Goal: Task Accomplishment & Management: Use online tool/utility

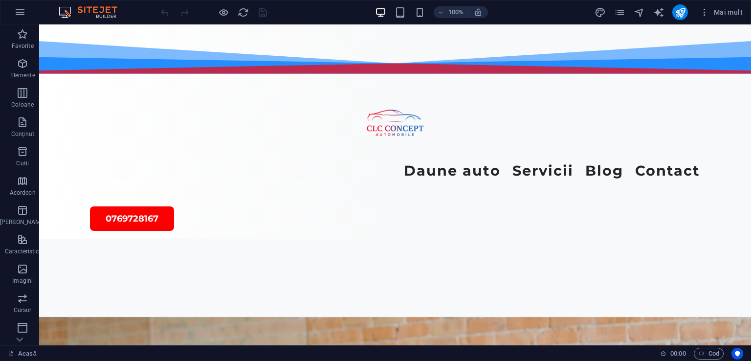
scroll to position [2313, 0]
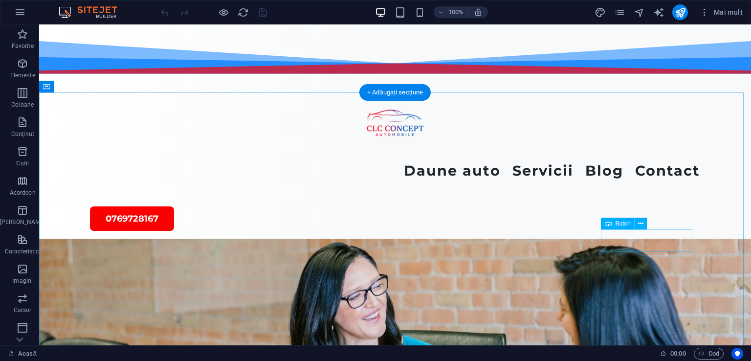
click at [644, 223] on button at bounding box center [642, 224] width 12 height 12
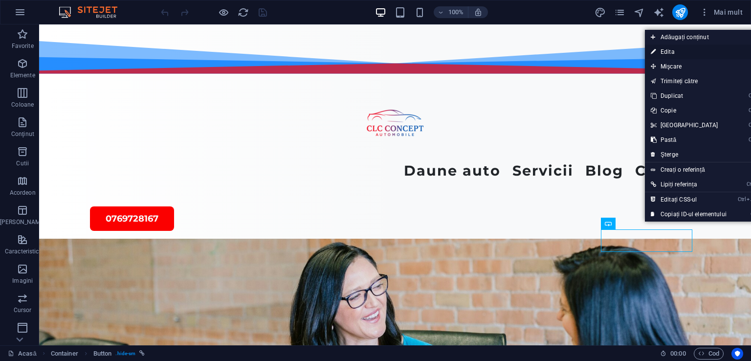
click at [663, 55] on link "⏎ Edita" at bounding box center [689, 52] width 88 height 15
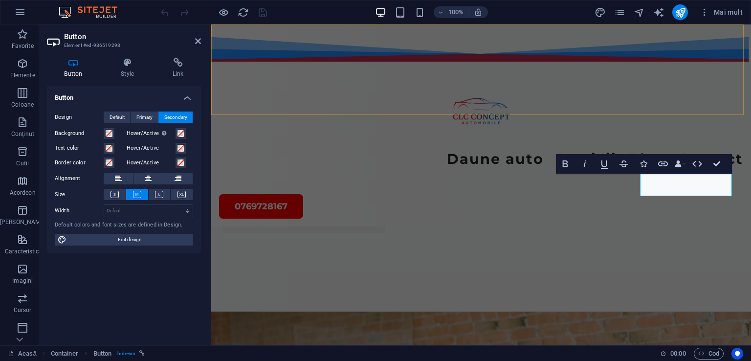
scroll to position [2482, 0]
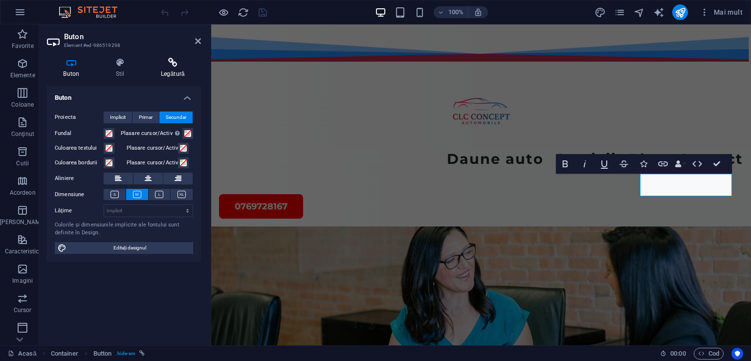
click at [170, 60] on icon at bounding box center [173, 63] width 56 height 10
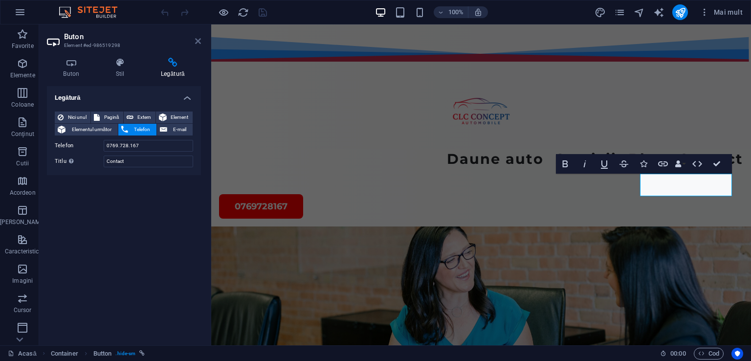
click at [200, 38] on icon at bounding box center [198, 41] width 6 height 8
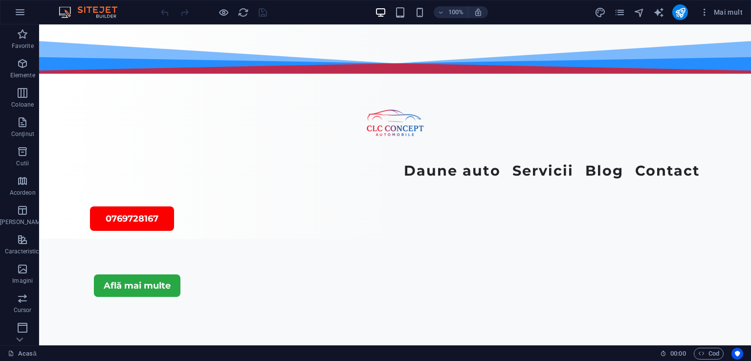
scroll to position [2605, 0]
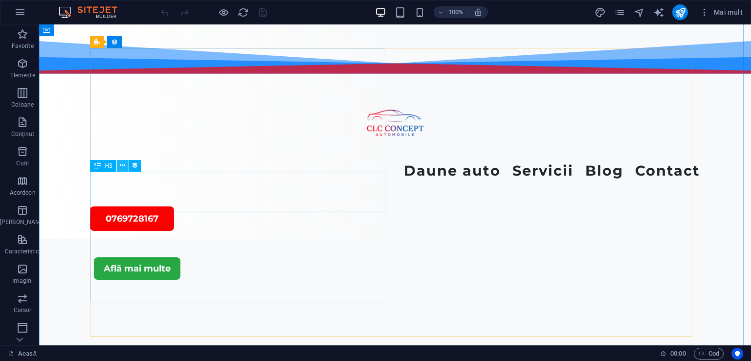
click at [122, 166] on icon at bounding box center [122, 165] width 5 height 10
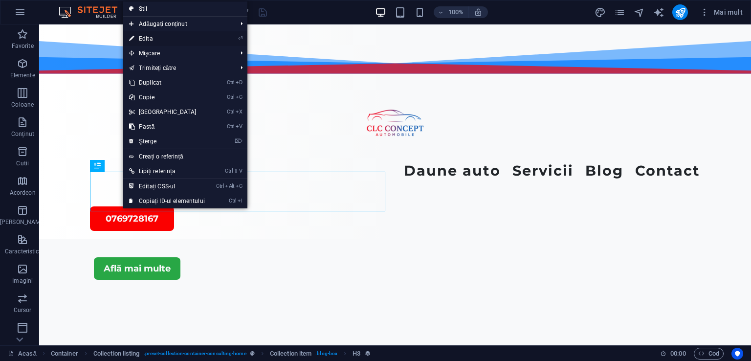
click at [145, 40] on font "Edita" at bounding box center [146, 38] width 14 height 7
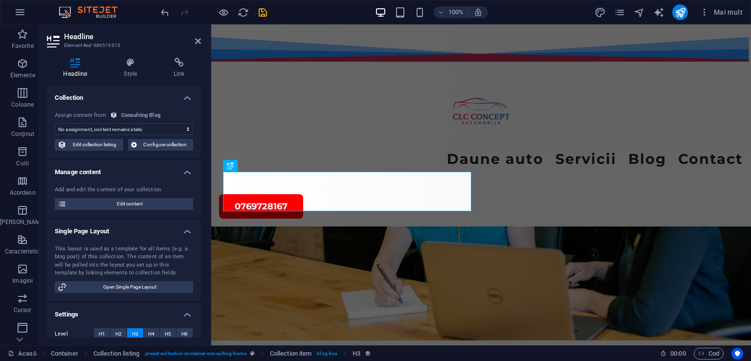
scroll to position [2736, 0]
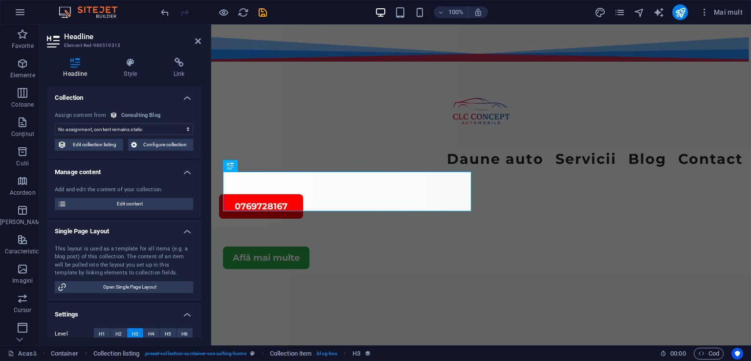
select select "name"
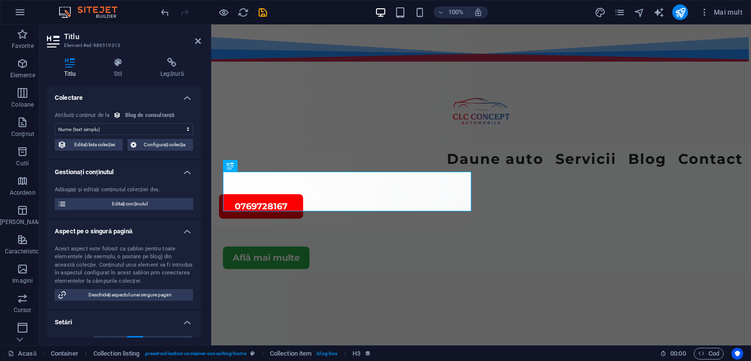
click at [145, 40] on h2 "Titlu" at bounding box center [132, 36] width 137 height 9
click at [255, 162] on icon at bounding box center [255, 165] width 5 height 10
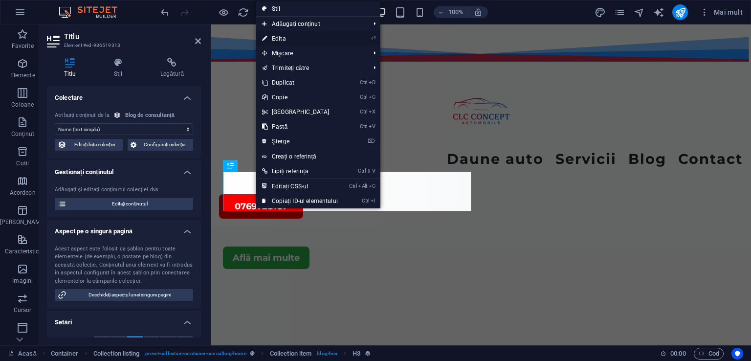
click at [280, 42] on font "Edita" at bounding box center [279, 38] width 14 height 7
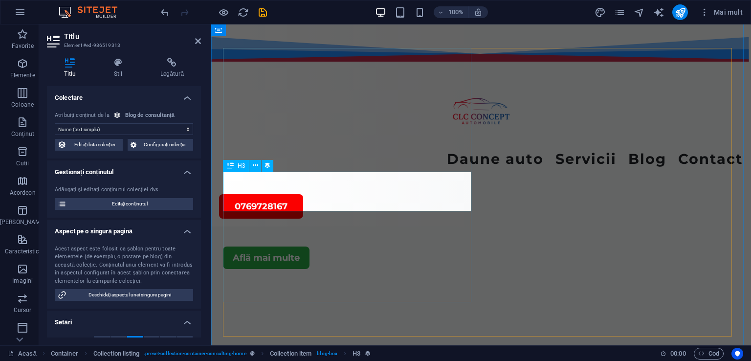
click at [103, 202] on span "Editați conținutul" at bounding box center [129, 204] width 121 height 12
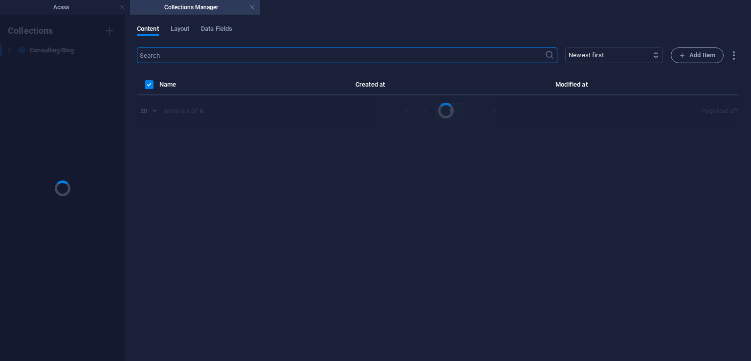
scroll to position [0, 0]
select select "Modern Marketing"
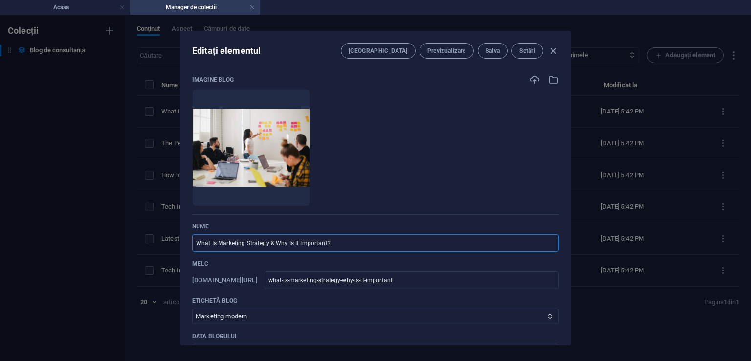
drag, startPoint x: 337, startPoint y: 247, endPoint x: 193, endPoint y: 242, distance: 143.9
click at [193, 242] on input "What Is Marketing Strategy & Why Is It Important?" at bounding box center [375, 243] width 367 height 18
type input "C"
type input "c"
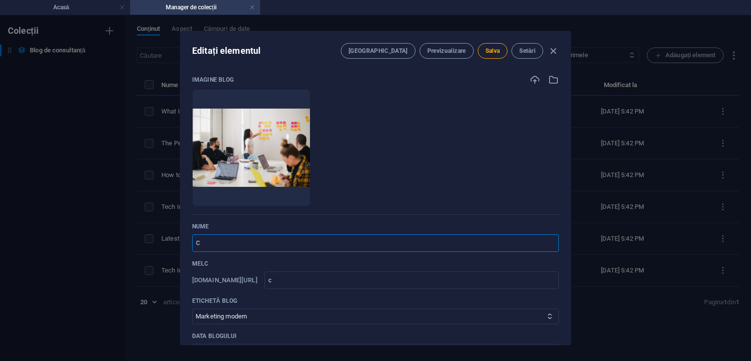
type input "Co"
type input "co"
type input "Con"
type input "con"
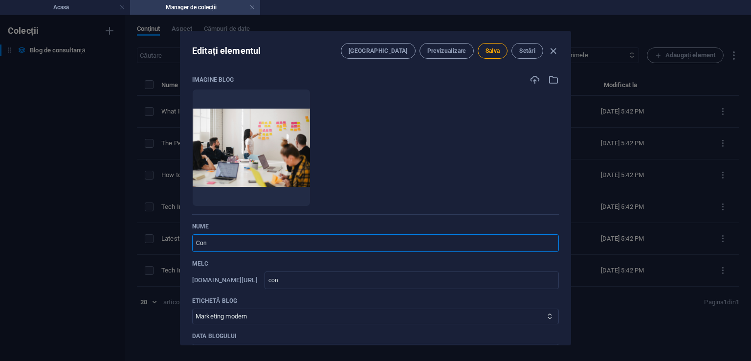
type input "con"
type input "Cons"
type input "cons"
type input "Const"
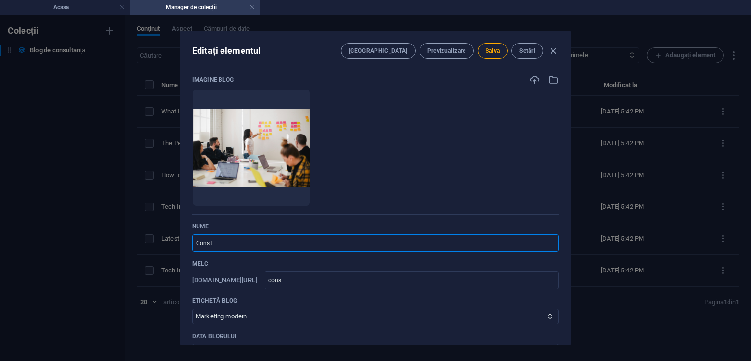
type input "const"
type input "Consta"
type input "consta"
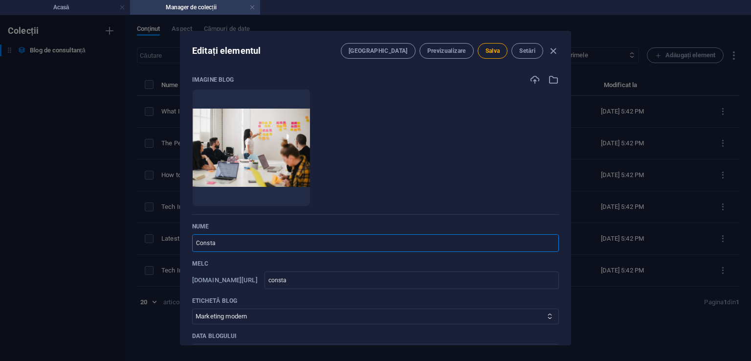
type input "Constat"
type input "constat"
type input "Constata"
type input "constata"
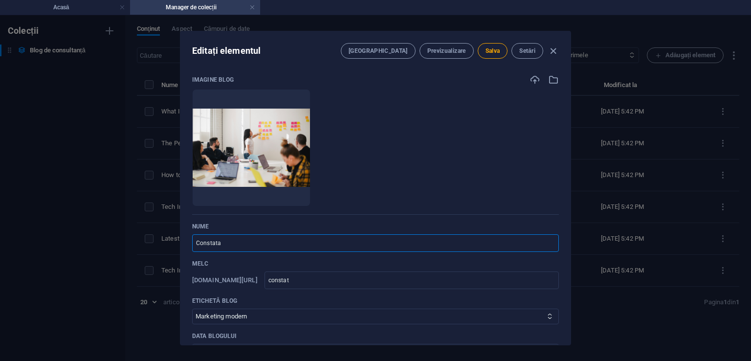
type input "constata"
type input "Constatar"
type input "constatar"
type input "Constatare"
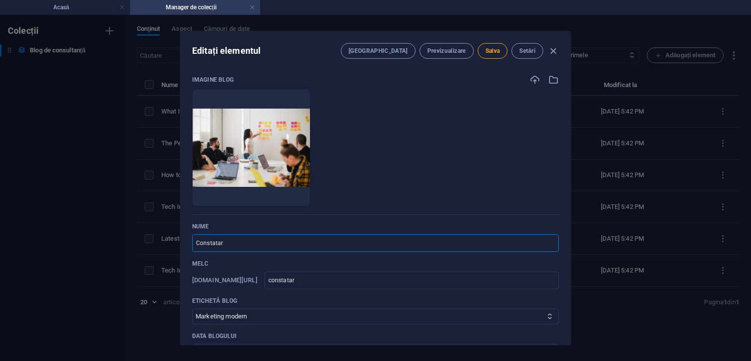
type input "constatare"
type input "Constatarea"
type input "constatarea"
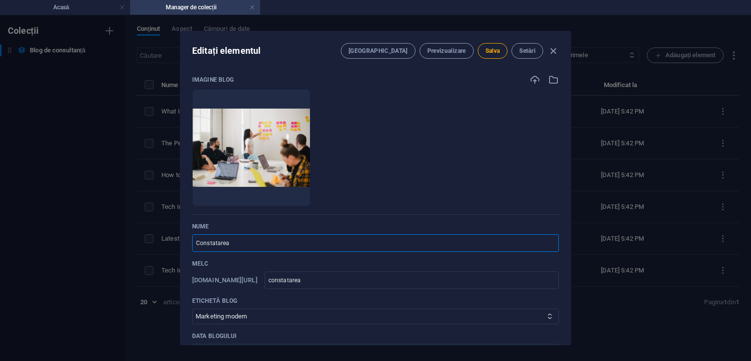
type input "Constatarea d"
type input "constatarea-d"
type input "Constatarea da"
type input "constatarea-da"
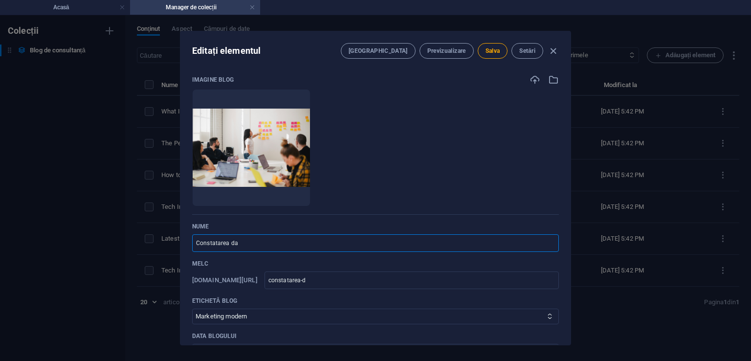
type input "constatarea-da"
type input "Constatarea dau"
type input "constatarea-dau"
type input "Constatarea daun"
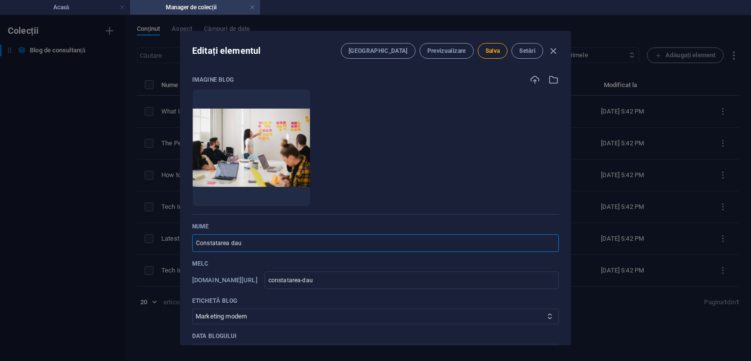
type input "constatarea-daun"
type input "Constatarea daune"
type input "constatarea-daune"
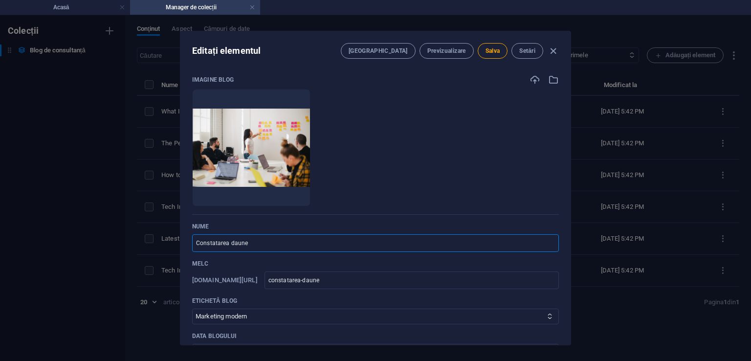
type input "Constatarea daunel"
type input "constatarea-daunel"
type input "Constatarea daunelo"
type input "constatarea-daunelo"
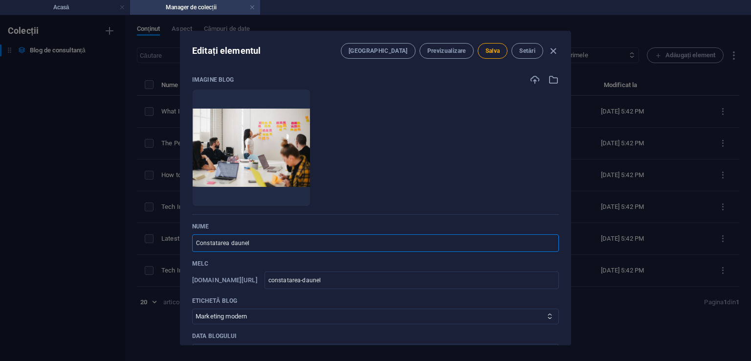
type input "constatarea-daunelo"
type input "Constatarea daunelor"
type input "constatarea-daunelor"
type input "Constatarea daunelor s"
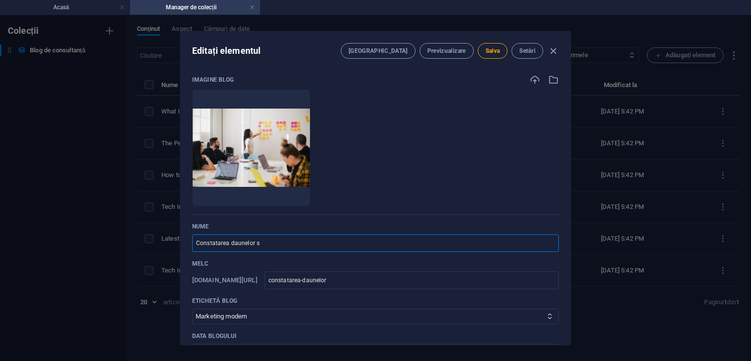
type input "constatarea-daunelor-s"
type input "Constatarea daunelor si"
type input "constatarea-daunelor-si"
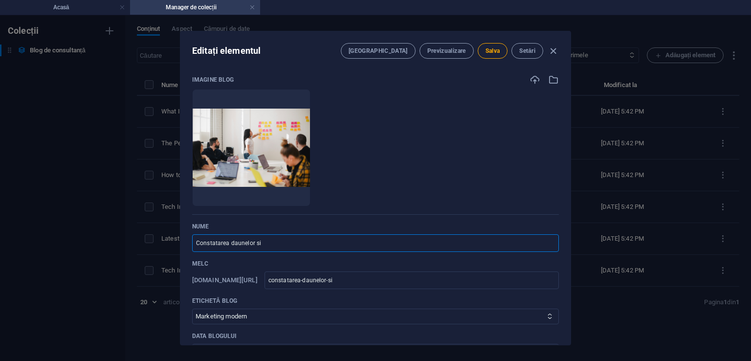
type input "Constatarea daunelor si i"
type input "constatarea-daunelor-si-i"
type input "Constatarea daunelor si in"
type input "constatarea-daunelor-si-in"
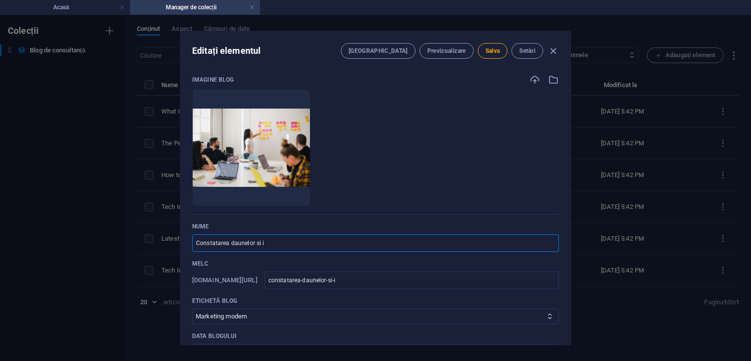
type input "constatarea-daunelor-si-in"
type input "Constatarea daunelor si int"
type input "constatarea-daunelor-si-int"
type input "Constatarea daunelor si into"
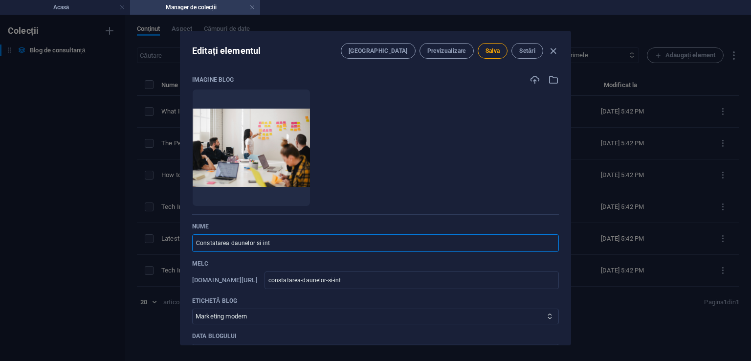
type input "constatarea-daunelor-si-into"
type input "Constatarea daunelor si intoc"
type input "constatarea-daunelor-si-intoc"
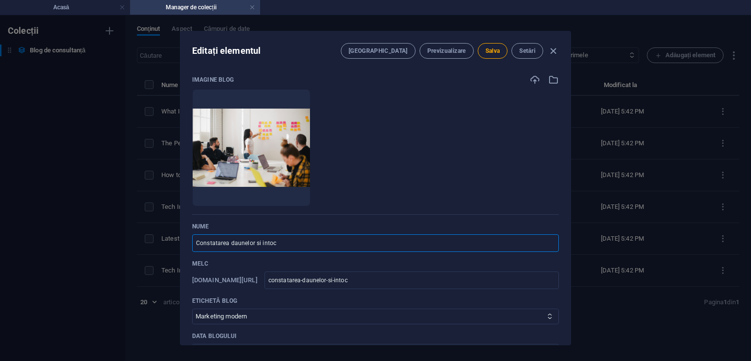
type input "Constatarea daunelor si intocm"
type input "constatarea-daunelor-si-intocm"
type input "Constatarea daunelor si intocmi"
type input "constatarea-daunelor-si-intocmi"
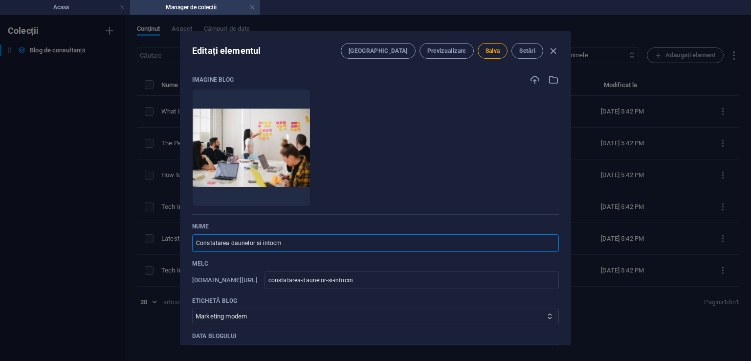
type input "constatarea-daunelor-si-intocmi"
type input "Constatarea daunelor si intocmir"
type input "constatarea-daunelor-si-intocmir"
type input "Constatarea daunelor si intocmire"
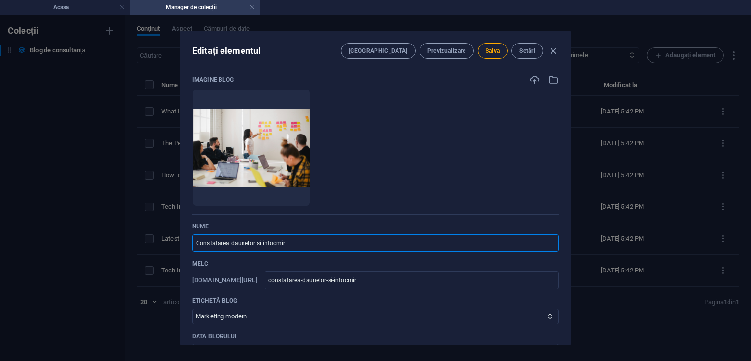
type input "constatarea-daunelor-si-intocmire"
type input "Constatarea daunelor si intocmirea"
type input "constatarea-daunelor-si-intocmirea"
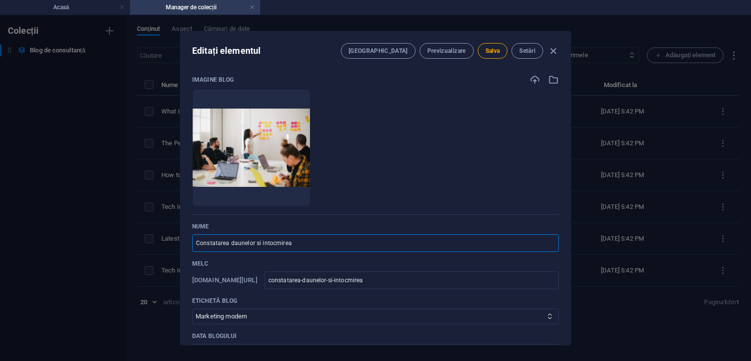
type input "Constatarea daunelor si intocmirea d"
type input "constatarea-daunelor-si-intocmirea-d"
type input "Constatarea daunelor si intocmirea do"
type input "constatarea-daunelor-si-intocmirea-do"
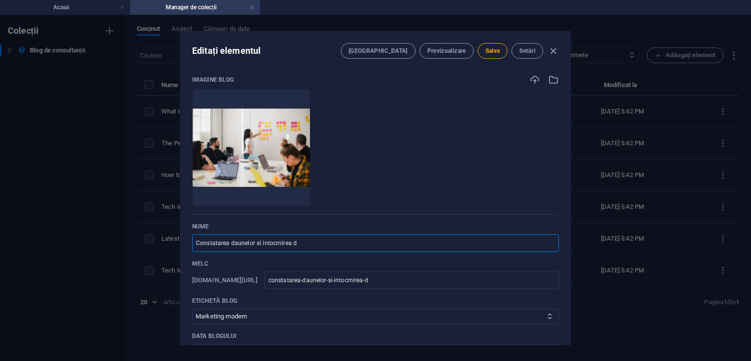
type input "constatarea-daunelor-si-intocmirea-do"
type input "Constatarea daunelor si intocmirea dos"
type input "constatarea-daunelor-si-intocmirea-dos"
type input "Constatarea daunelor si intocmirea dosa"
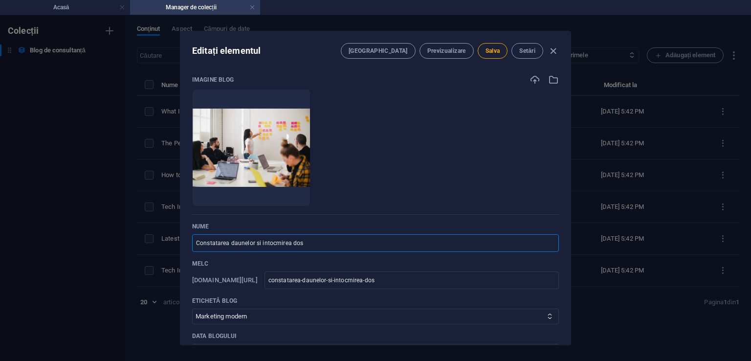
type input "constatarea-daunelor-si-intocmirea-dosa"
type input "Constatarea daunelor si intocmirea dosar"
type input "constatarea-daunelor-si-intocmirea-dosar"
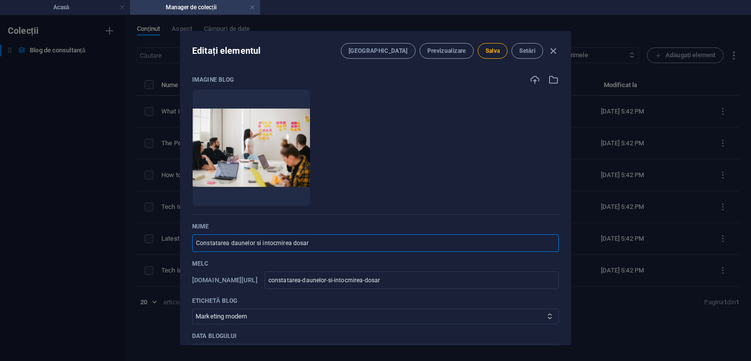
type input "Constatarea daunelor si intocmirea dosaru"
type input "constatarea-daunelor-si-intocmirea-dosaru"
type input "Constatarea daunelor si intocmirea dosarul"
type input "constatarea-daunelor-si-intocmirea-dosarul"
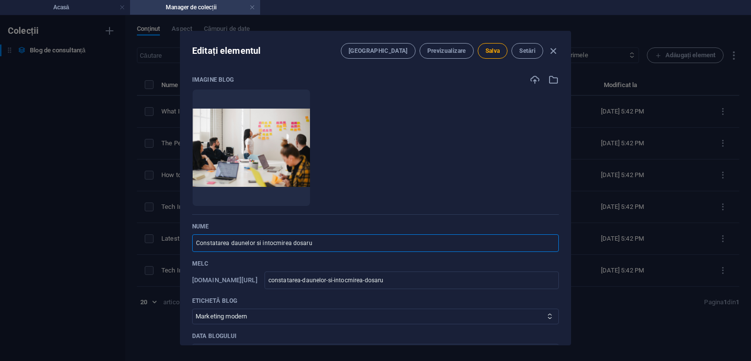
type input "constatarea-daunelor-si-intocmirea-dosarul"
type input "Constatarea daunelor si intocmirea dosarulu"
type input "constatarea-daunelor-si-intocmirea-dosarulu"
type input "Constatarea daunelor si intocmirea dosarului"
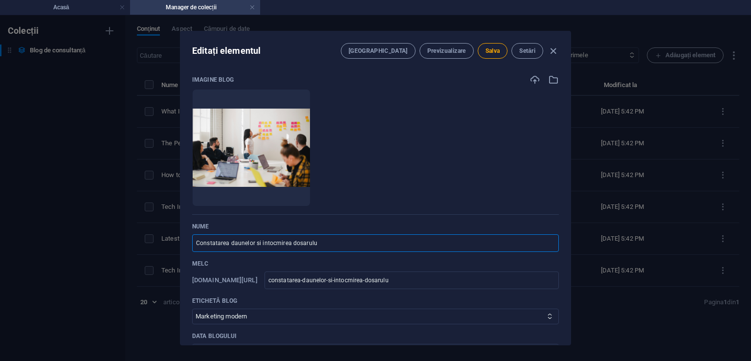
type input "constatarea-daunelor-si-intocmirea-dosarului"
type input "Constatarea daunelor si intocmirea dosarului d"
type input "constatarea-daunelor-si-intocmirea-dosarului-d"
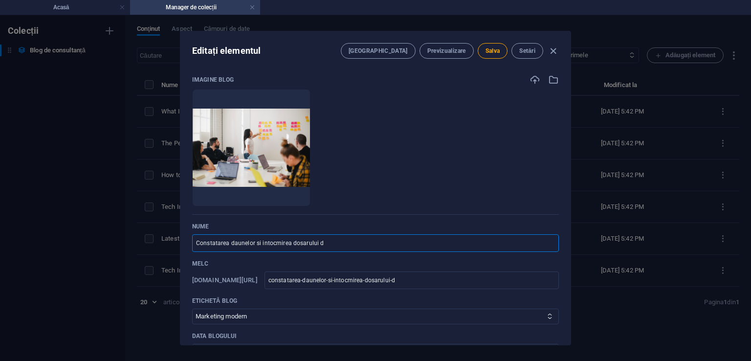
type input "Constatarea daunelor si intocmirea dosarului de"
type input "constatarea-daunelor-si-intocmirea-dosarului-de"
type input "Constatarea daunelor si intocmirea dosarului de d"
type input "constatarea-daunelor-si-intocmirea-dosarului-de-d"
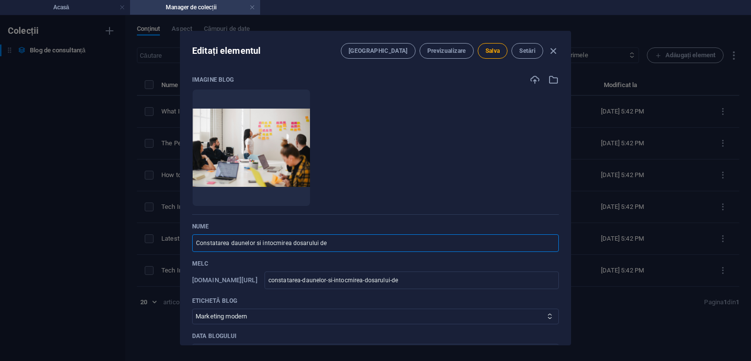
type input "constatarea-daunelor-si-intocmirea-dosarului-de-d"
type input "Constatarea daunelor si intocmirea dosarului de da"
type input "constatarea-daunelor-si-intocmirea-dosarului-de-da"
type input "Constatarea daunelor si intocmirea dosarului de dau"
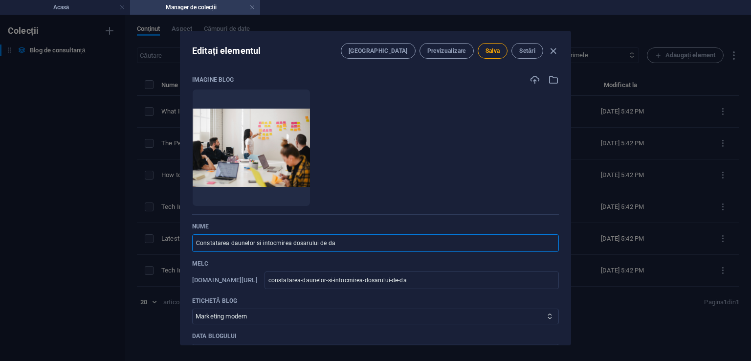
type input "constatarea-daunelor-si-intocmirea-dosarului-de-dau"
type input "Constatarea daunelor si intocmirea dosarului de daun"
type input "constatarea-daunelor-si-intocmirea-dosarului-de-daun"
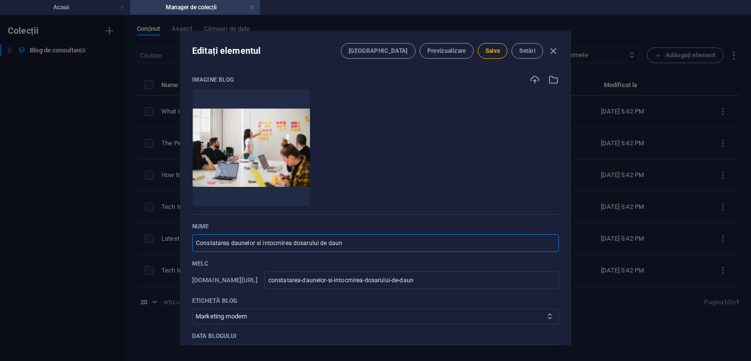
type input "Constatarea daunelor si intocmirea dosarului de dauna"
type input "constatarea-daunelor-si-intocmirea-dosarului-de-dauna"
click at [317, 245] on input "Constatarea daunelor si intocmirea dosarului de dauna" at bounding box center [375, 243] width 367 height 18
type input "Constatarea daunelor si intocmirea dosaruluide dauna"
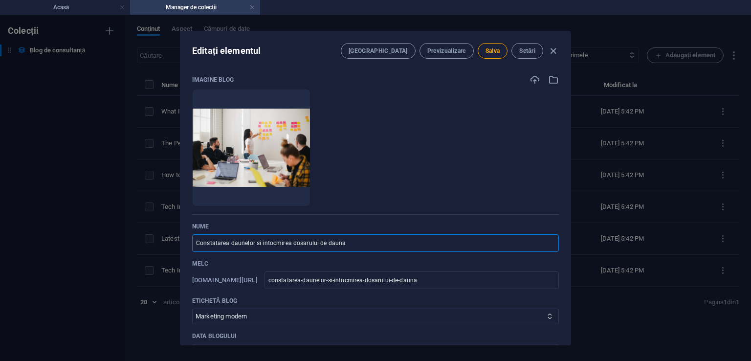
type input "constatarea-daunelor-si-intocmirea-dosaruluide-dauna"
type input "Constatarea daunelor si intocmirea dosarulude dauna"
type input "constatarea-daunelor-si-intocmirea-dosarulude-dauna"
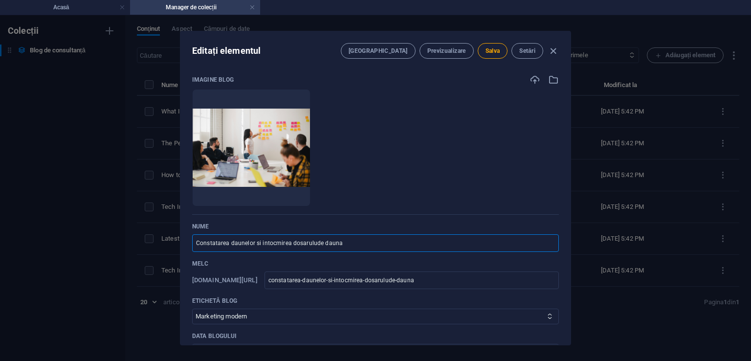
type input "Constatarea daunelor si intocmirea dosarulde dauna"
type input "constatarea-daunelor-si-intocmirea-dosarulde-dauna"
type input "Constatarea daunelor si intocmirea dosarude dauna"
type input "constatarea-daunelor-si-intocmirea-dosarude-dauna"
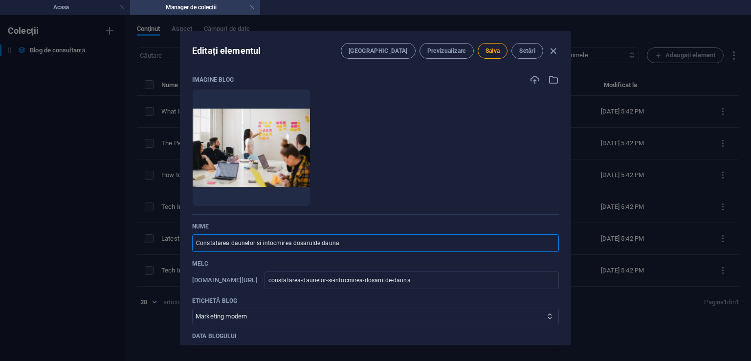
type input "constatarea-daunelor-si-intocmirea-dosarude-dauna"
type input "Constatarea daunelor si intocmirea dosarde dauna"
type input "constatarea-daunelor-si-intocmirea-dosarde-dauna"
type input "Constatarea daunelor si intocmirea dosar de dauna"
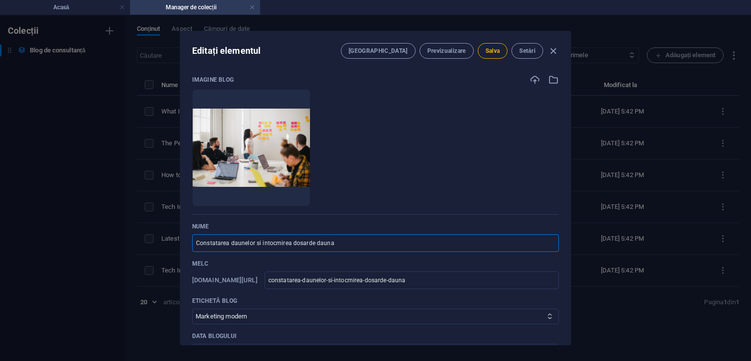
type input "constatarea-daunelor-si-intocmirea-dosar-de-dauna"
click at [292, 245] on input "Constatarea daunelor si intocmirea dosar de dauna" at bounding box center [375, 243] width 367 height 18
type input "Constatarea daunelor si intocmireadosar de dauna"
type input "constatarea-daunelor-si-intocmireadosar-de-dauna"
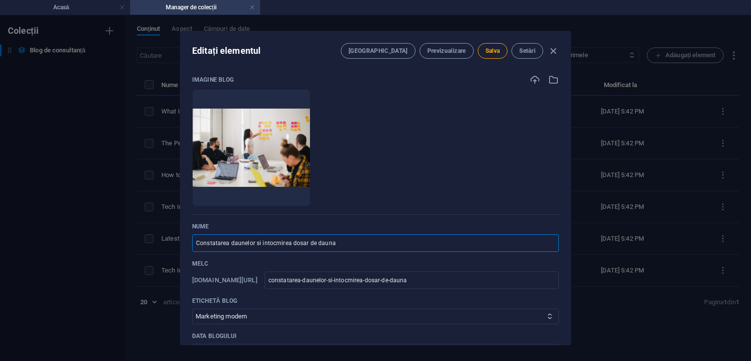
type input "constatarea-daunelor-si-intocmireadosar-de-dauna"
type input "Constatarea daunelor si intocmiredosar de dauna"
type input "constatarea-daunelor-si-intocmiredosar-de-dauna"
type input "Constatarea daunelor si intocmirdosar de dauna"
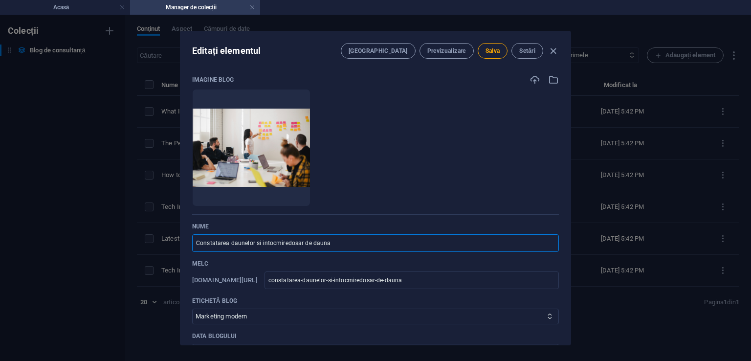
type input "constatarea-daunelor-si-intocmirdosar-de-dauna"
type input "Constatarea daunelor si intocmiredosar de dauna"
type input "constatarea-daunelor-si-intocmiredosar-de-dauna"
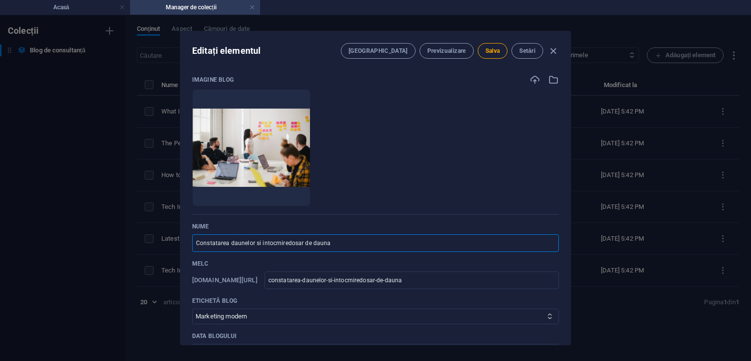
type input "Constatarea daunelor si intocmire dosar de dauna"
type input "constatarea-daunelor-si-intocmire-dosar-de-dauna"
click at [226, 244] on input "Constatarea daunelor si intocmire dosar de dauna" at bounding box center [375, 243] width 367 height 18
type input "Constatarea daunelor si intocmire dosar de dauna"
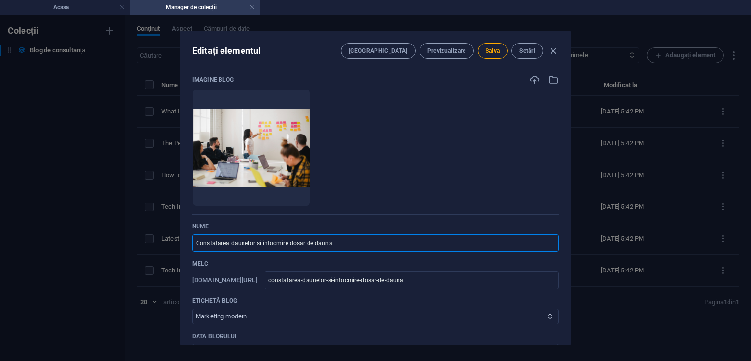
click at [533, 318] on select "Strategii de afaceri Sfaturi de consultanță Marketing modern Inovații tehnologi…" at bounding box center [375, 317] width 367 height 16
select select "Consulting Tips"
click at [192, 309] on select "Strategii de afaceri Sfaturi de consultanță Marketing modern Inovații tehnologi…" at bounding box center [375, 317] width 367 height 16
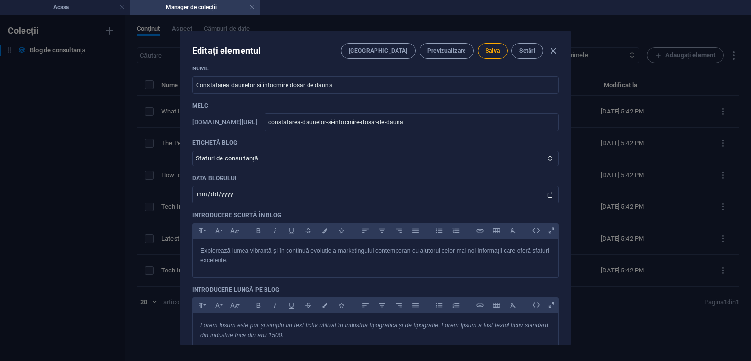
scroll to position [160, 0]
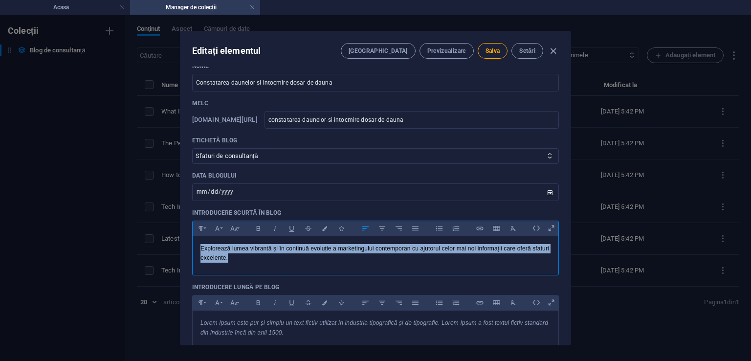
drag, startPoint x: 247, startPoint y: 257, endPoint x: 190, endPoint y: 249, distance: 56.9
click at [190, 249] on div "Imagine blog Drop files here to upload them instantly Nume Constatarea daunelor…" at bounding box center [376, 206] width 390 height 278
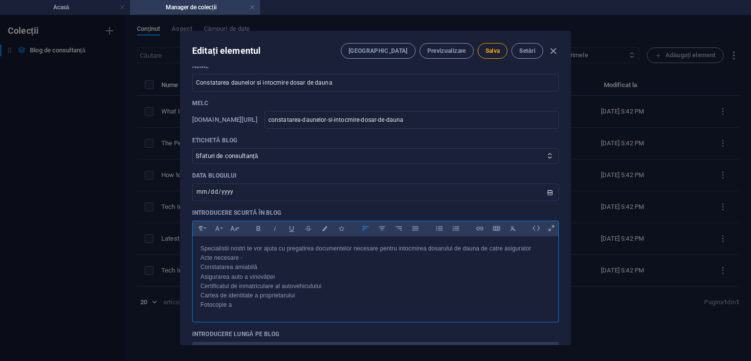
click at [241, 308] on p "Fotocopie a" at bounding box center [376, 304] width 350 height 9
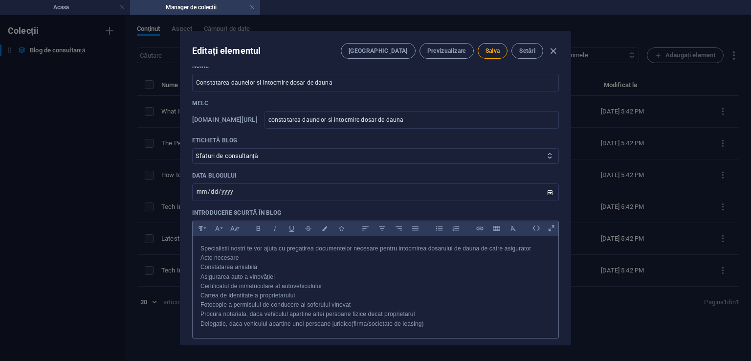
drag, startPoint x: 571, startPoint y: 138, endPoint x: 571, endPoint y: 157, distance: 18.6
click at [571, 157] on div "Editați elementul Câmpuri Previzualizare Salva Setări Imagine blog Drop files h…" at bounding box center [375, 188] width 391 height 315
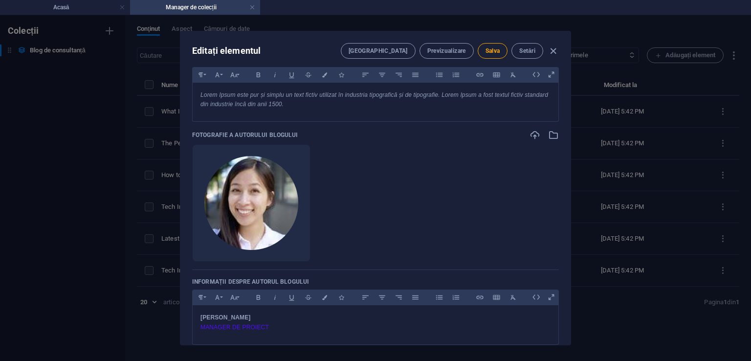
scroll to position [454, 0]
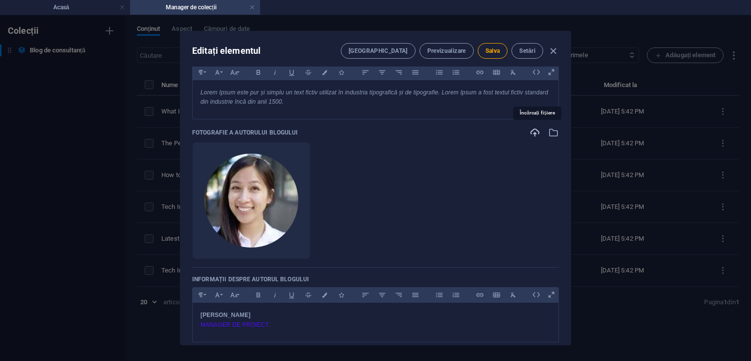
click at [532, 134] on icon "button" at bounding box center [535, 132] width 11 height 11
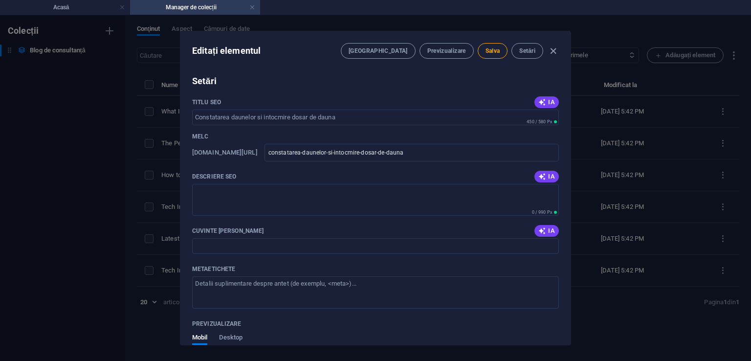
scroll to position [930, 0]
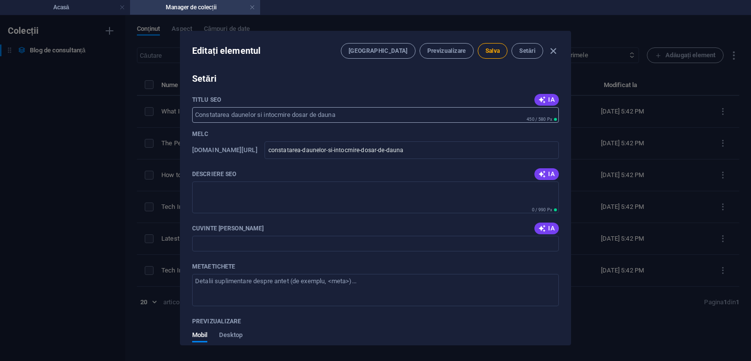
click at [256, 111] on input "Titlu SEO" at bounding box center [375, 115] width 367 height 16
click at [256, 114] on input "Titlu SEO" at bounding box center [375, 115] width 367 height 16
click at [229, 114] on input "Titlu SEO" at bounding box center [375, 115] width 367 height 16
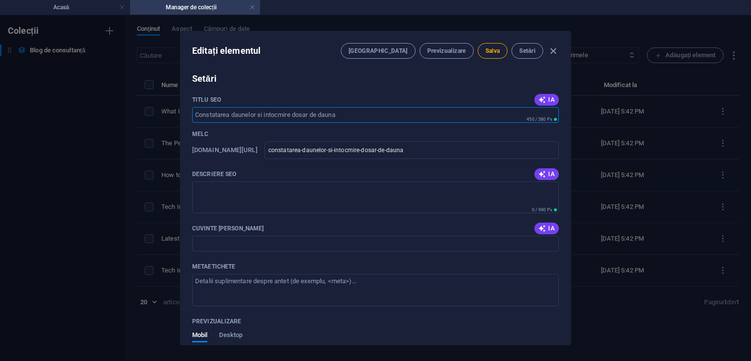
click at [229, 114] on input "Titlu SEO" at bounding box center [375, 115] width 367 height 16
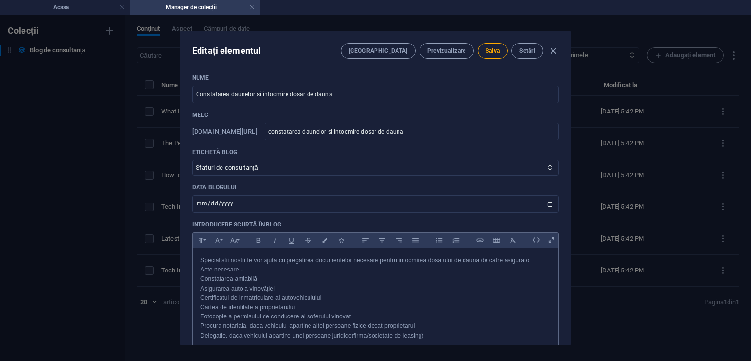
scroll to position [136, 0]
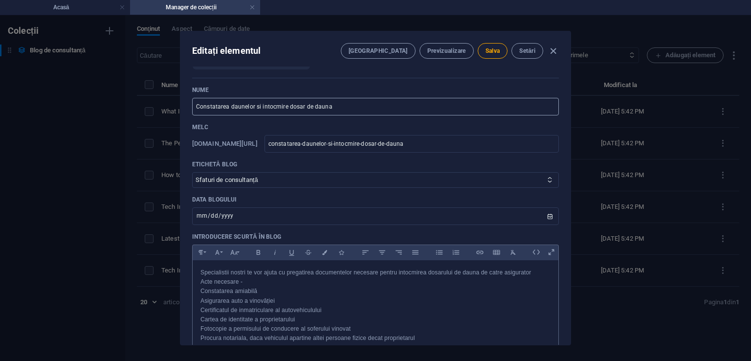
click at [227, 105] on input "Constatarea daunelor si intocmire dosar de dauna" at bounding box center [375, 107] width 367 height 18
type input "Constatare daunelor si intocmire dosar de dauna"
type input "constatare-daunelor-si-intocmire-dosar-de-dauna"
click at [250, 108] on input "Constatare daunelor si intocmire dosar de dauna" at bounding box center [375, 107] width 367 height 18
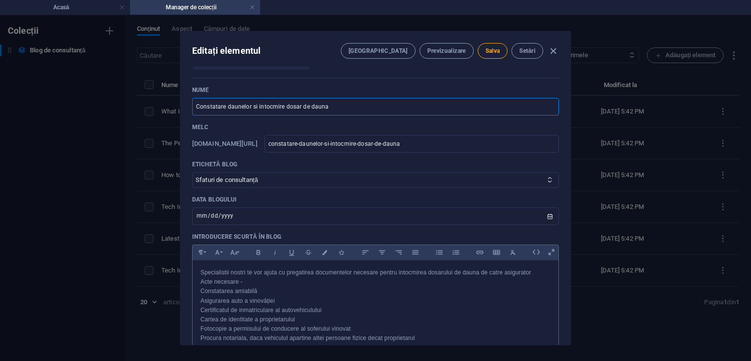
type input "Constatare daunelo si intocmire dosar de dauna"
type input "constatare-daunelo-si-intocmire-dosar-de-dauna"
type input "Constatare daunel si intocmire dosar de dauna"
type input "constatare-daunel-si-intocmire-dosar-de-dauna"
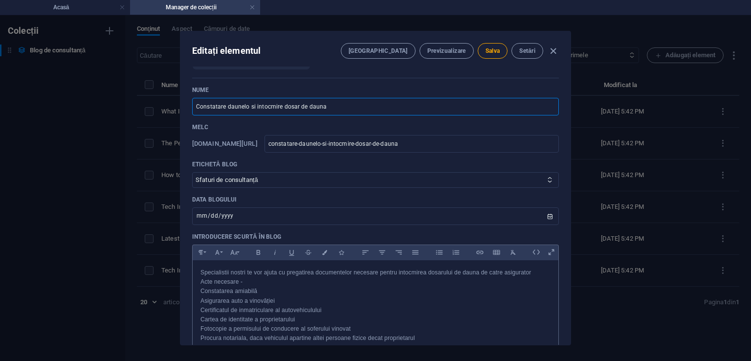
type input "constatare-daunel-si-intocmire-dosar-de-dauna"
type input "Constatare daune si intocmire dosar de dauna"
type input "constatare-daune-si-intocmire-dosar-de-dauna"
type input "Constatare daune R si intocmire dosar de dauna"
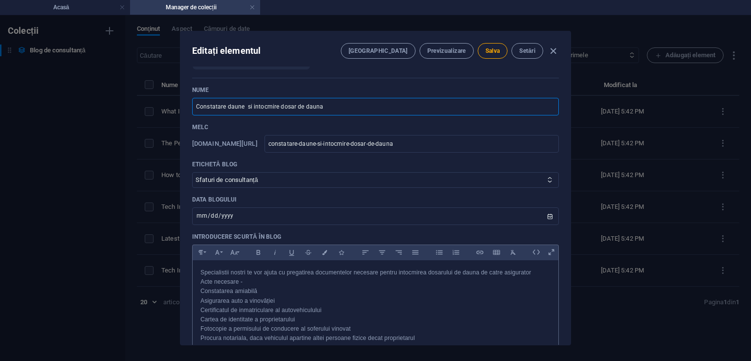
type input "constatare-daune-r-si-intocmire-dosar-de-dauna"
type input "Constatare daune RC si intocmire dosar de dauna"
type input "constatare-daune-rc-si-intocmire-dosar-de-dauna"
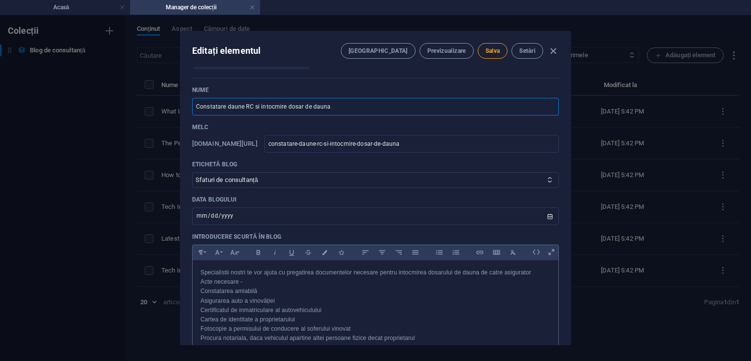
type input "Constatare daune RCA si intocmire dosar de dauna"
type input "constatare-daune-rca-si-intocmire-dosar-de-dauna"
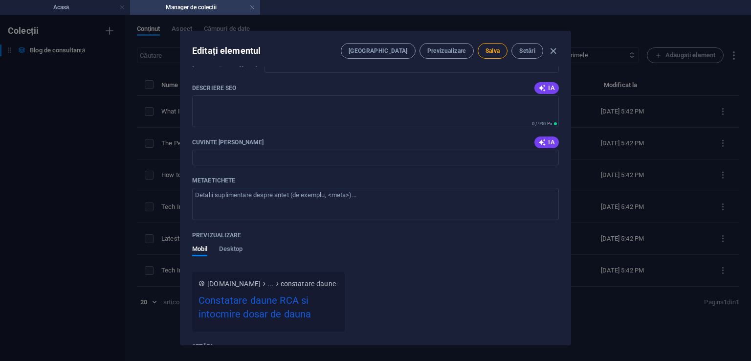
scroll to position [1017, 0]
click at [215, 96] on textarea "Descriere SEO" at bounding box center [375, 111] width 367 height 32
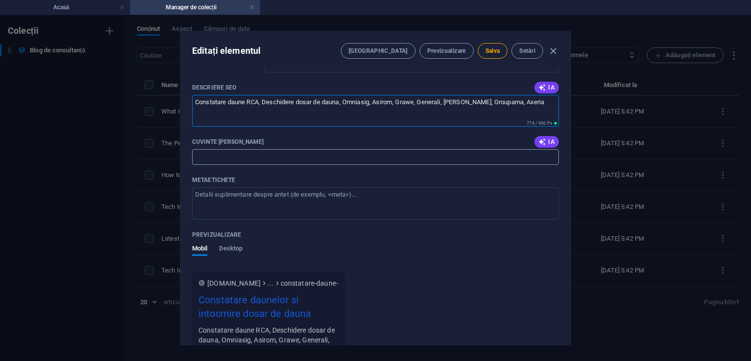
click at [258, 153] on input "Cuvinte cheie SEO" at bounding box center [375, 157] width 367 height 16
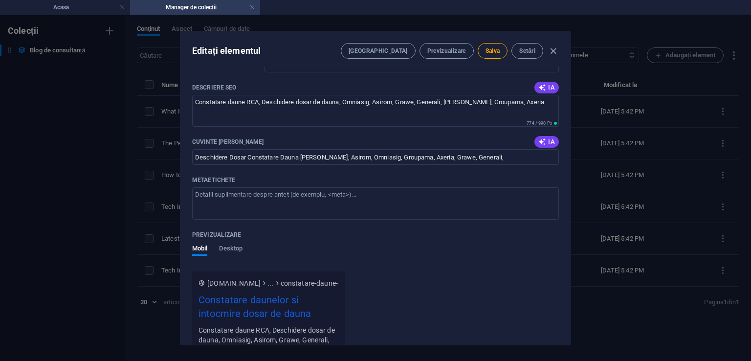
drag, startPoint x: 568, startPoint y: 258, endPoint x: 567, endPoint y: 293, distance: 34.8
click at [567, 293] on div "Imagine blog Plasați fișierele aici pentru a le încărca instantaneu Nume Consta…" at bounding box center [376, 206] width 390 height 278
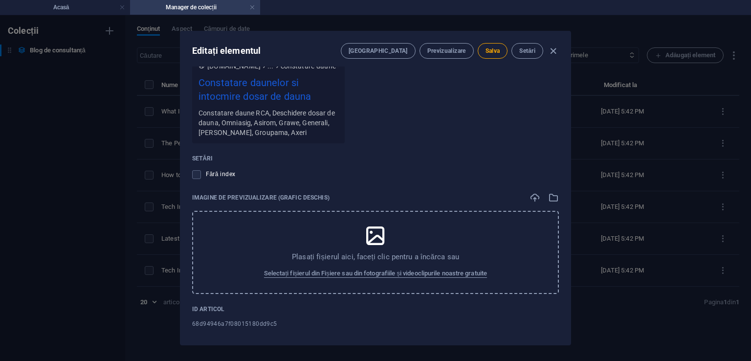
scroll to position [1238, 0]
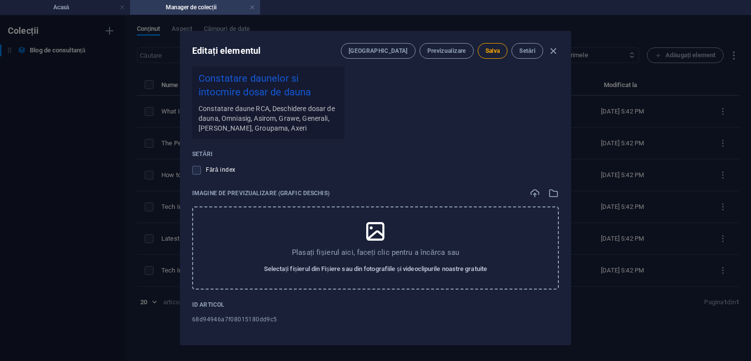
click at [379, 265] on font "Selectați fișierul din Fișiere sau din fotografiile și videoclipurile noastre g…" at bounding box center [375, 268] width 223 height 7
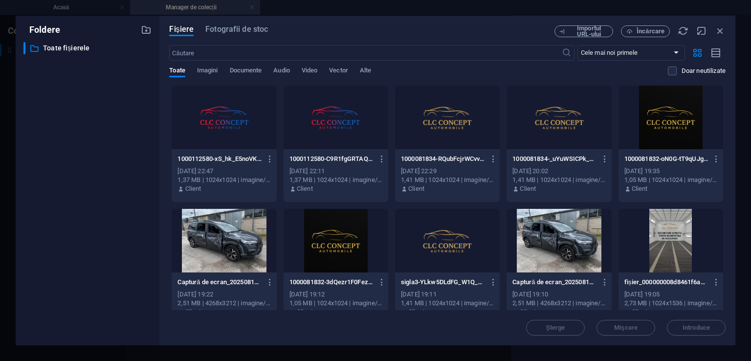
click at [211, 247] on div at bounding box center [224, 241] width 105 height 64
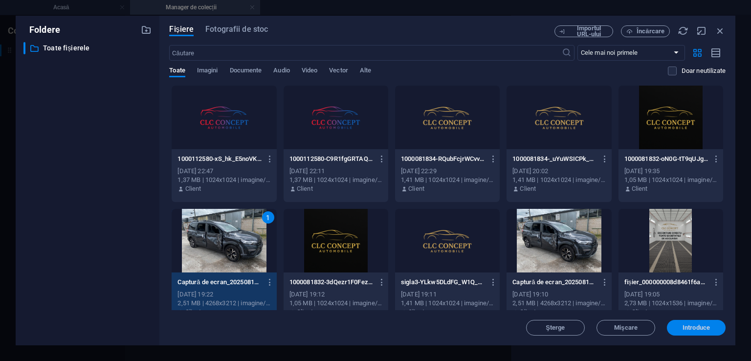
click at [683, 325] on font "Introduce" at bounding box center [696, 327] width 27 height 7
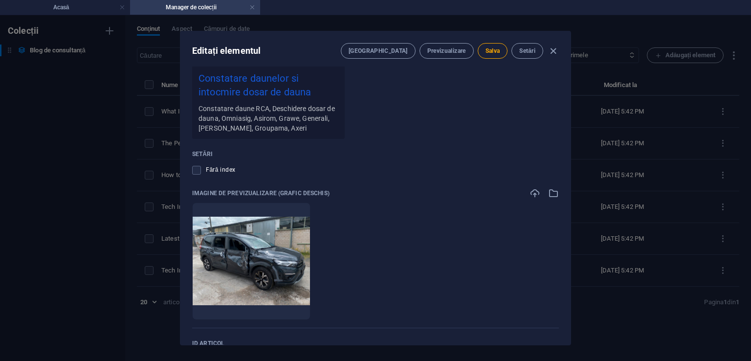
drag, startPoint x: 568, startPoint y: 304, endPoint x: 571, endPoint y: 254, distance: 50.5
click at [571, 254] on div "Editați elementul Câmpuri Previzualizare Salva Setări Imagine blog Plasați fiși…" at bounding box center [375, 188] width 751 height 346
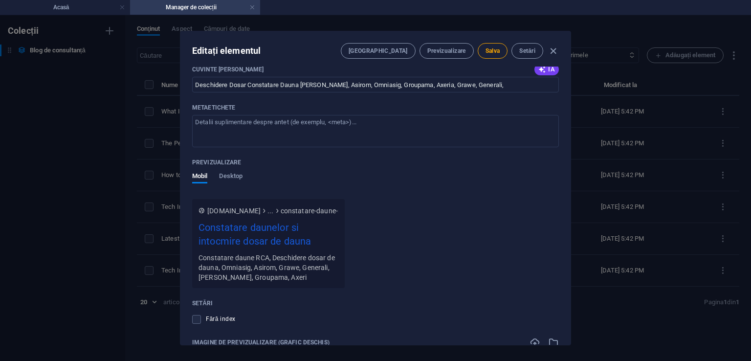
scroll to position [1093, 0]
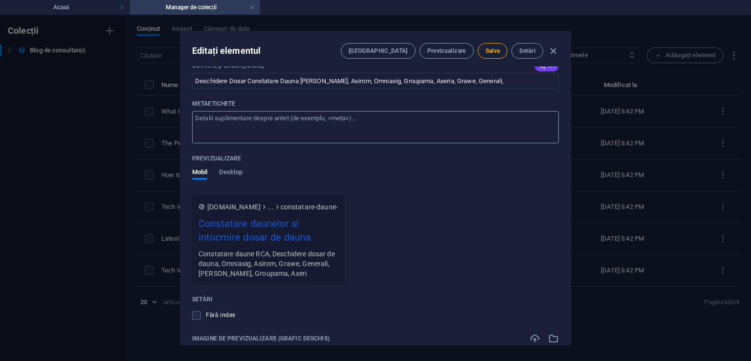
click at [221, 122] on textarea "Metaetichete ​" at bounding box center [375, 127] width 367 height 32
click at [259, 117] on textarea "Constatare daune autosi deschidere dosar dauna" at bounding box center [375, 127] width 367 height 32
click at [353, 114] on textarea "Constatare daune auto si deschidere dosar dauna" at bounding box center [375, 127] width 367 height 32
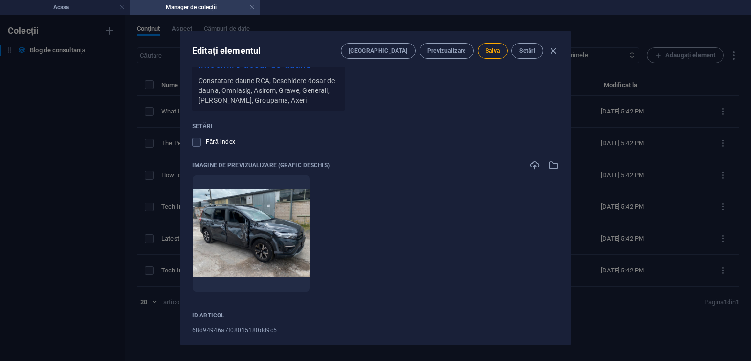
scroll to position [1277, 0]
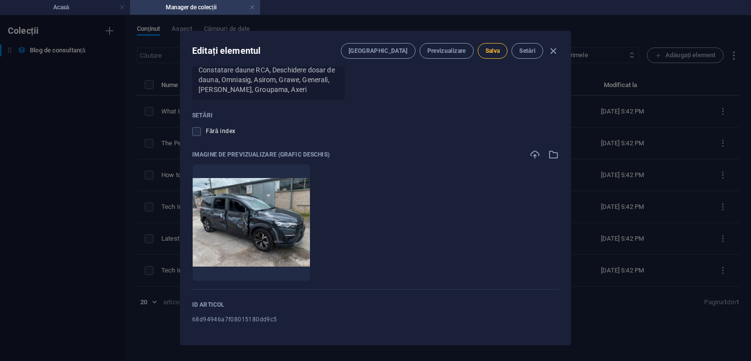
click at [500, 51] on font "Salva" at bounding box center [493, 50] width 15 height 7
click at [552, 51] on icon "button" at bounding box center [553, 50] width 11 height 11
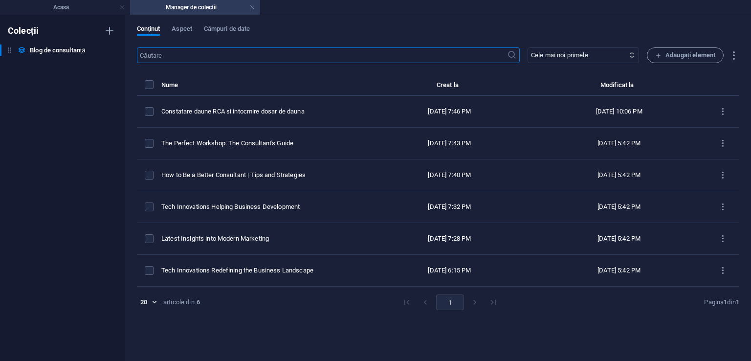
scroll to position [0, 0]
click at [252, 8] on link at bounding box center [253, 7] width 6 height 9
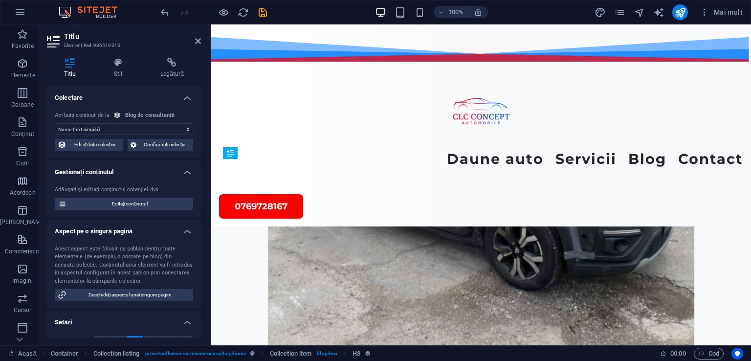
scroll to position [2736, 0]
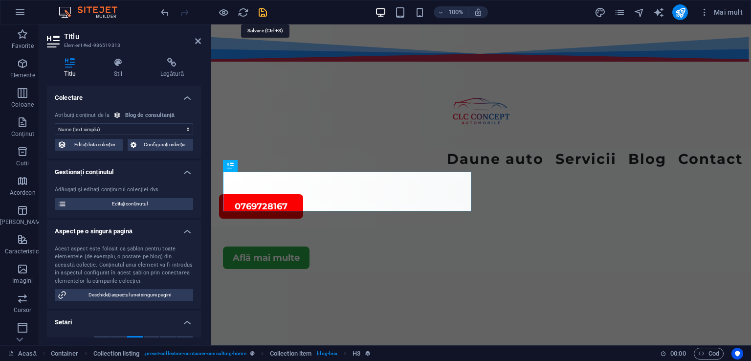
click at [262, 10] on icon "salva" at bounding box center [262, 12] width 11 height 11
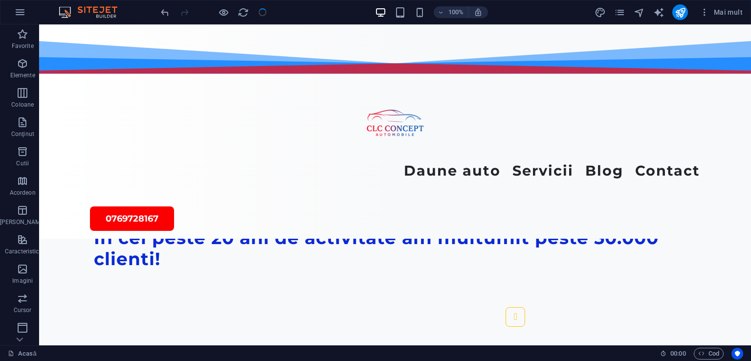
scroll to position [2639, 0]
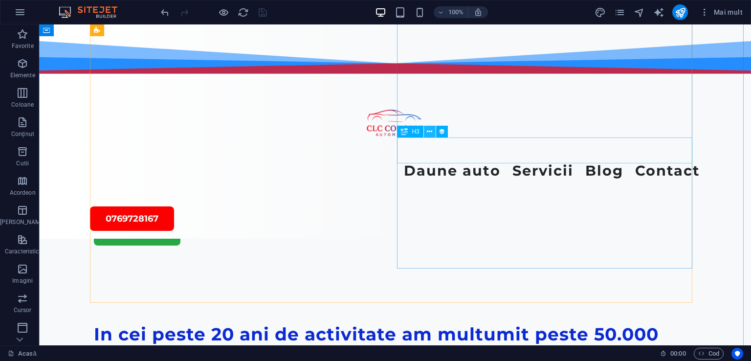
click at [428, 132] on icon at bounding box center [429, 132] width 5 height 10
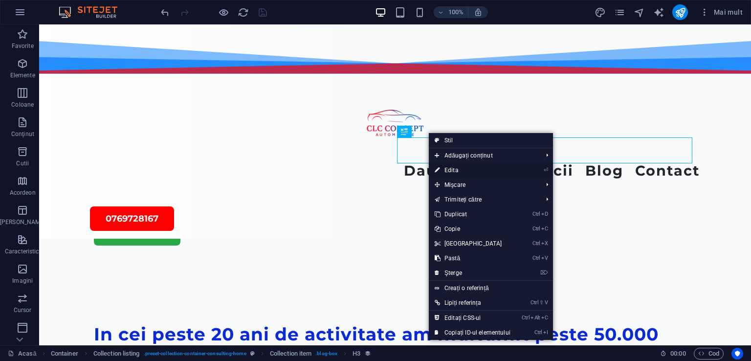
click at [442, 169] on link "⏎ Edita" at bounding box center [473, 170] width 88 height 15
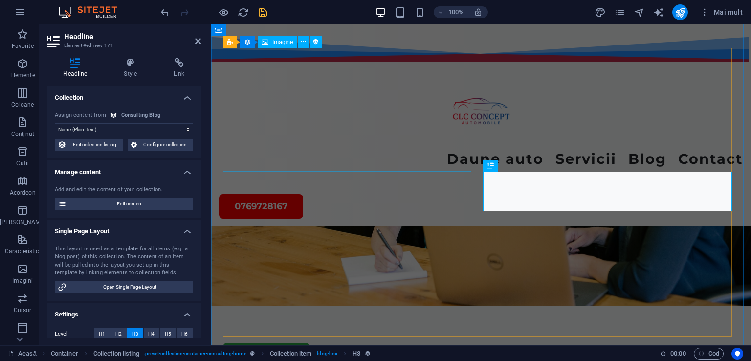
scroll to position [2736, 0]
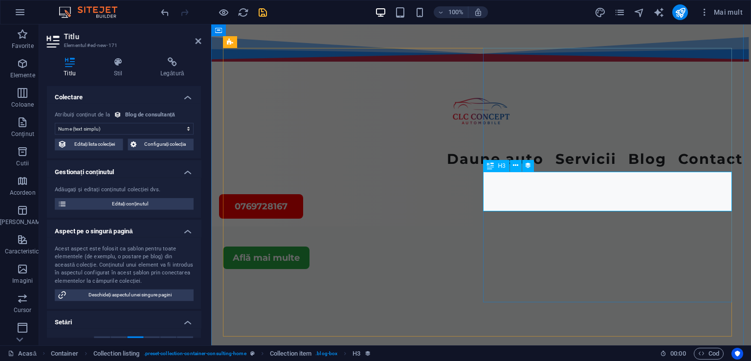
click at [514, 165] on icon at bounding box center [515, 165] width 5 height 10
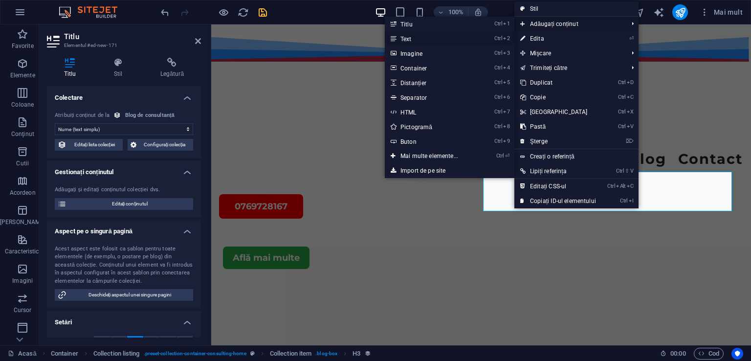
click at [410, 41] on font "Text" at bounding box center [406, 39] width 11 height 7
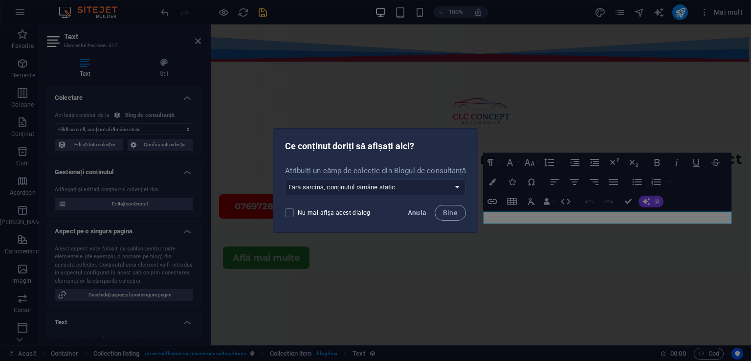
click at [417, 214] on font "Anula" at bounding box center [417, 213] width 19 height 8
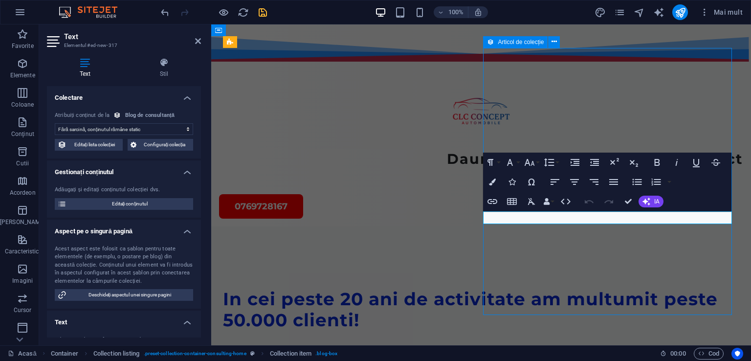
scroll to position [2605, 0]
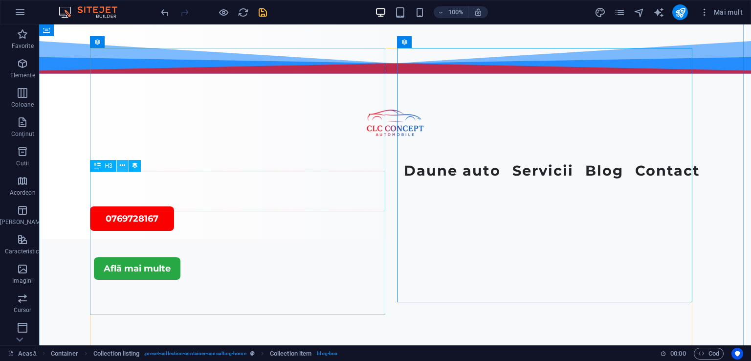
click at [120, 167] on icon at bounding box center [122, 165] width 5 height 10
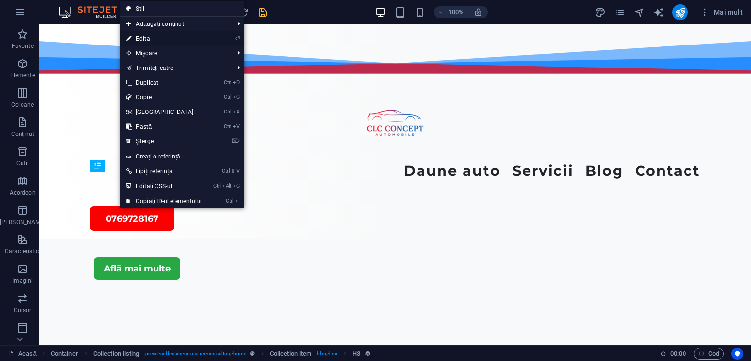
click at [137, 38] on font "Edita" at bounding box center [143, 38] width 14 height 7
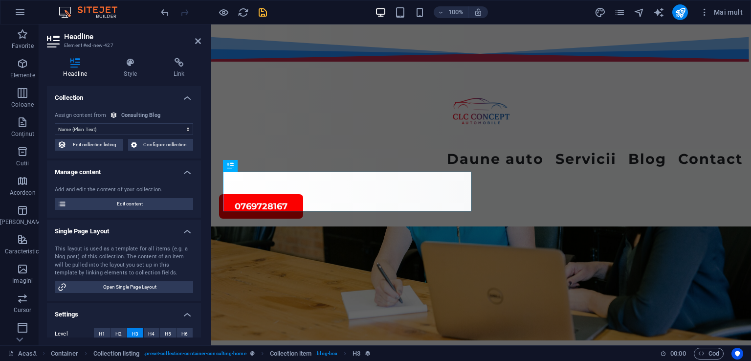
scroll to position [2736, 0]
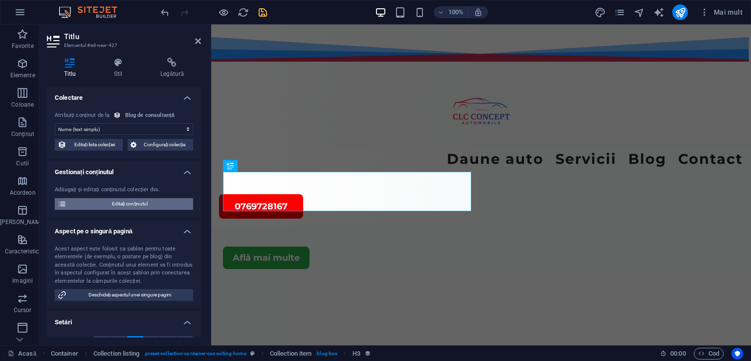
click at [114, 204] on font "Editați conținutul" at bounding box center [130, 203] width 36 height 5
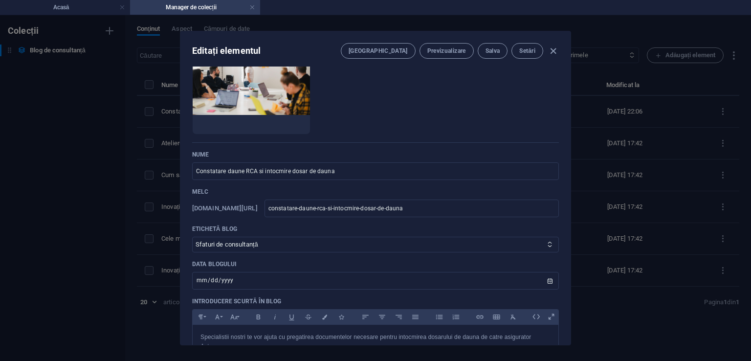
scroll to position [0, 0]
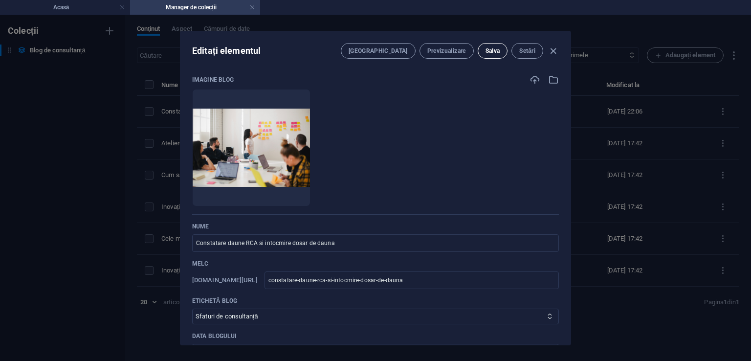
click at [491, 47] on font "Salva" at bounding box center [493, 50] width 15 height 7
click at [554, 51] on icon "button" at bounding box center [553, 50] width 11 height 11
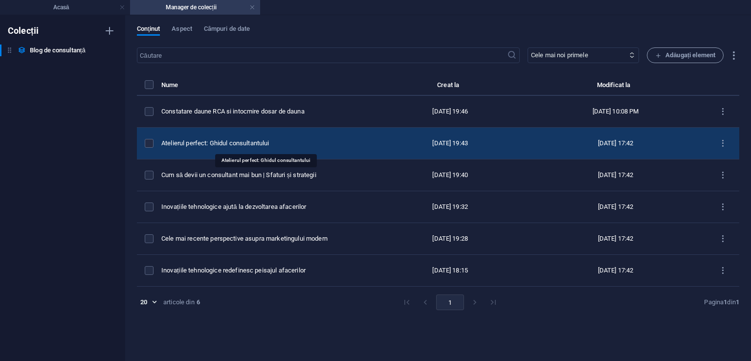
click at [234, 144] on font "Atelierul perfect: Ghidul consultantului" at bounding box center [215, 142] width 108 height 7
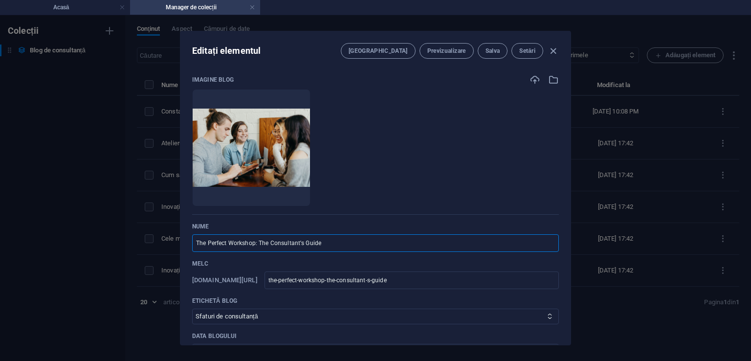
drag, startPoint x: 327, startPoint y: 241, endPoint x: 174, endPoint y: 237, distance: 153.2
click at [174, 237] on div "Editați elementul Câmpuri Previzualizare Salva Setări Imagine blog Plasați fiși…" at bounding box center [375, 188] width 751 height 346
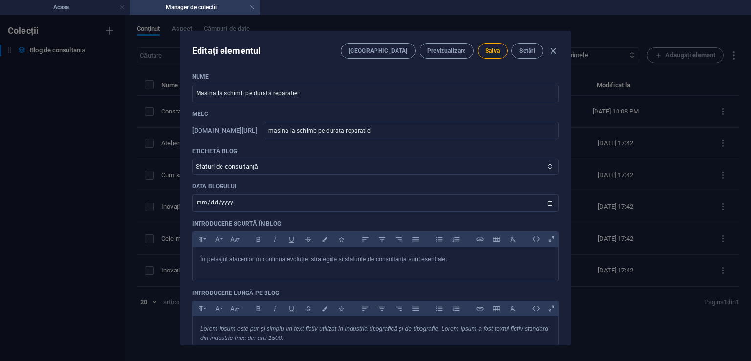
scroll to position [163, 0]
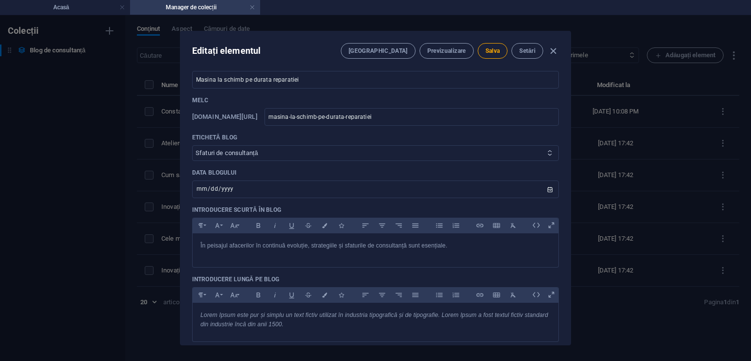
click at [549, 153] on icon at bounding box center [550, 153] width 6 height 6
click at [543, 150] on select "Strategii de afaceri Sfaturi de consultanță Marketing modern Inovații tehnologi…" at bounding box center [375, 153] width 367 height 16
click at [280, 149] on select "Strategii de afaceri Sfaturi de consultanță Marketing modern Inovații tehnologi…" at bounding box center [375, 153] width 367 height 16
click at [232, 188] on input "2024-10-24" at bounding box center [375, 190] width 367 height 18
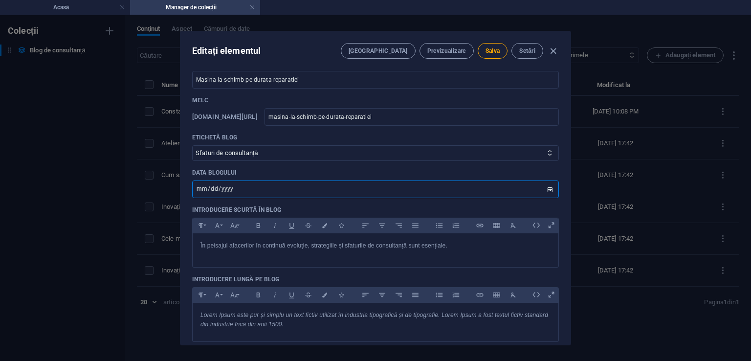
click at [549, 188] on input "2024-10-24" at bounding box center [375, 190] width 367 height 18
click at [242, 246] on font "În peisajul afacerilor în continuă evoluție, strategiile și sfaturile de consul…" at bounding box center [324, 245] width 247 height 7
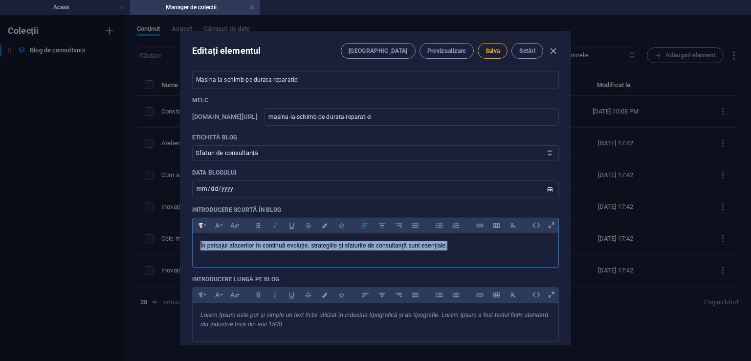
drag, startPoint x: 452, startPoint y: 242, endPoint x: 195, endPoint y: 225, distance: 257.4
click at [195, 225] on div "Formatul paragrafului Normal Titlul 1 Titlul 2 Titlul 3 Titlul 4 Titlul 5 Titlu…" at bounding box center [375, 243] width 367 height 50
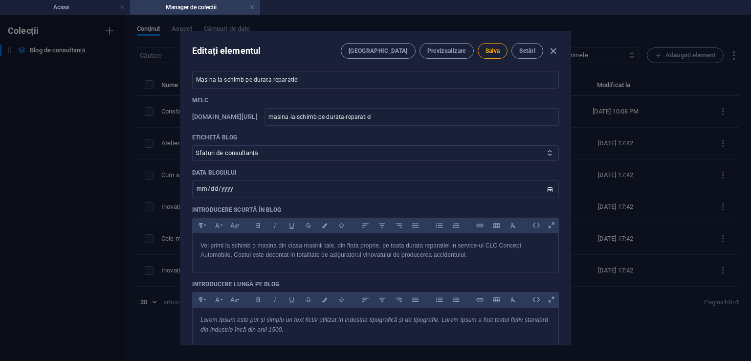
drag, startPoint x: 568, startPoint y: 124, endPoint x: 568, endPoint y: 140, distance: 16.1
click at [568, 140] on div "Imagine blog Plasați fișierele aici pentru a le încărca instantaneu Nume Masina…" at bounding box center [376, 206] width 390 height 278
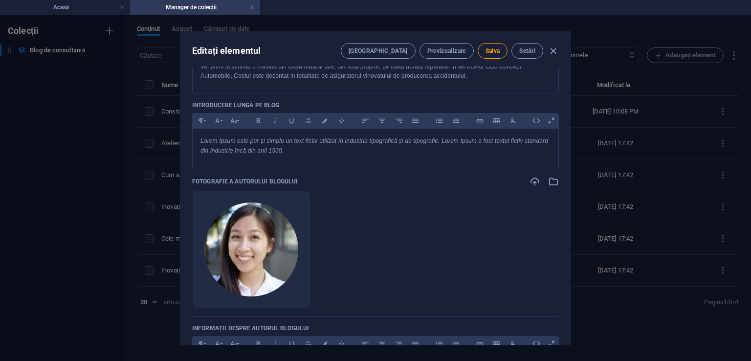
scroll to position [360, 0]
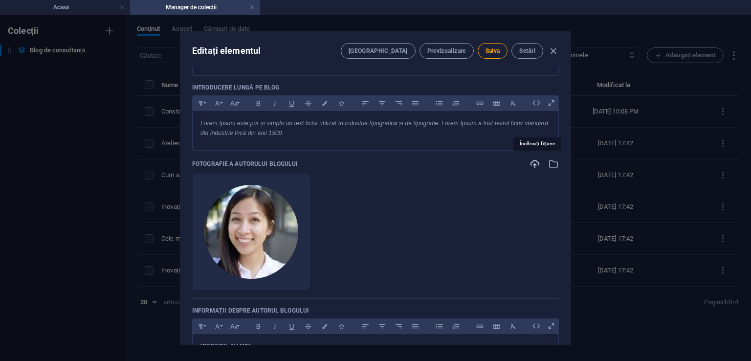
click at [530, 163] on icon "button" at bounding box center [535, 164] width 11 height 11
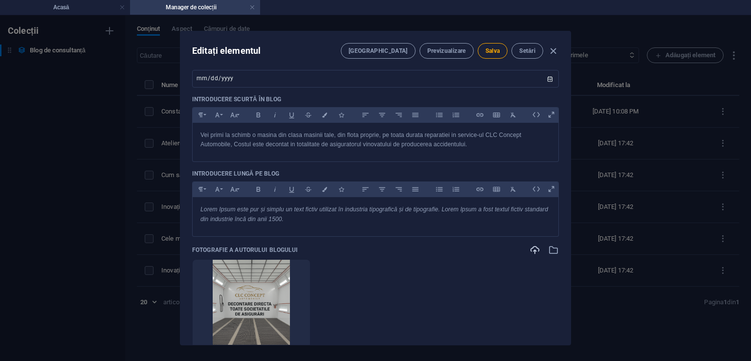
scroll to position [266, 0]
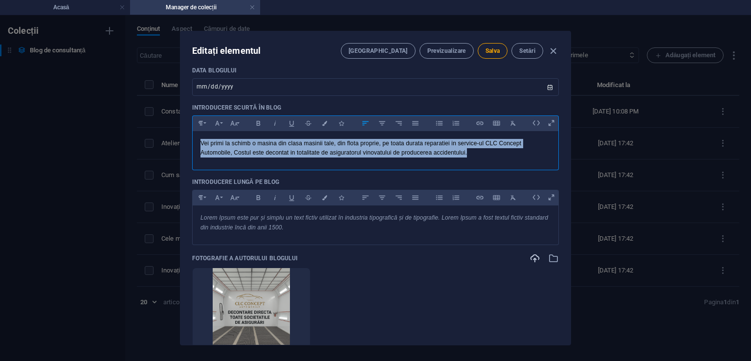
drag, startPoint x: 475, startPoint y: 155, endPoint x: 200, endPoint y: 147, distance: 275.5
click at [200, 147] on div "Vei primi la schimb o masina din clasa masinii tale, din flota proprie, pe toat…" at bounding box center [376, 148] width 366 height 34
copy font "Vei primi la schimb o masina din clasa masinii tale, din flota proprie, pe toat…"
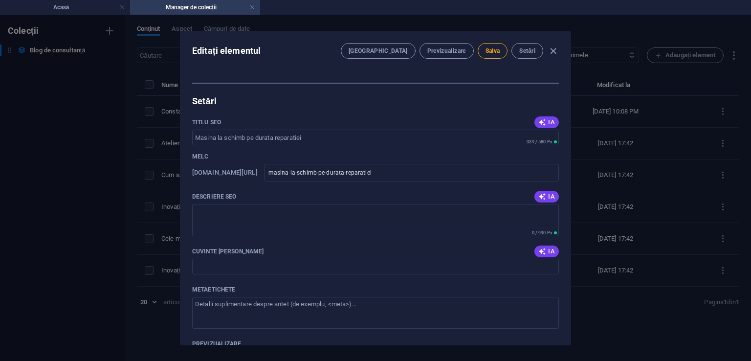
scroll to position [848, 0]
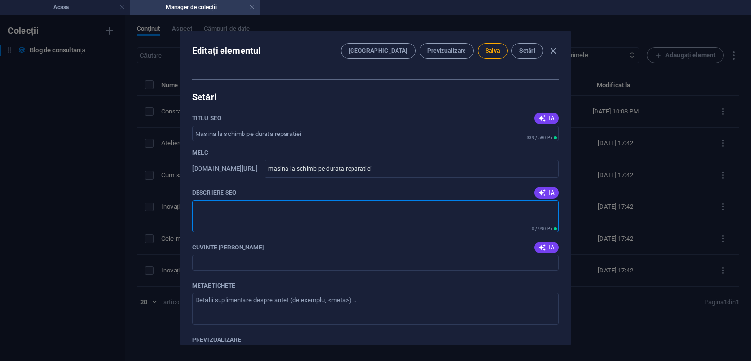
paste textarea "Vei primi la schimb o masina din clasa masinii tale, din flota proprie, pe toat…"
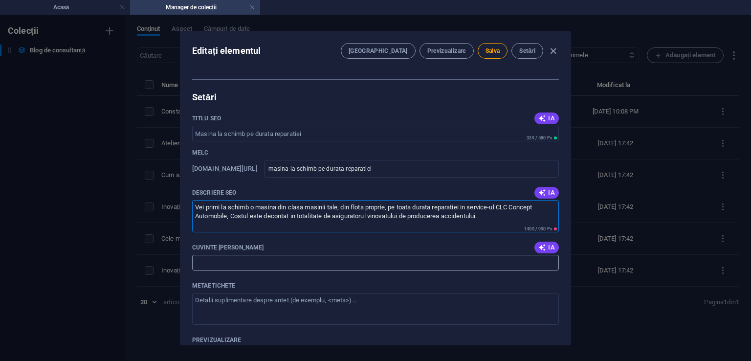
click at [229, 261] on input "Cuvinte cheie SEO" at bounding box center [375, 263] width 367 height 16
drag, startPoint x: 360, startPoint y: 307, endPoint x: 385, endPoint y: 296, distance: 27.4
click at [385, 296] on textarea "Metaetichete ​" at bounding box center [375, 309] width 367 height 32
click at [271, 299] on textarea "Metaetichete ​" at bounding box center [375, 309] width 367 height 32
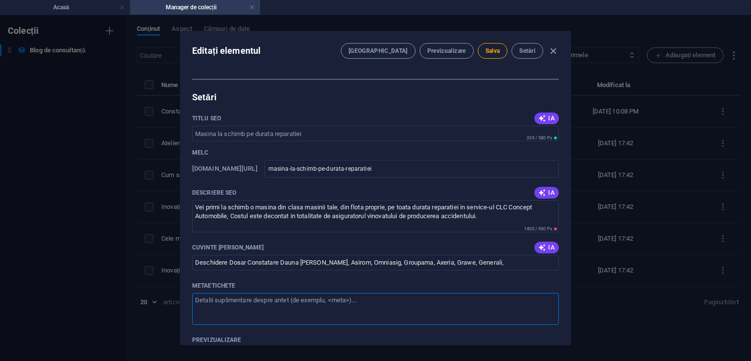
click at [271, 299] on textarea "Metaetichete ​" at bounding box center [375, 309] width 367 height 32
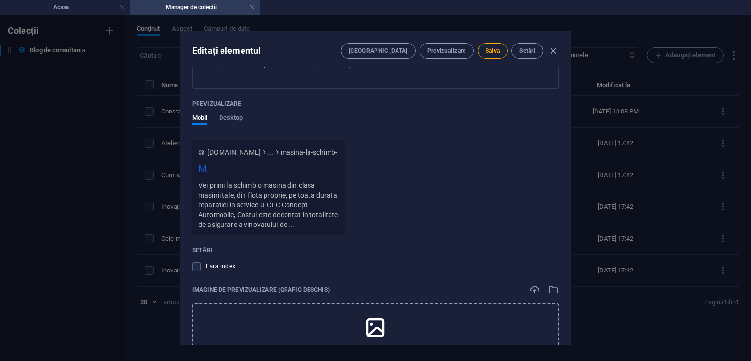
scroll to position [1086, 0]
click at [268, 222] on font "Vei primi la schimb o masina din clasa masinii tale, din flota proprie, pe toat…" at bounding box center [268, 203] width 139 height 47
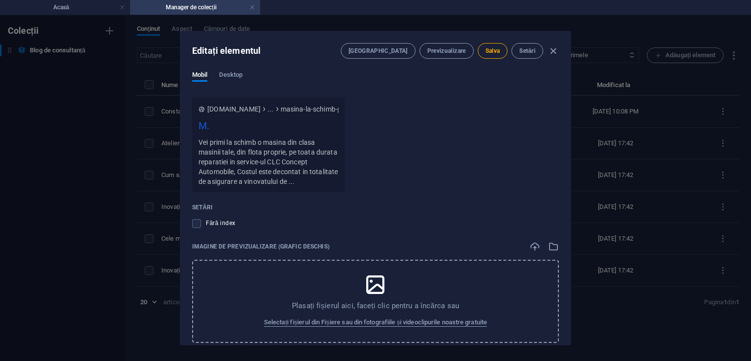
scroll to position [1181, 0]
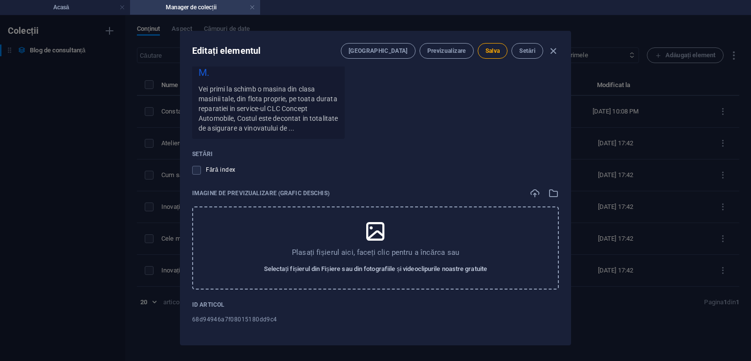
click at [377, 265] on font "Selectați fișierul din Fișiere sau din fotografiile și videoclipurile noastre g…" at bounding box center [375, 268] width 223 height 7
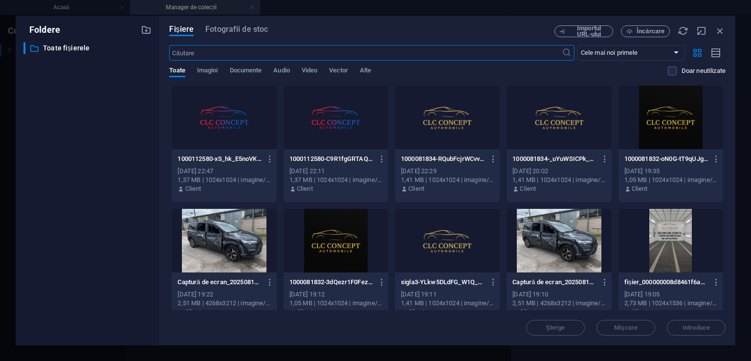
click at [330, 127] on div at bounding box center [336, 118] width 105 height 64
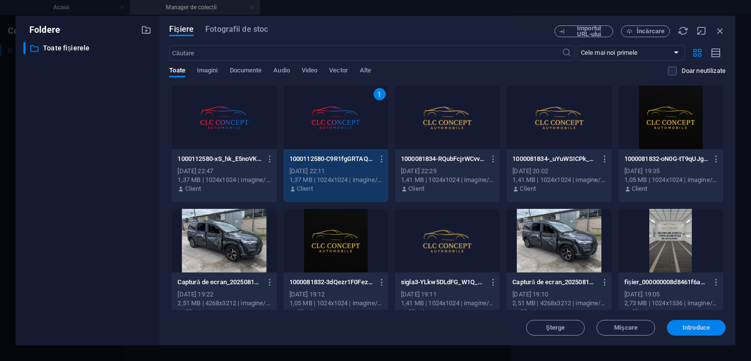
click at [699, 329] on font "Introduce" at bounding box center [696, 327] width 27 height 7
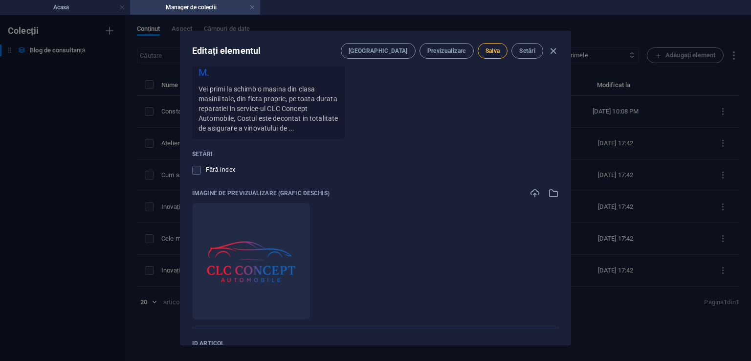
click at [490, 52] on font "Salva" at bounding box center [493, 50] width 15 height 7
click at [554, 51] on icon "button" at bounding box center [553, 50] width 11 height 11
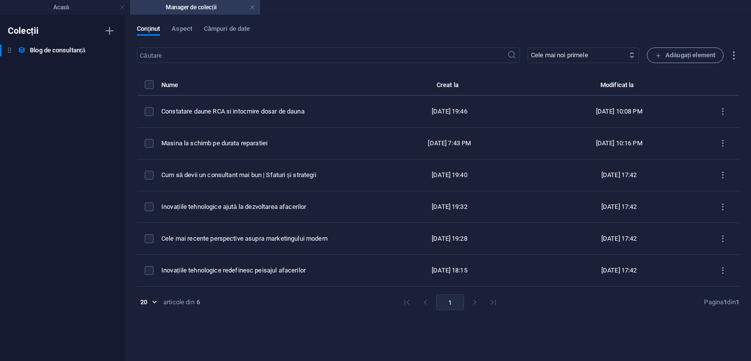
scroll to position [0, 0]
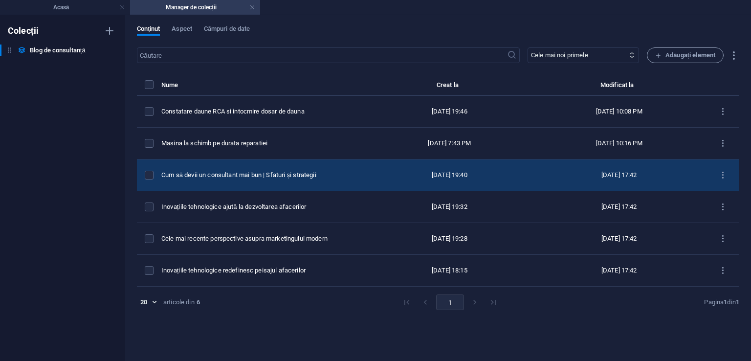
click at [230, 168] on td "Cum să devii un consultant mai bun | Sfaturi și strategii" at bounding box center [264, 175] width 206 height 32
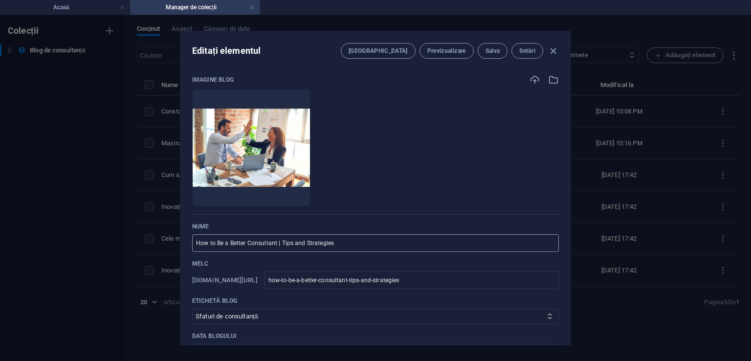
click at [340, 245] on input "How to Be a Better Consultant | Tips and Strategies" at bounding box center [375, 243] width 367 height 18
drag, startPoint x: 340, startPoint y: 245, endPoint x: 198, endPoint y: 237, distance: 141.6
click at [198, 237] on input "How to Be a Better Consultant | Tips and Strategies" at bounding box center [375, 243] width 367 height 18
click at [233, 243] on input "De ce sa alegi CLC Concept Automobile" at bounding box center [375, 243] width 367 height 18
click at [270, 243] on input "CLC Concept Automobile" at bounding box center [375, 243] width 367 height 18
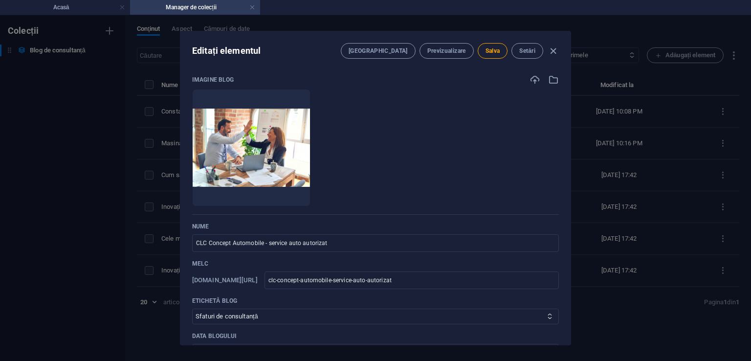
click at [571, 114] on div "Editați elementul Câmpuri Previzualizare Salva Setări Imagine blog Plasați fiși…" at bounding box center [375, 188] width 391 height 315
drag, startPoint x: 571, startPoint y: 114, endPoint x: 571, endPoint y: 124, distance: 10.3
click at [571, 124] on div "Editați elementul Câmpuri Previzualizare Salva Setări Imagine blog Plasați fiși…" at bounding box center [375, 188] width 391 height 315
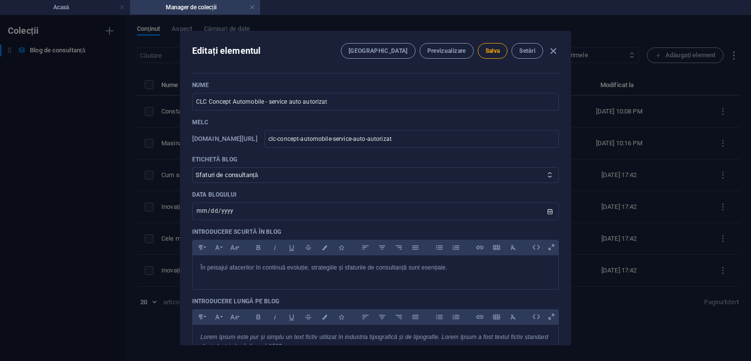
scroll to position [150, 0]
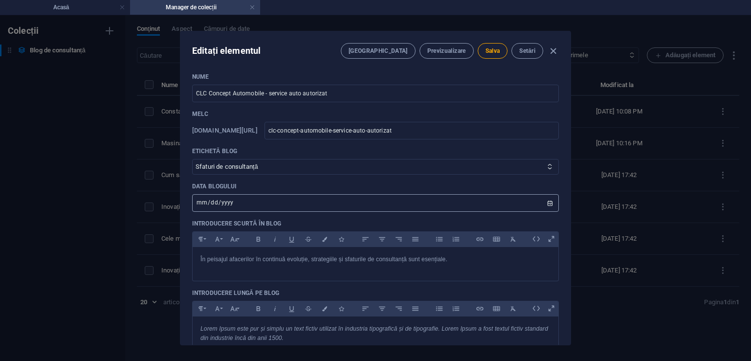
click at [237, 199] on input "2024-10-24" at bounding box center [375, 203] width 367 height 18
click at [548, 200] on input "2024-10-24" at bounding box center [375, 203] width 367 height 18
click at [213, 258] on font "În peisajul afacerilor în continuă evoluție, strategiile și sfaturile de consul…" at bounding box center [324, 259] width 247 height 7
drag, startPoint x: 571, startPoint y: 137, endPoint x: 571, endPoint y: 145, distance: 7.8
click at [571, 145] on div "Editați elementul Câmpuri Previzualizare Salva Setări Imagine blog Plasați fiși…" at bounding box center [375, 188] width 391 height 315
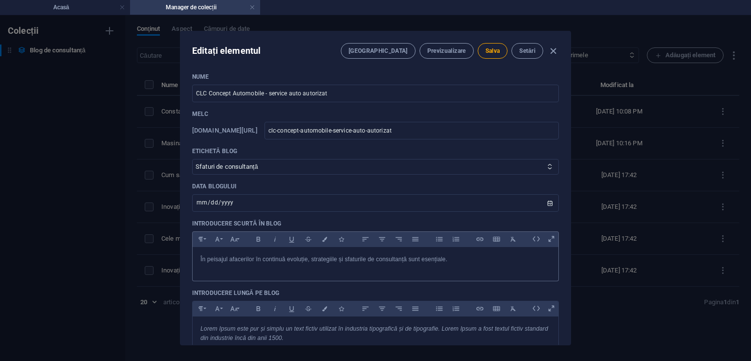
click at [209, 260] on font "În peisajul afacerilor în continuă evoluție, strategiile și sfaturile de consul…" at bounding box center [324, 259] width 247 height 7
drag, startPoint x: 436, startPoint y: 261, endPoint x: 162, endPoint y: 256, distance: 274.0
click at [162, 256] on div "Editați elementul Câmpuri Previzualizare Salva Setări Imagine blog Plasați fiși…" at bounding box center [375, 188] width 751 height 346
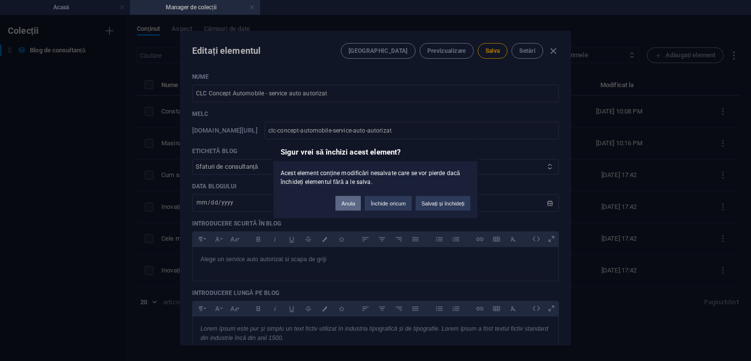
click at [344, 204] on font "Anula" at bounding box center [348, 204] width 14 height 6
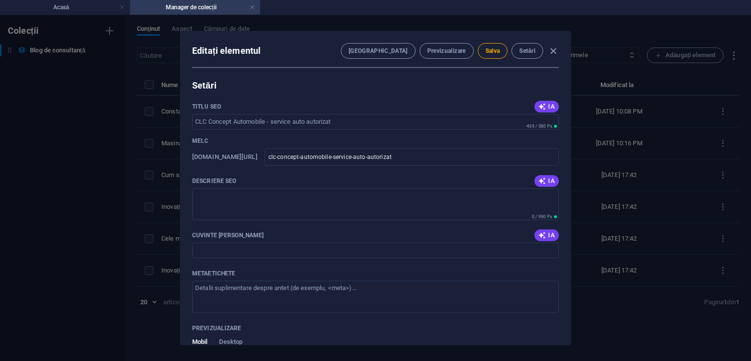
scroll to position [865, 0]
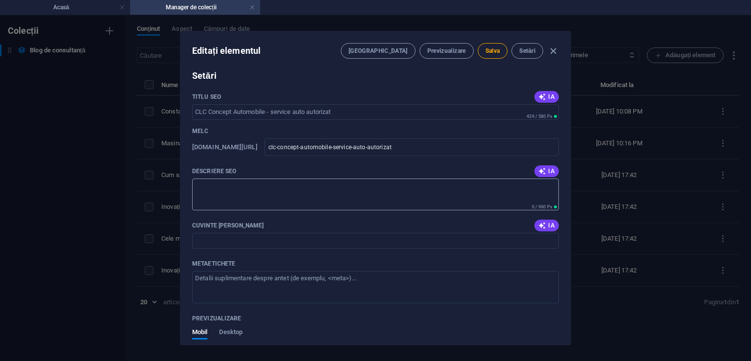
click at [227, 192] on textarea "Descriere SEO" at bounding box center [375, 195] width 367 height 32
drag, startPoint x: 268, startPoint y: 196, endPoint x: 189, endPoint y: 184, distance: 79.2
click at [189, 184] on div "Imagine blog Plasați fișierele aici pentru a le încărca instantaneu Nume CLC Co…" at bounding box center [376, 206] width 390 height 278
click at [203, 237] on input "Cuvinte cheie SEO" at bounding box center [375, 241] width 367 height 16
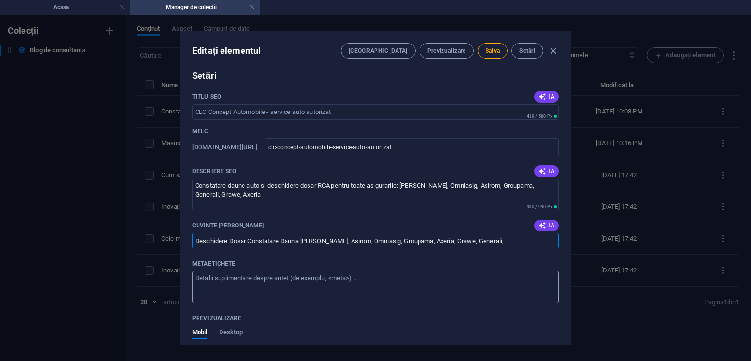
click at [244, 282] on textarea "Metaetichete ​" at bounding box center [375, 287] width 367 height 32
paste textarea "Constatare daune auto si deschidere dosar RCA pentru toate asigurarile: Allianz…"
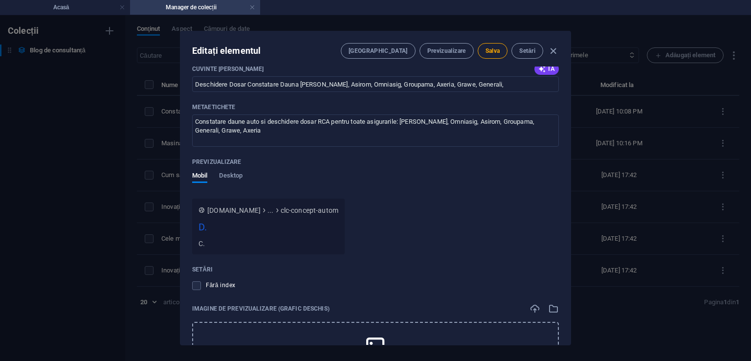
scroll to position [1023, 0]
click at [568, 288] on div "Imagine blog Plasați fișierele aici pentru a le încărca instantaneu Nume CLC Co…" at bounding box center [376, 206] width 390 height 278
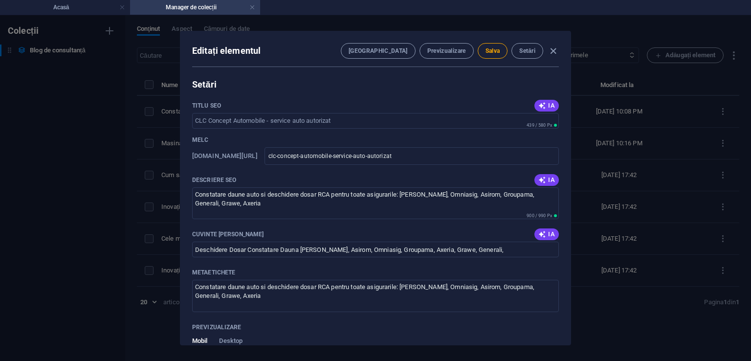
scroll to position [824, 0]
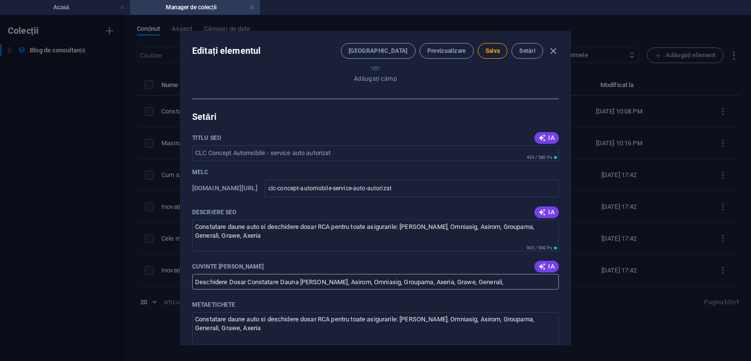
click at [511, 282] on input "Deschidere Dosar Constatare Dauna Allianz Tiriac, Asirom, Omniasig, Groupama, A…" at bounding box center [375, 282] width 367 height 16
drag, startPoint x: 571, startPoint y: 265, endPoint x: 566, endPoint y: 286, distance: 22.2
click at [566, 286] on div "Editați elementul Câmpuri Previzualizare Salva Setări Imagine blog Plasați fiși…" at bounding box center [375, 188] width 391 height 315
click at [541, 275] on input "Deschidere Dosar Constatare Dauna Allianz Tiriac, Asirom, Omniasig, Groupama, A…" at bounding box center [375, 282] width 367 height 16
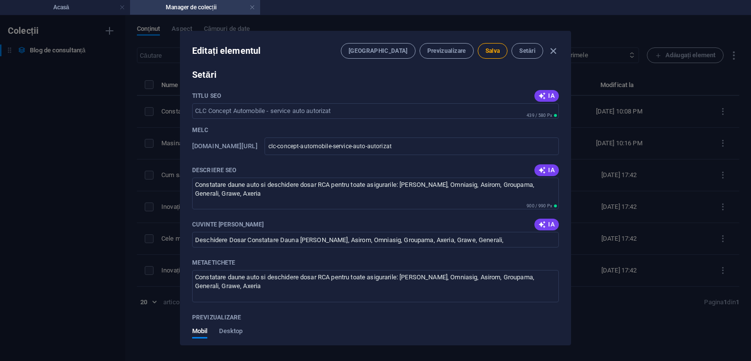
scroll to position [868, 0]
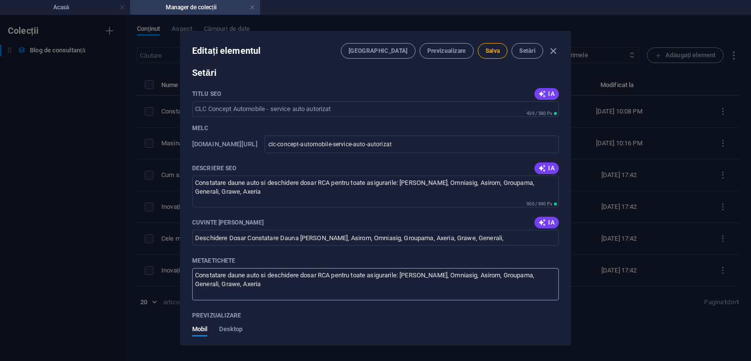
click at [268, 282] on textarea "Constatare daune auto si deschidere dosar RCA pentru toate asigurarile: Allianz…" at bounding box center [375, 284] width 367 height 32
click at [196, 273] on textarea "Constatare daune auto si deschidere dosar RCA pentru toate asigurarile: Allianz…" at bounding box center [375, 284] width 367 height 32
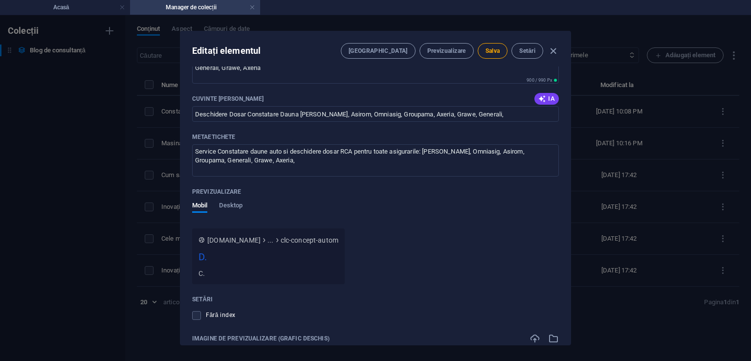
scroll to position [1105, 0]
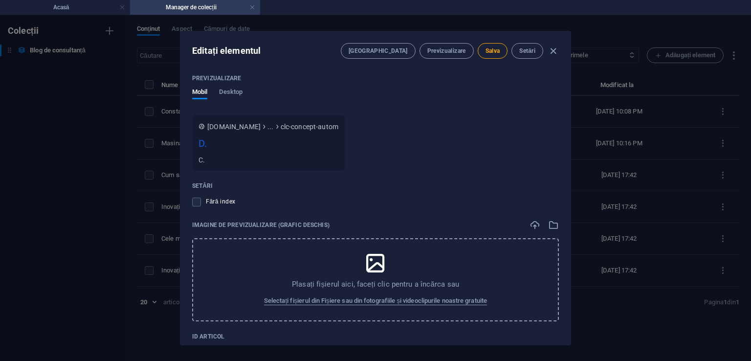
click at [380, 267] on icon at bounding box center [375, 263] width 24 height 24
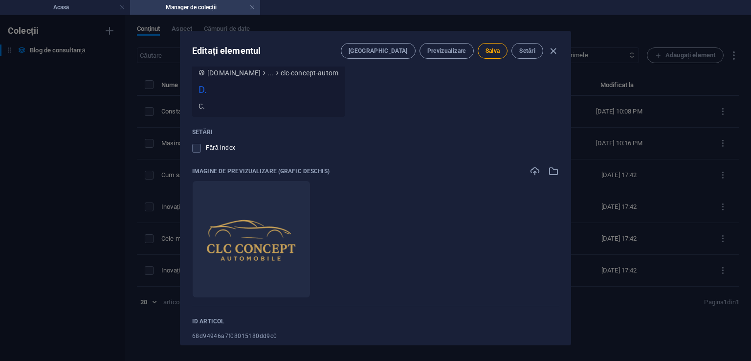
scroll to position [1176, 0]
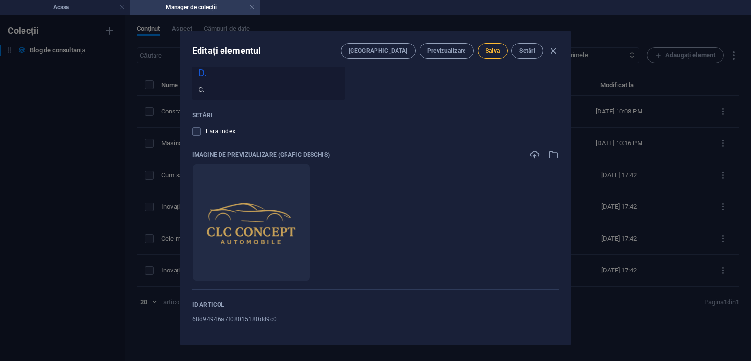
click at [494, 55] on button "Salva" at bounding box center [493, 51] width 30 height 16
click at [556, 47] on icon "button" at bounding box center [553, 50] width 11 height 11
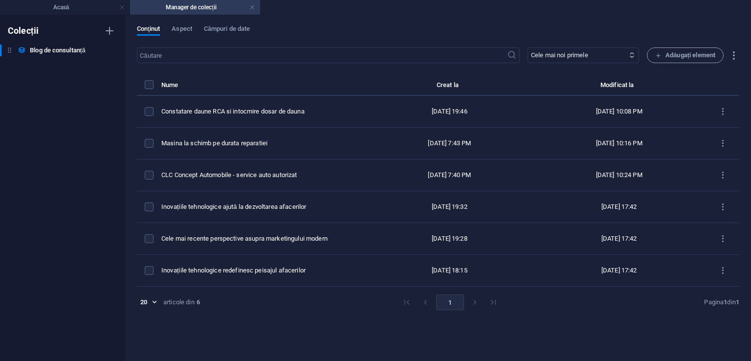
scroll to position [968, 0]
click at [253, 12] on link at bounding box center [253, 7] width 6 height 9
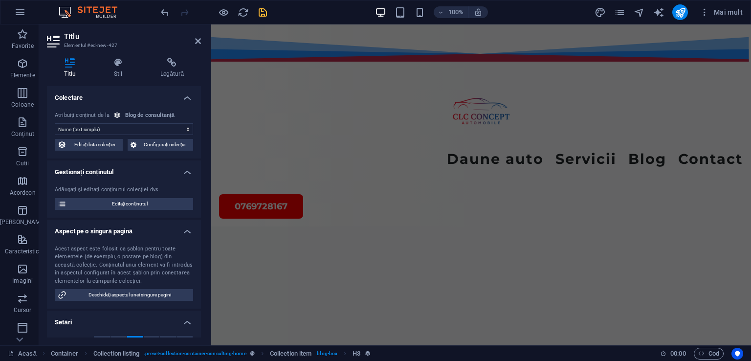
scroll to position [2736, 0]
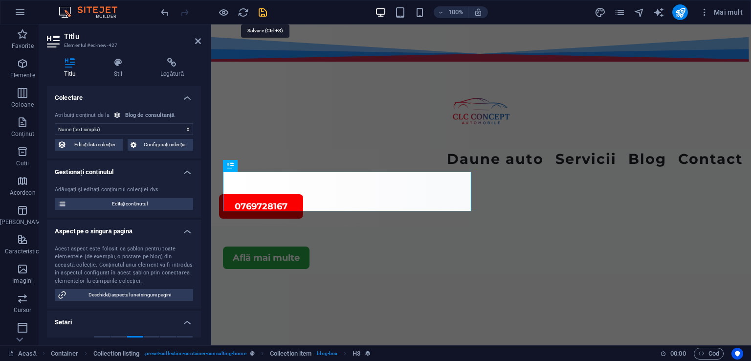
click at [265, 12] on icon "salva" at bounding box center [262, 12] width 11 height 11
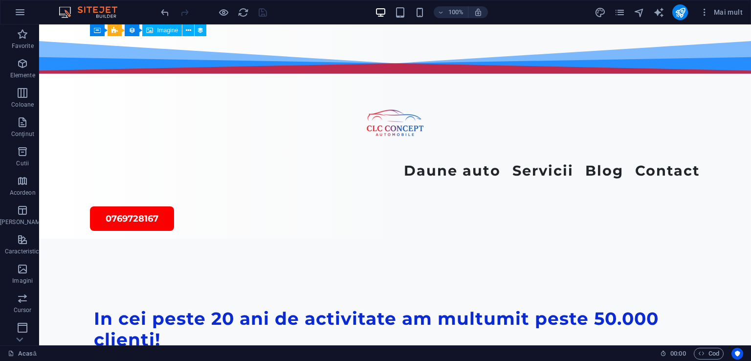
scroll to position [2668, 0]
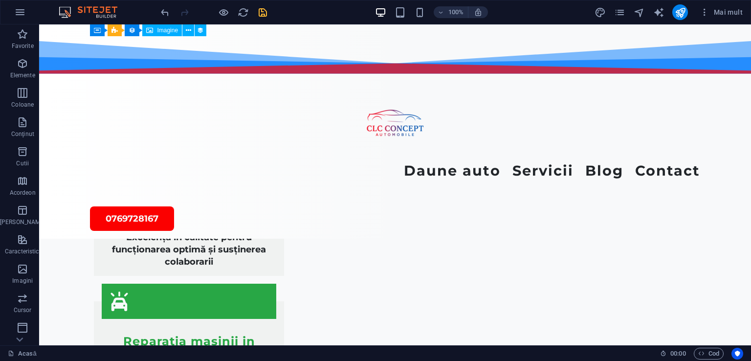
scroll to position [1269, 0]
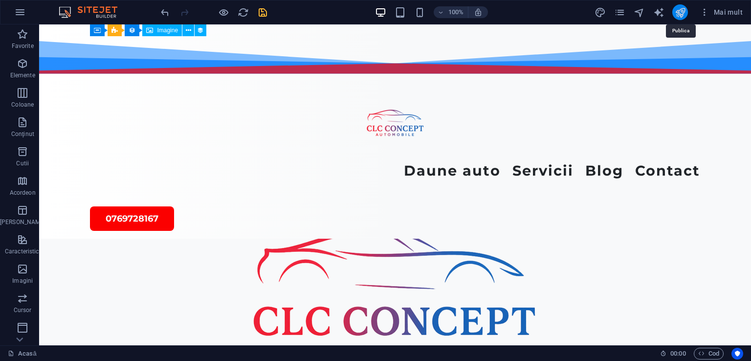
click at [677, 12] on icon "publica" at bounding box center [680, 12] width 11 height 11
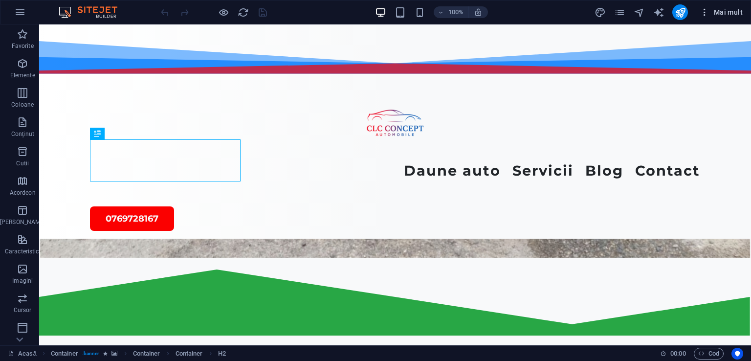
scroll to position [301, 0]
click at [704, 12] on icon "button" at bounding box center [705, 12] width 10 height 10
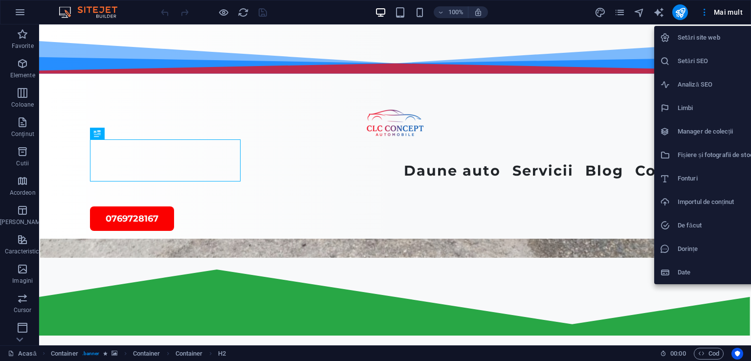
click at [689, 41] on h6 "Setări site web" at bounding box center [716, 38] width 76 height 12
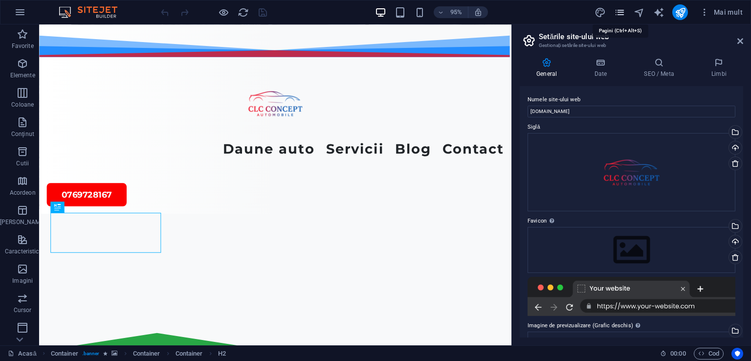
click at [619, 9] on icon "pagini" at bounding box center [619, 12] width 11 height 11
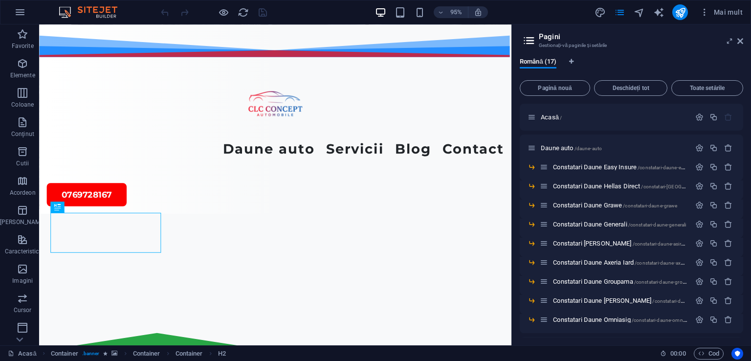
drag, startPoint x: 744, startPoint y: 123, endPoint x: 744, endPoint y: 136, distance: 12.7
click at [744, 136] on div "Română (17) Pagină nouă Deschideți tot Toate setările Acasă / Daune auto /daune…" at bounding box center [631, 197] width 239 height 295
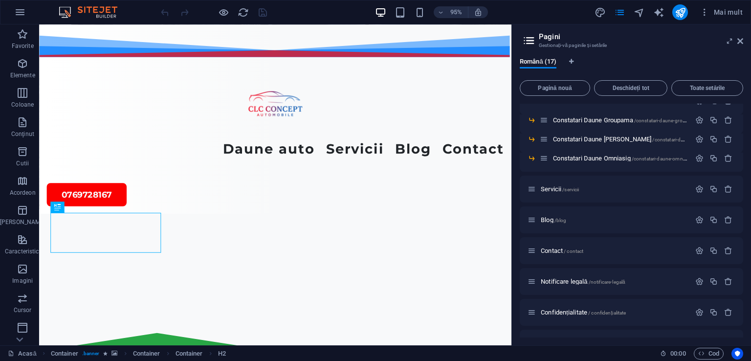
scroll to position [163, 0]
click at [548, 249] on font "Contact" at bounding box center [552, 249] width 22 height 7
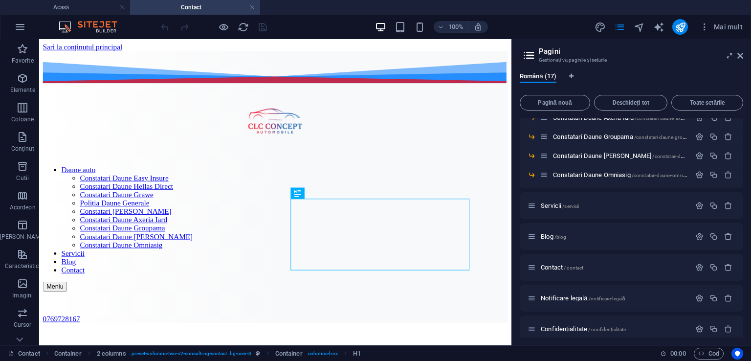
scroll to position [0, 0]
click at [338, 192] on icon at bounding box center [338, 193] width 5 height 10
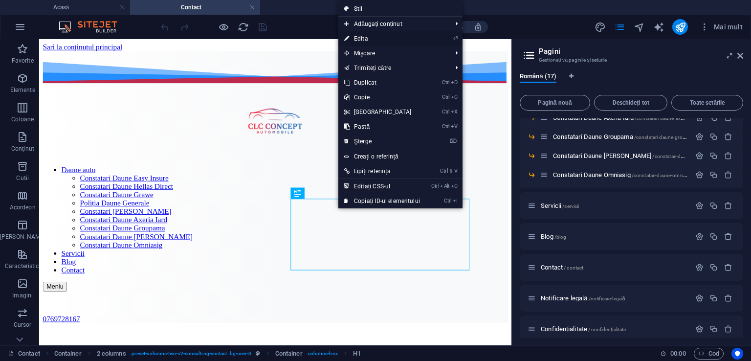
click at [354, 39] on font "Edita" at bounding box center [361, 38] width 14 height 7
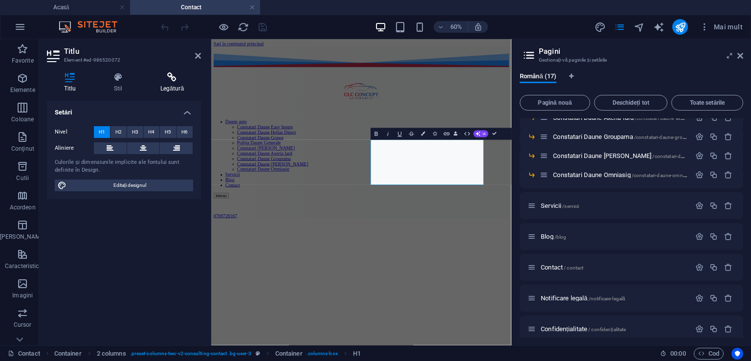
click at [175, 79] on icon at bounding box center [172, 77] width 58 height 10
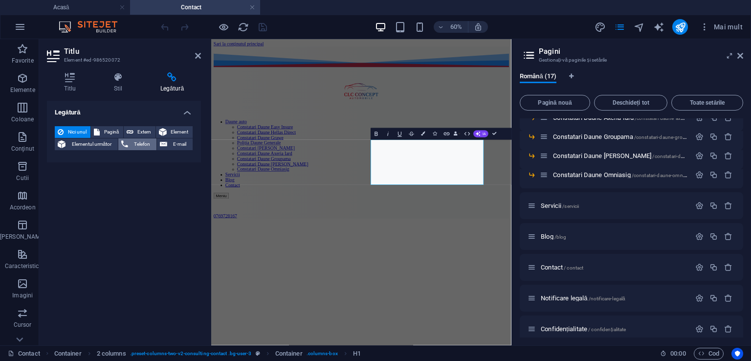
click at [139, 141] on font "Telefon" at bounding box center [142, 143] width 16 height 5
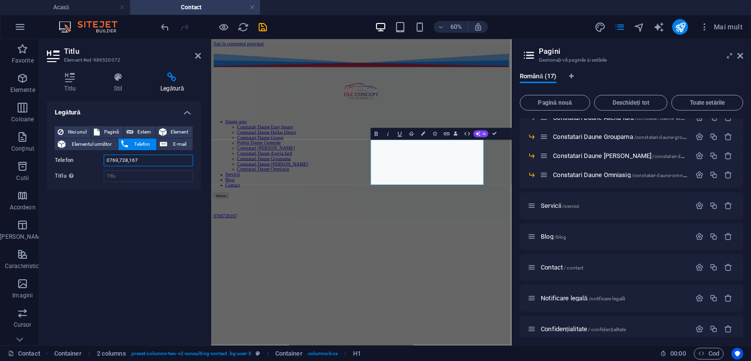
click at [127, 161] on input "0769,728,167" at bounding box center [149, 161] width 90 height 12
type input "0769.728.167"
click at [197, 53] on icon at bounding box center [198, 56] width 6 height 8
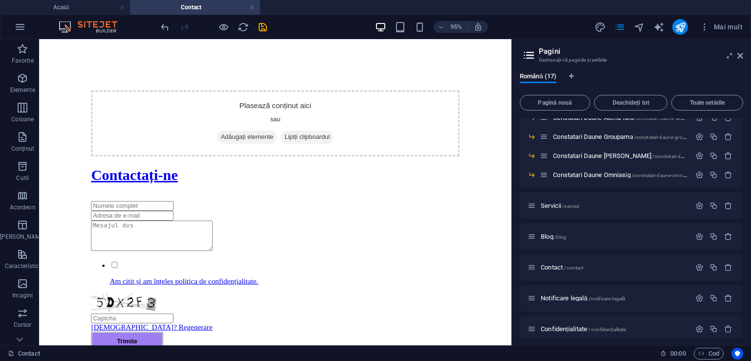
scroll to position [608, 0]
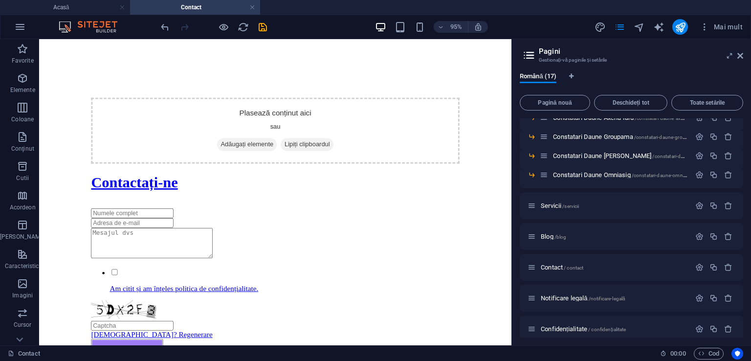
drag, startPoint x: 534, startPoint y: 100, endPoint x: 594, endPoint y: 286, distance: 195.6
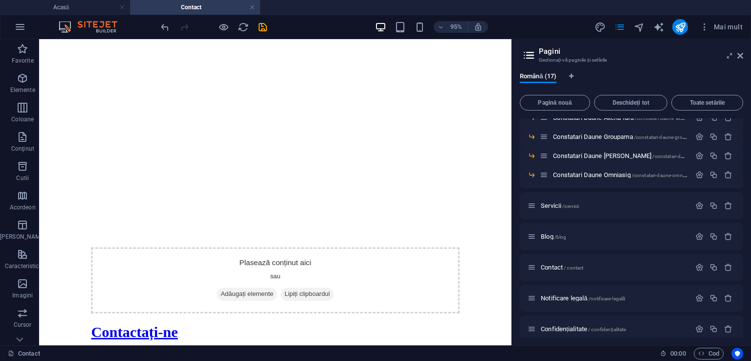
scroll to position [438, 0]
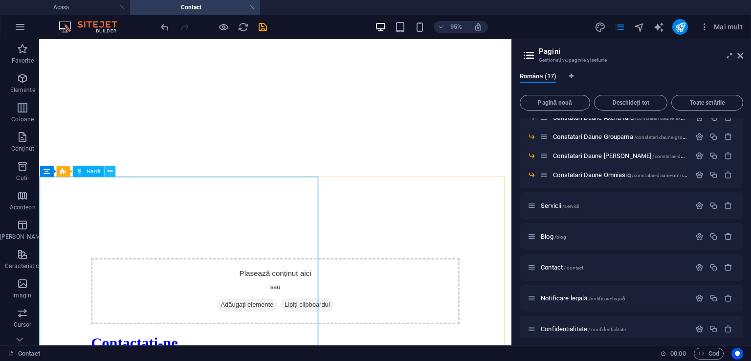
click at [109, 169] on icon at bounding box center [109, 171] width 5 height 10
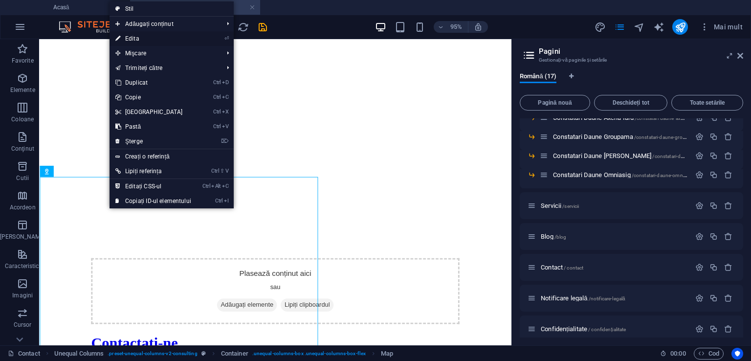
click at [135, 36] on font "Edita" at bounding box center [132, 38] width 14 height 7
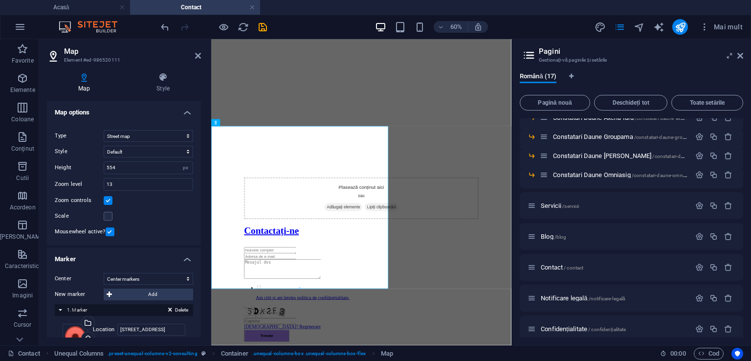
scroll to position [413, 0]
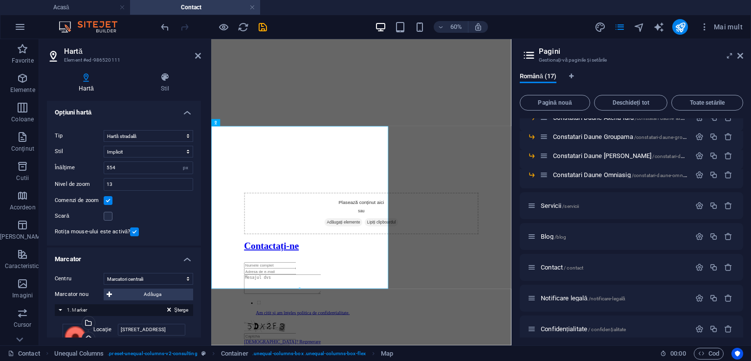
drag, startPoint x: 199, startPoint y: 223, endPoint x: 198, endPoint y: 232, distance: 8.9
click at [198, 232] on div "Centrul hărții 100 Summit Dr., MA 01803 Burlington Harta este limitată la modul…" at bounding box center [124, 181] width 154 height 127
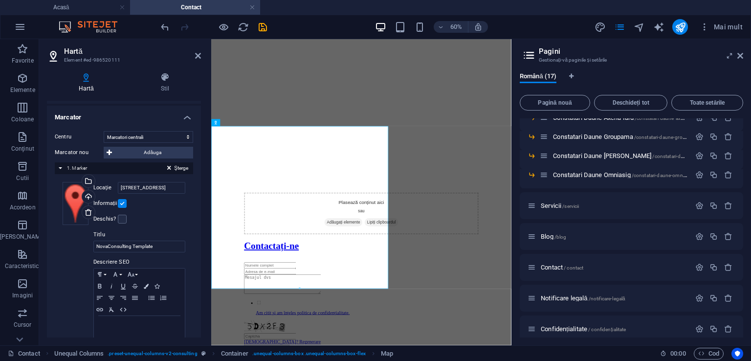
scroll to position [147, 0]
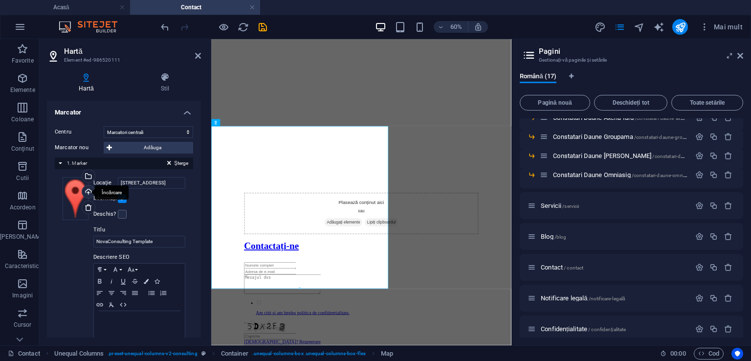
click at [87, 188] on div "Încărcare" at bounding box center [87, 192] width 15 height 15
click at [157, 240] on input "NovaConsulting Template" at bounding box center [139, 242] width 92 height 12
drag, startPoint x: 157, startPoint y: 240, endPoint x: 94, endPoint y: 251, distance: 63.5
click at [94, 251] on div "Locaţie 100 Summit Dr., MA 01803 Burlington Lăţime auto px Informații Deschis? …" at bounding box center [138, 259] width 94 height 164
click at [82, 83] on h4 "Hartă" at bounding box center [88, 82] width 82 height 21
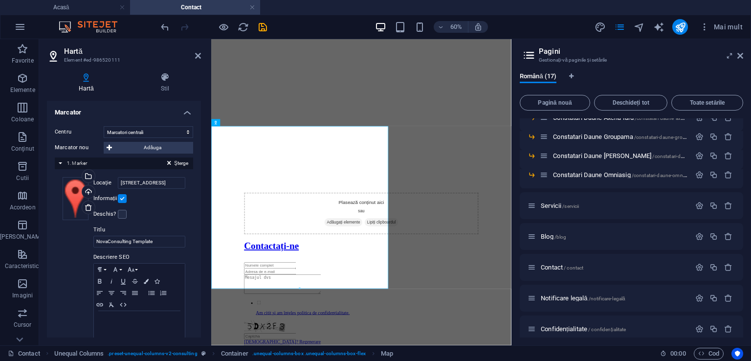
click at [86, 79] on icon at bounding box center [86, 77] width 78 height 10
click at [107, 146] on icon at bounding box center [109, 148] width 5 height 12
select select "2"
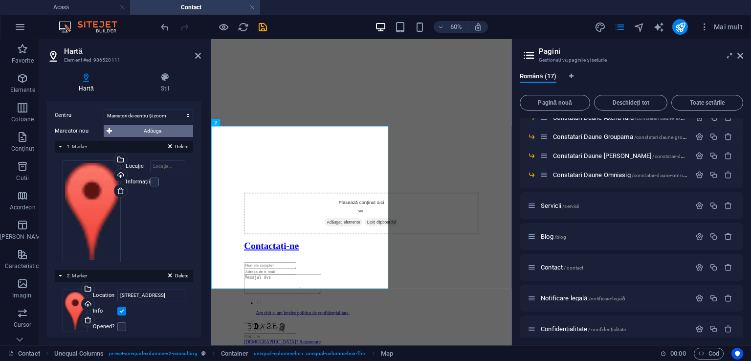
scroll to position [131, 0]
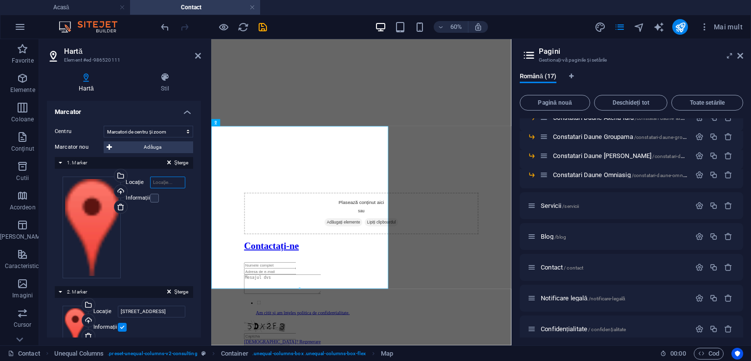
click at [162, 181] on input "Locaţie" at bounding box center [167, 183] width 35 height 12
type input "clc concept"
click at [199, 55] on icon at bounding box center [198, 56] width 6 height 8
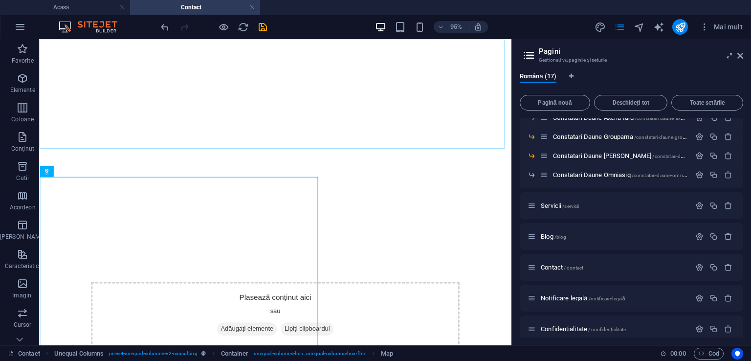
scroll to position [438, 0]
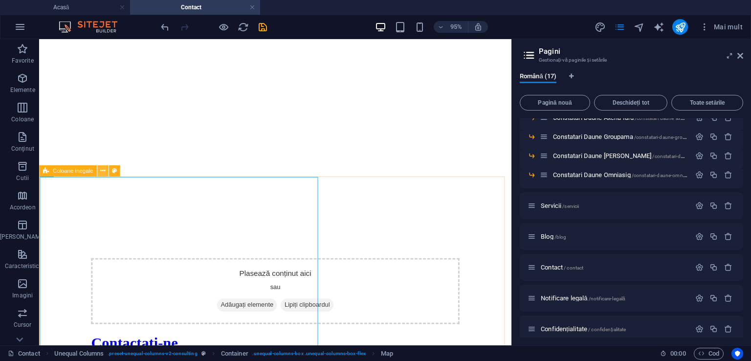
click at [99, 172] on button at bounding box center [102, 170] width 11 height 11
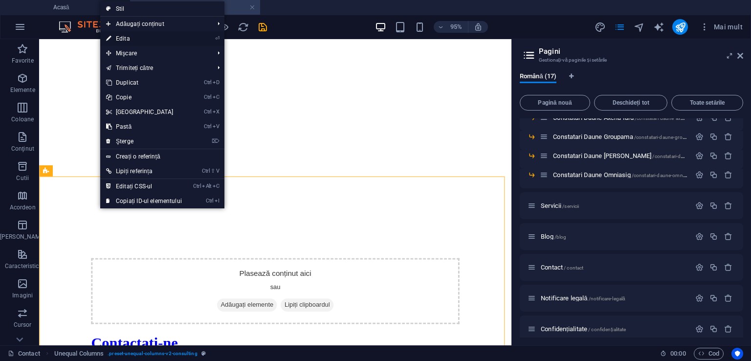
click at [119, 36] on font "Edita" at bounding box center [123, 38] width 14 height 7
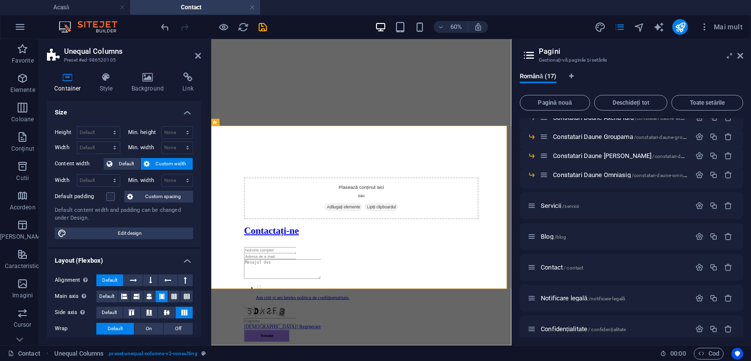
scroll to position [413, 0]
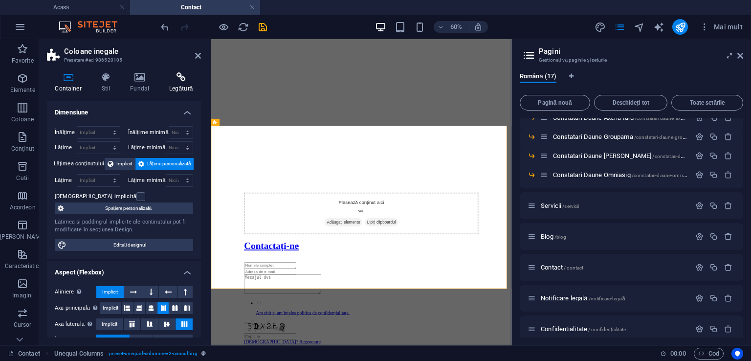
click at [180, 75] on icon at bounding box center [181, 77] width 40 height 10
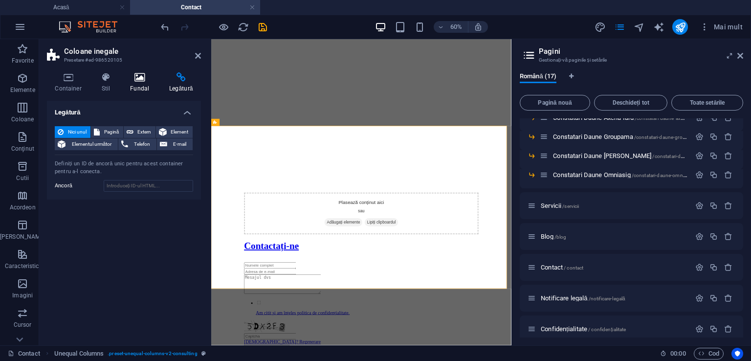
click at [141, 82] on icon at bounding box center [139, 77] width 35 height 10
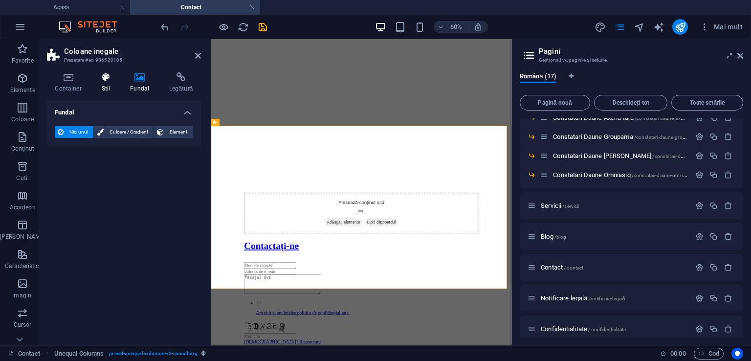
click at [114, 79] on icon at bounding box center [105, 77] width 25 height 10
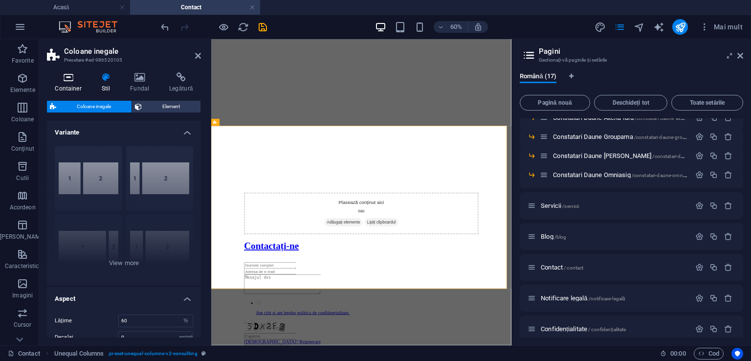
click at [68, 84] on h4 "Container" at bounding box center [70, 82] width 46 height 21
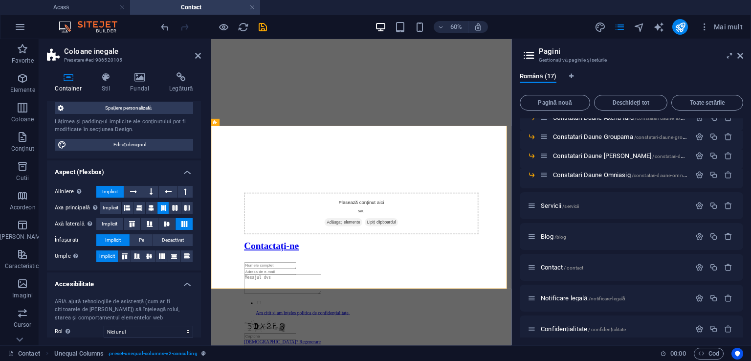
scroll to position [83, 0]
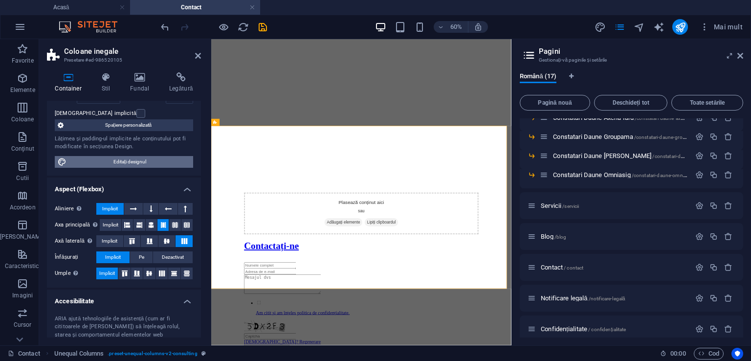
click at [121, 159] on font "Editați designul" at bounding box center [130, 161] width 33 height 5
select select "700"
select select "rem"
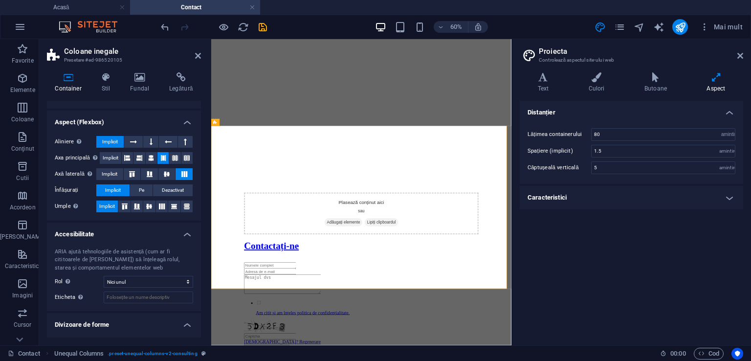
scroll to position [159, 0]
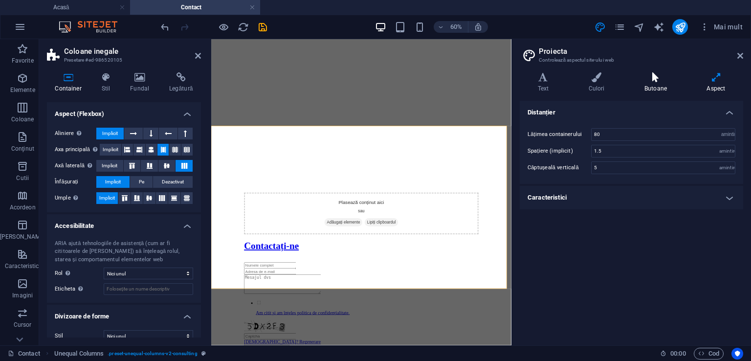
click at [657, 74] on icon at bounding box center [656, 77] width 58 height 10
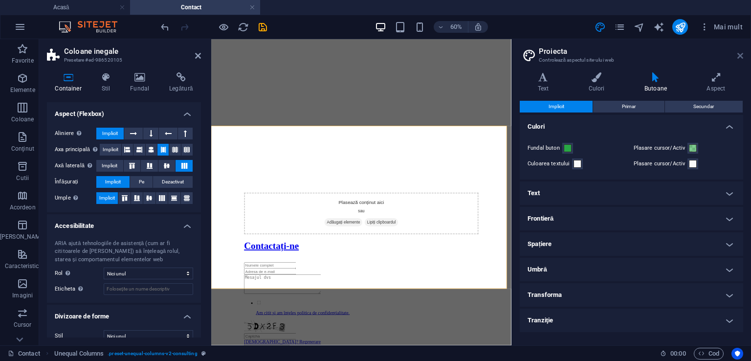
click at [740, 59] on icon at bounding box center [741, 56] width 6 height 8
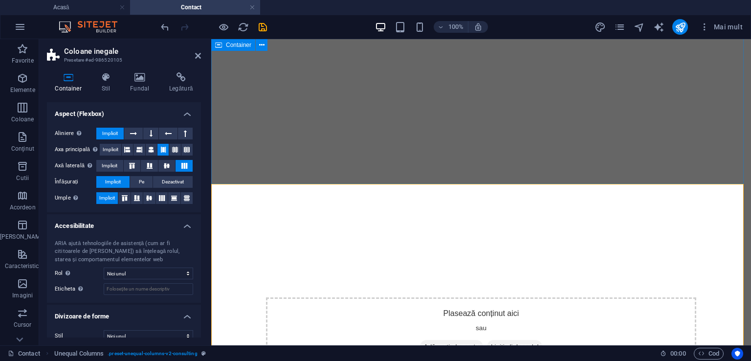
click at [577, 151] on div "Plasează conținut aici sau Adăugați elemente Lipiți clipboardul Contactați-ne A…" at bounding box center [481, 299] width 532 height 743
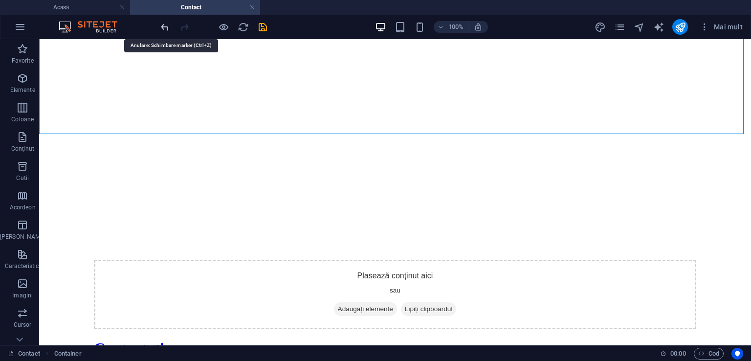
click at [162, 24] on icon "anula" at bounding box center [164, 27] width 11 height 11
click at [165, 28] on icon "anula" at bounding box center [164, 27] width 11 height 11
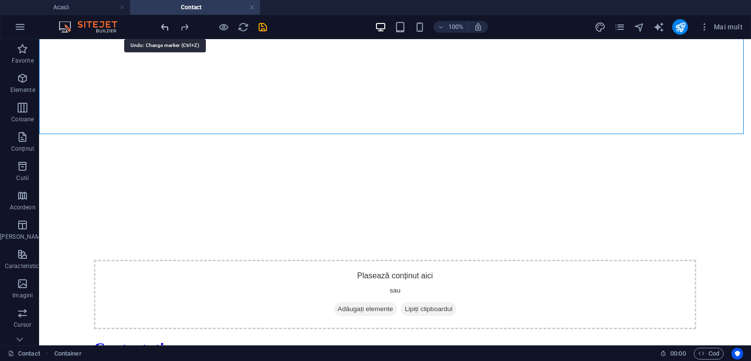
click at [165, 28] on icon "anula" at bounding box center [164, 27] width 11 height 11
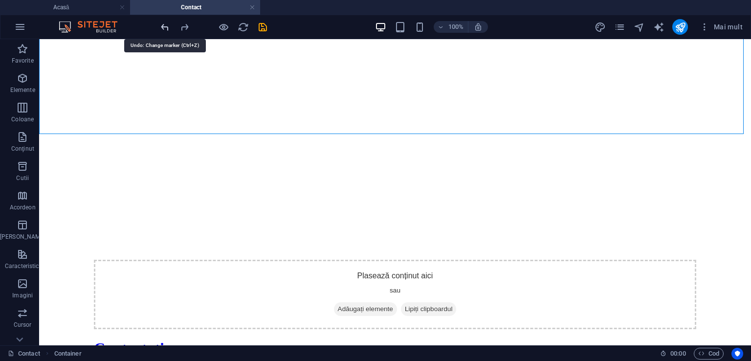
click at [165, 28] on icon "anula" at bounding box center [164, 27] width 11 height 11
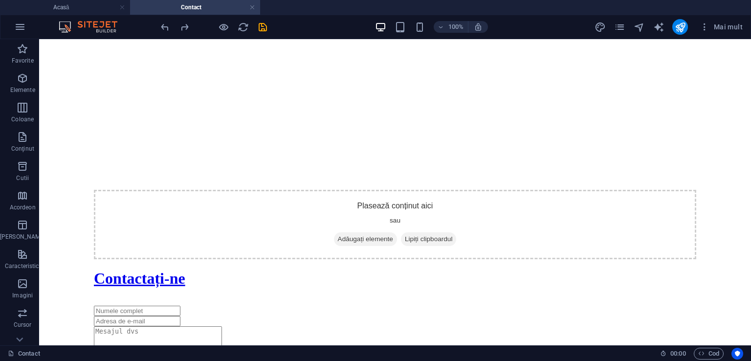
scroll to position [513, 0]
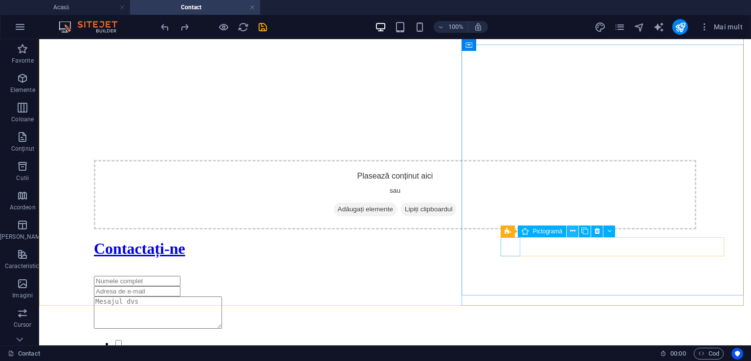
click at [571, 231] on icon at bounding box center [572, 231] width 5 height 10
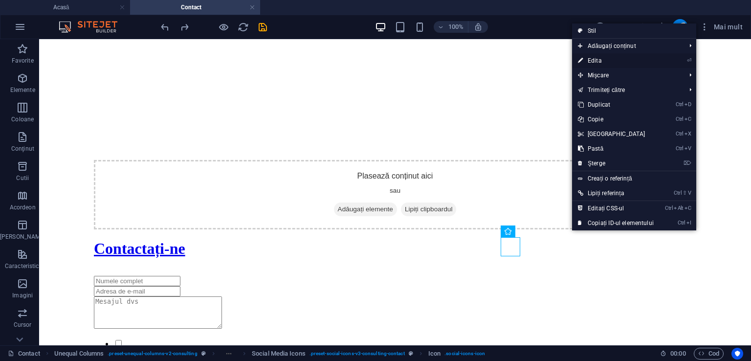
click at [595, 65] on link "⏎ Edita" at bounding box center [616, 60] width 88 height 15
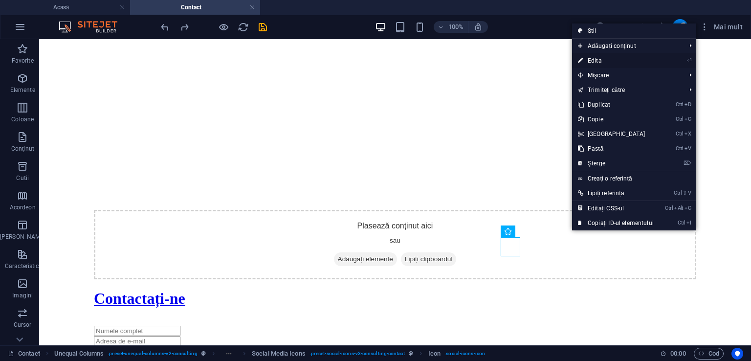
select select "xMidYMid"
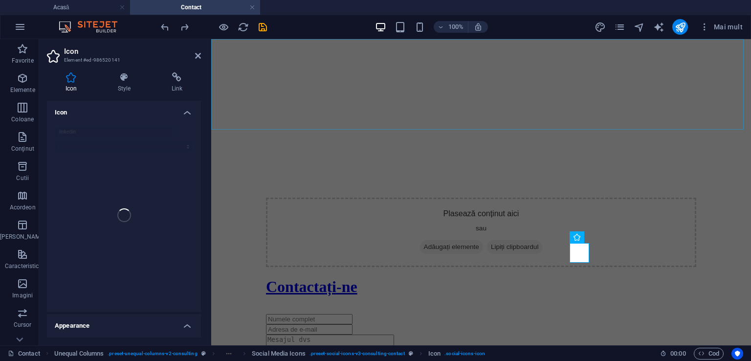
scroll to position [564, 0]
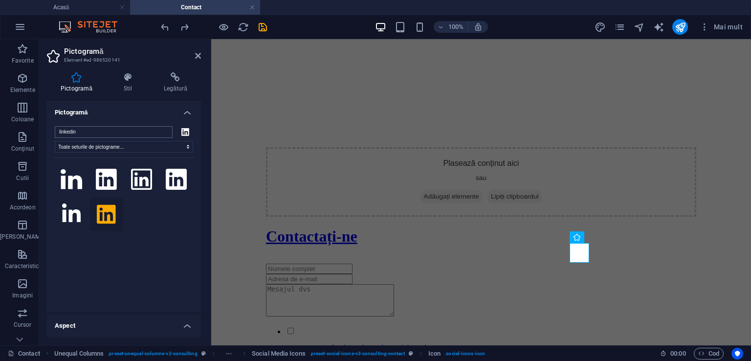
click at [162, 134] on input "linkedin" at bounding box center [114, 132] width 118 height 12
click at [162, 131] on input "linkedin" at bounding box center [114, 132] width 118 height 12
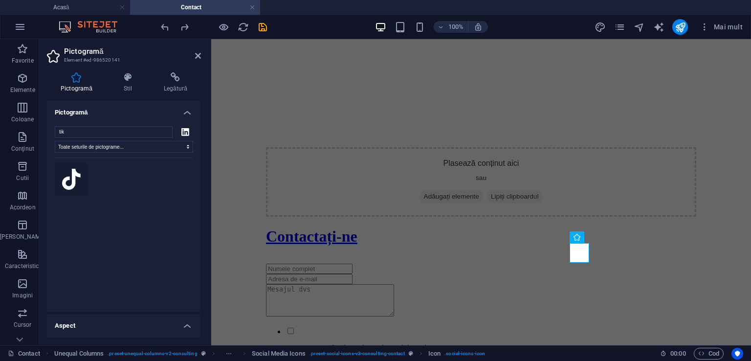
type input "tik"
click at [68, 175] on icon at bounding box center [71, 180] width 19 height 22
click at [179, 89] on font "Legătură" at bounding box center [175, 88] width 23 height 7
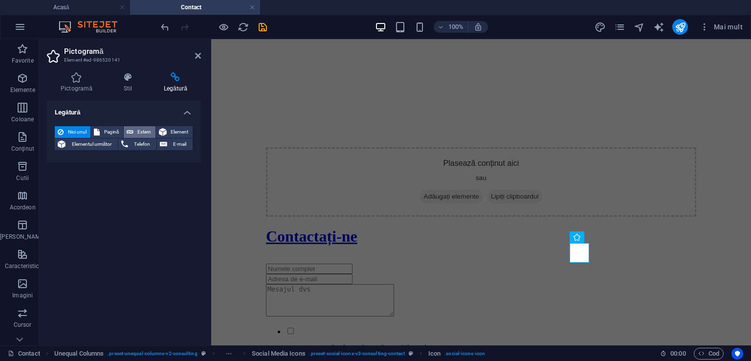
click at [147, 131] on font "Extern" at bounding box center [144, 131] width 14 height 5
select select "blank"
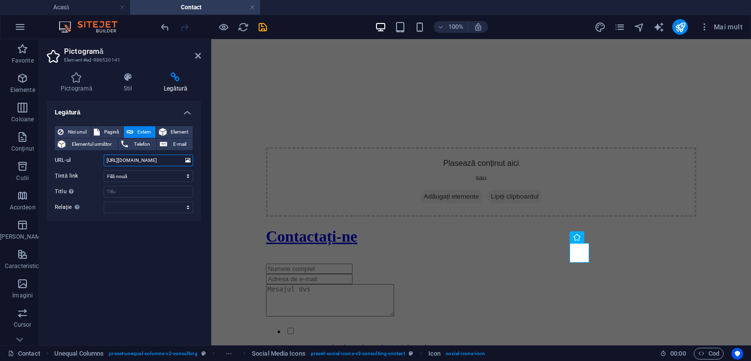
scroll to position [0, 93]
type input "https://www.tiktok.com/@clcconceptautomobile?_t=ZN-90DpL0OCAXG&_r=1"
click at [198, 57] on icon at bounding box center [198, 56] width 6 height 8
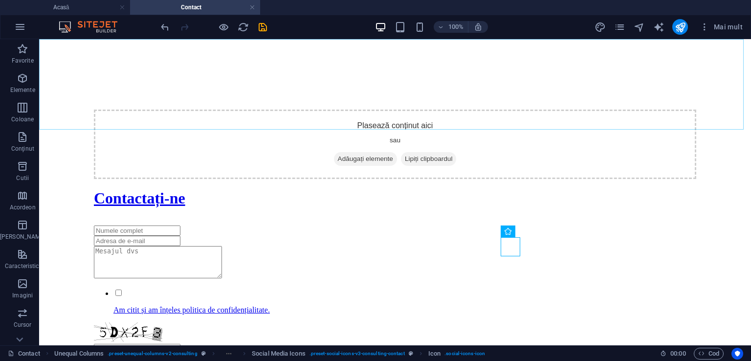
scroll to position [513, 0]
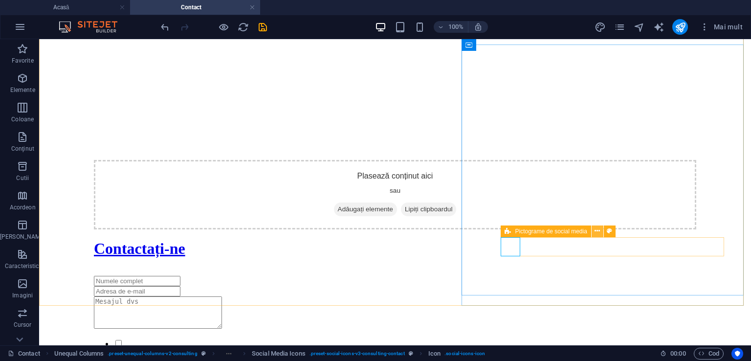
click at [597, 231] on icon at bounding box center [597, 231] width 5 height 10
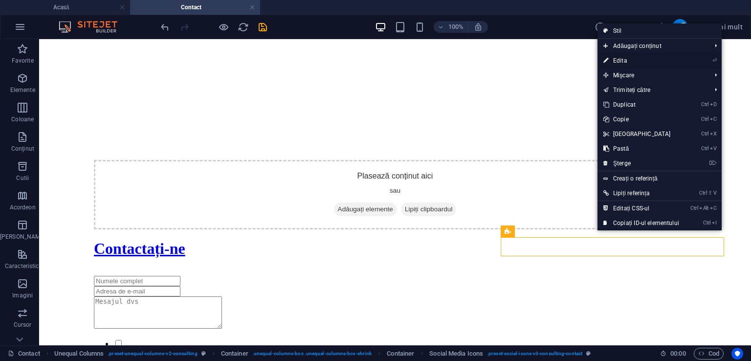
click at [621, 57] on font "Edita" at bounding box center [620, 60] width 14 height 7
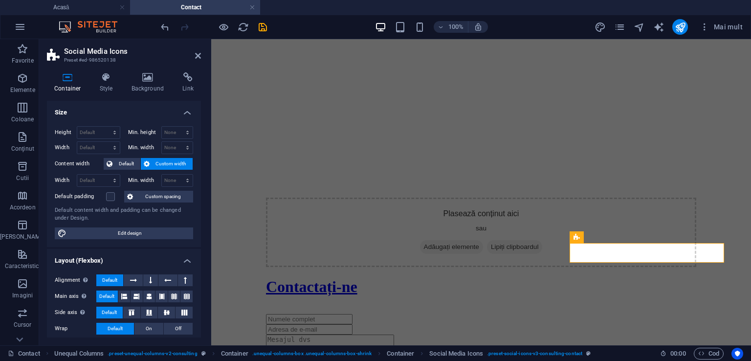
scroll to position [564, 0]
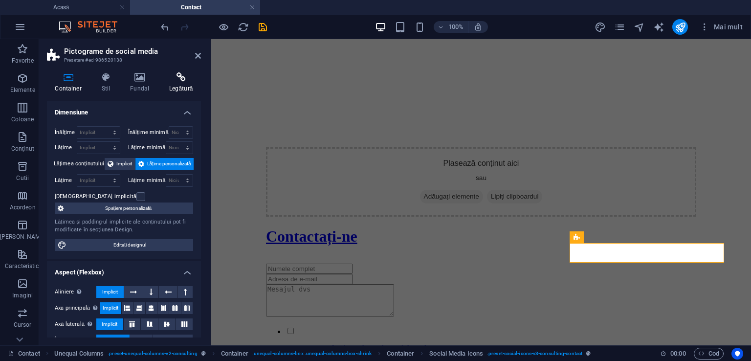
click at [190, 87] on font "Legătură" at bounding box center [180, 88] width 23 height 7
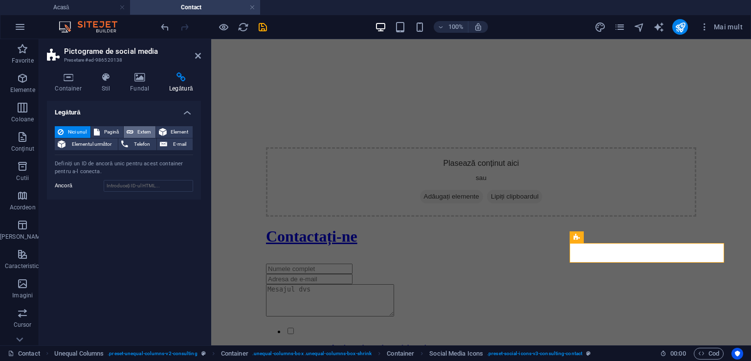
click at [136, 131] on button "Extern" at bounding box center [140, 132] width 32 height 12
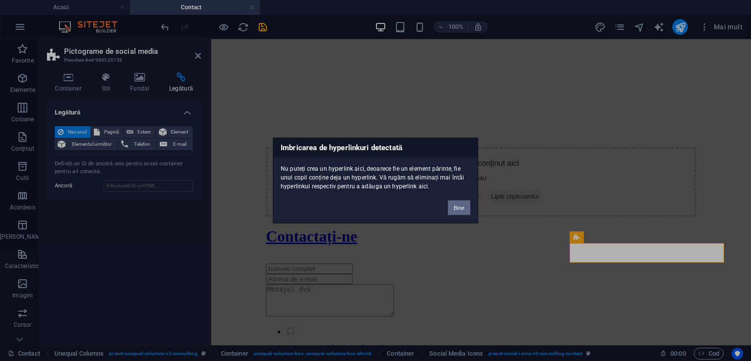
click at [468, 208] on button "Bine" at bounding box center [459, 208] width 23 height 15
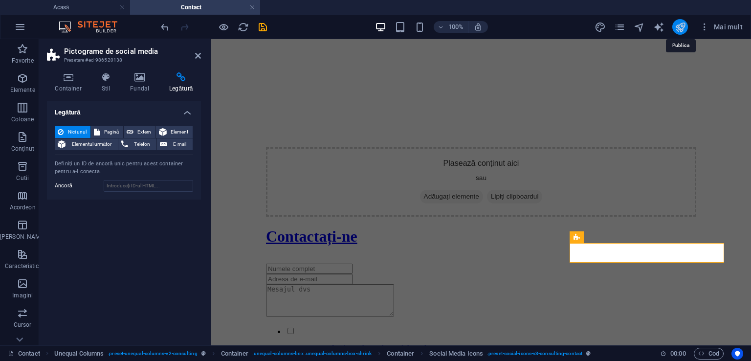
click at [682, 22] on icon "publica" at bounding box center [680, 27] width 11 height 11
checkbox input "false"
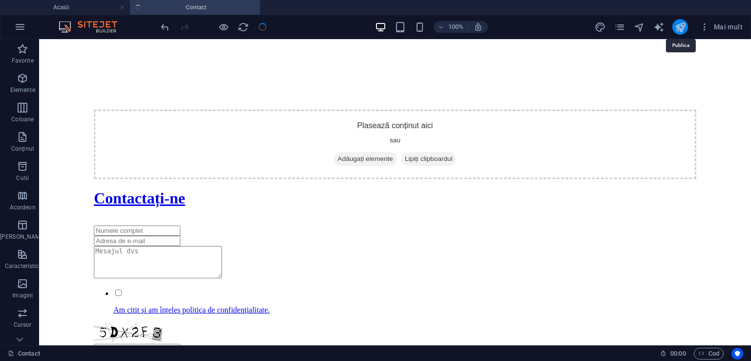
scroll to position [513, 0]
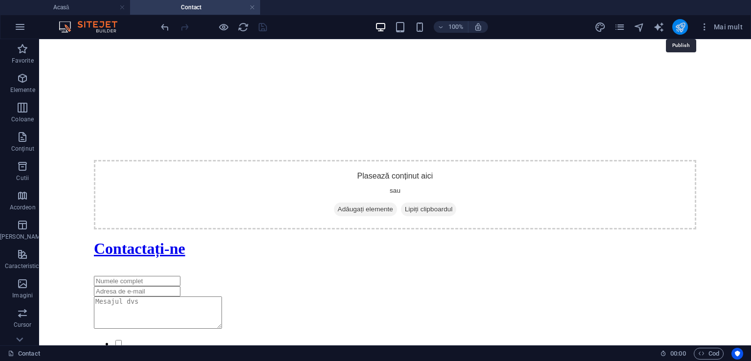
click at [680, 22] on icon "publica" at bounding box center [680, 27] width 11 height 11
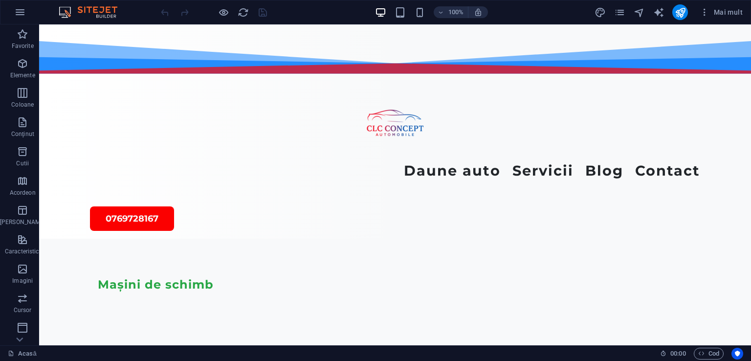
scroll to position [901, 0]
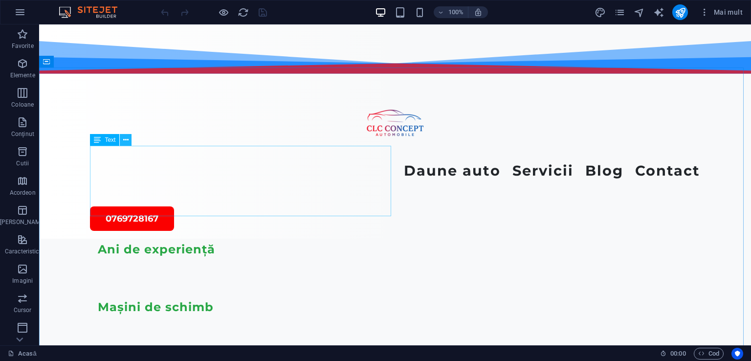
click at [124, 138] on icon at bounding box center [125, 140] width 5 height 10
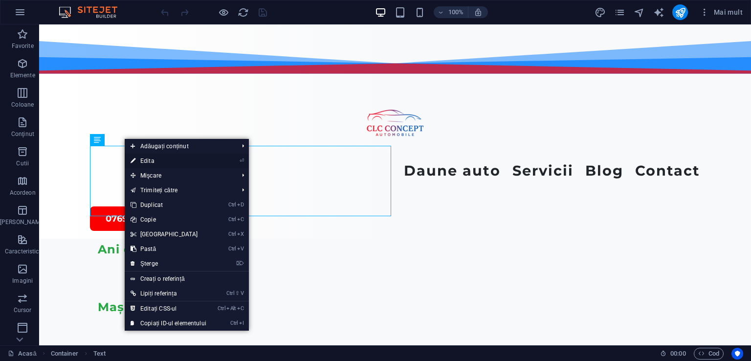
click at [139, 158] on link "⏎ Edita" at bounding box center [169, 161] width 88 height 15
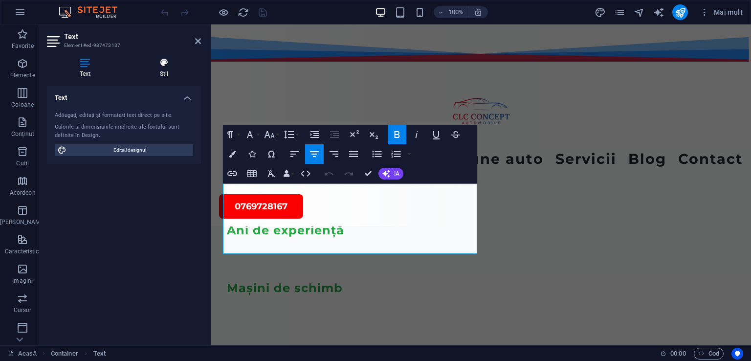
click at [163, 65] on icon at bounding box center [164, 63] width 74 height 10
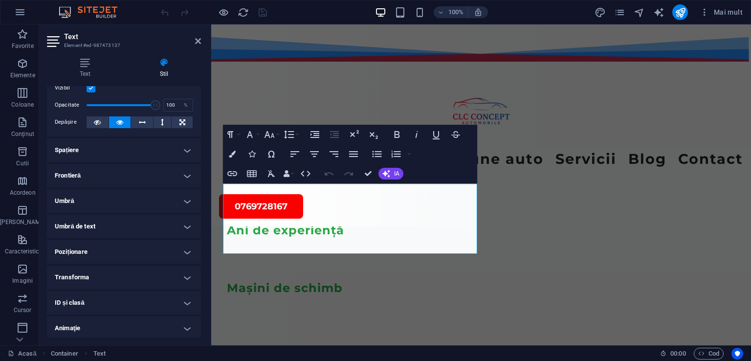
scroll to position [170, 0]
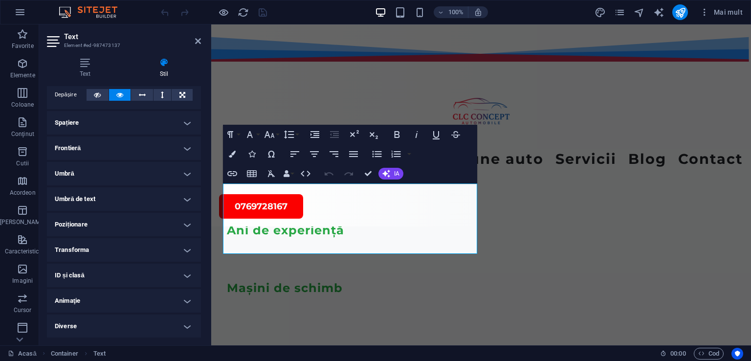
click at [189, 326] on h4 "Diverse" at bounding box center [124, 326] width 154 height 23
click at [189, 326] on h4 "Diverse" at bounding box center [124, 324] width 154 height 18
click at [189, 326] on h4 "Diverse" at bounding box center [124, 326] width 154 height 23
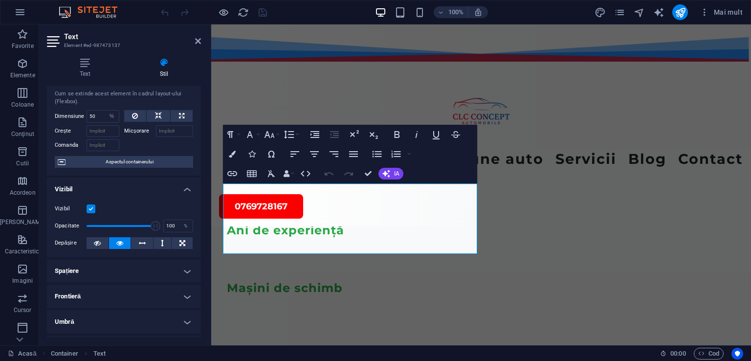
scroll to position [0, 0]
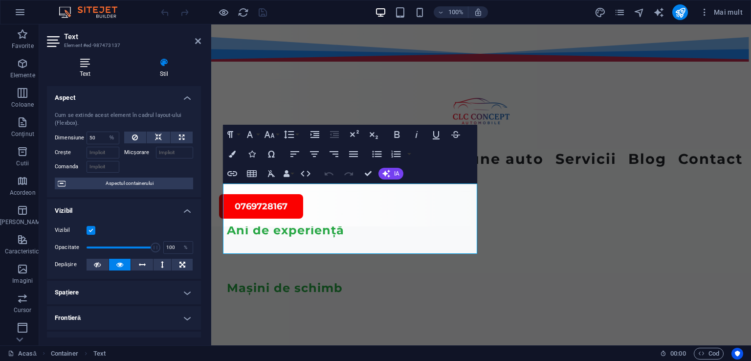
click at [87, 60] on icon at bounding box center [85, 63] width 76 height 10
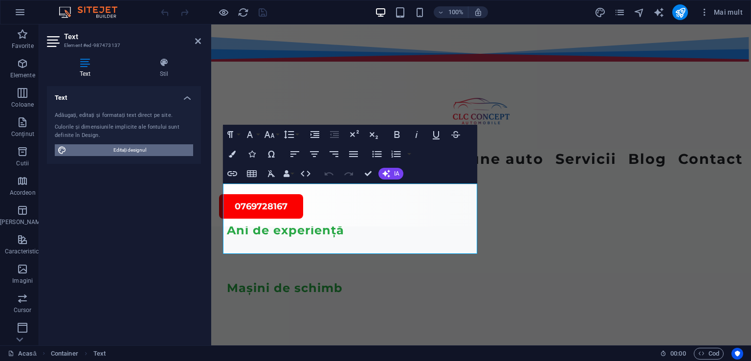
click at [109, 153] on span "Editați designul" at bounding box center [129, 150] width 121 height 12
select select "700"
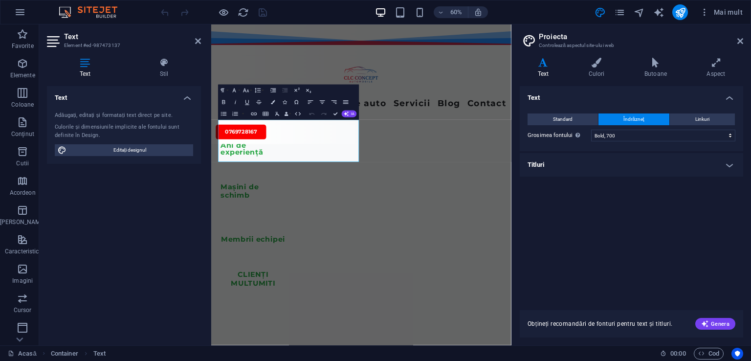
click at [726, 163] on h4 "Titluri" at bounding box center [632, 164] width 224 height 23
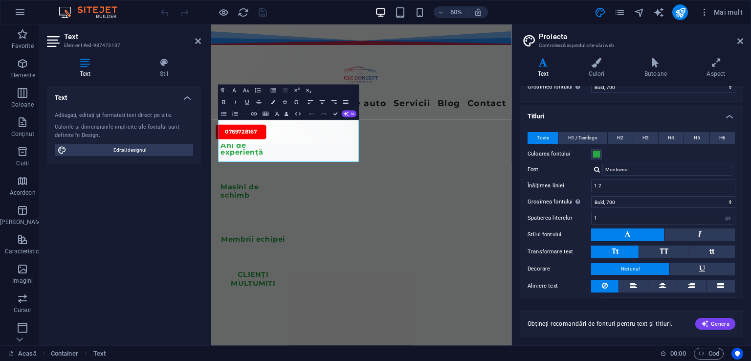
scroll to position [53, 0]
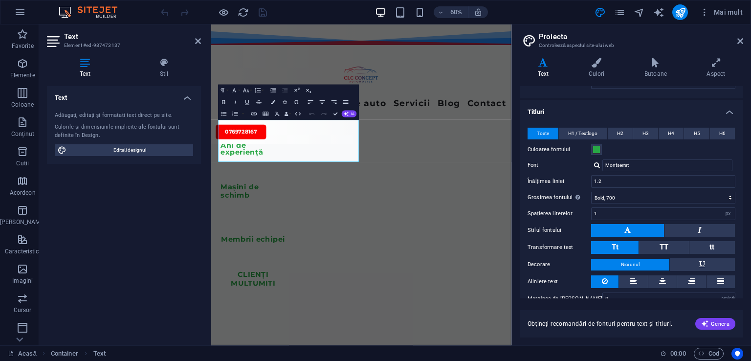
click at [751, 210] on div "Variante Text Culori Butoane Aspect Text Standard Îndrăzneţ Linkuri Culoarea fo…" at bounding box center [631, 197] width 239 height 295
drag, startPoint x: 751, startPoint y: 210, endPoint x: 751, endPoint y: 226, distance: 16.1
click at [751, 225] on div "Variante Text Culori Butoane Aspect Text Standard Îndrăzneţ Linkuri Culoarea fo…" at bounding box center [631, 197] width 239 height 295
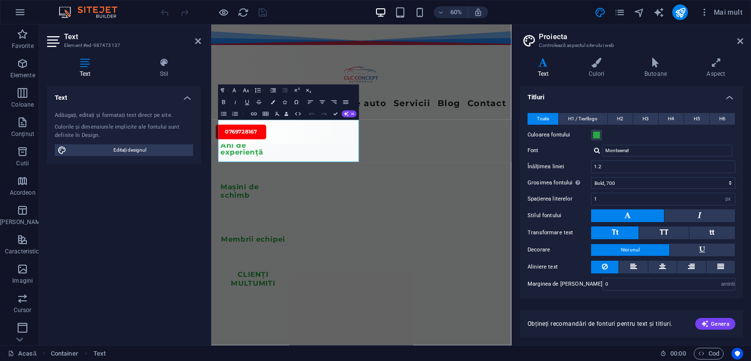
scroll to position [68, 0]
drag, startPoint x: 741, startPoint y: 212, endPoint x: 712, endPoint y: 120, distance: 95.9
click at [712, 120] on div "Toate H1 / Textlogo H2 H3 H4 H5 H6 Culoarea fontului Font Montserrat Înălțimea …" at bounding box center [631, 201] width 227 height 197
click at [656, 63] on icon at bounding box center [656, 63] width 58 height 10
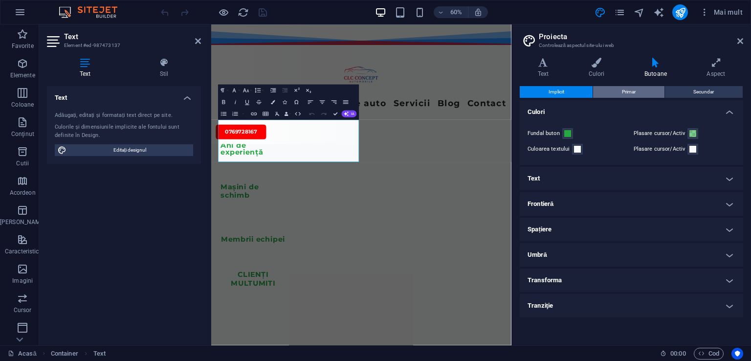
click at [619, 95] on button "Primar" at bounding box center [628, 92] width 71 height 12
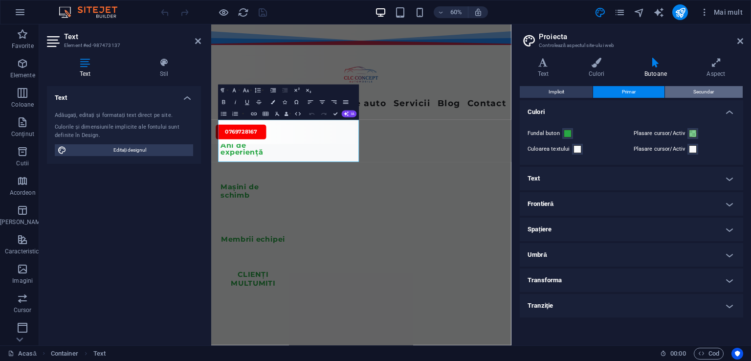
click at [685, 90] on button "Secundar" at bounding box center [704, 92] width 78 height 12
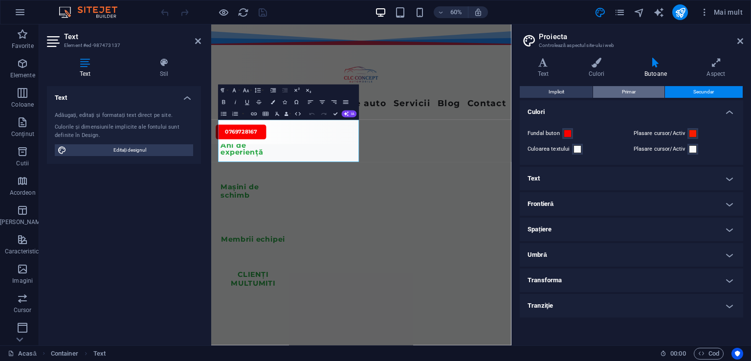
click at [640, 92] on button "Primar" at bounding box center [628, 92] width 71 height 12
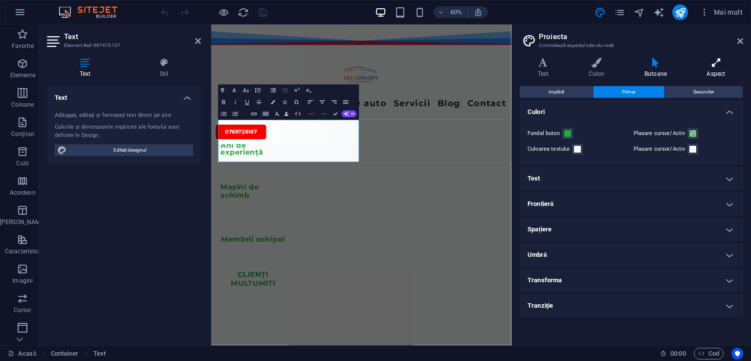
click at [715, 65] on icon at bounding box center [716, 63] width 54 height 10
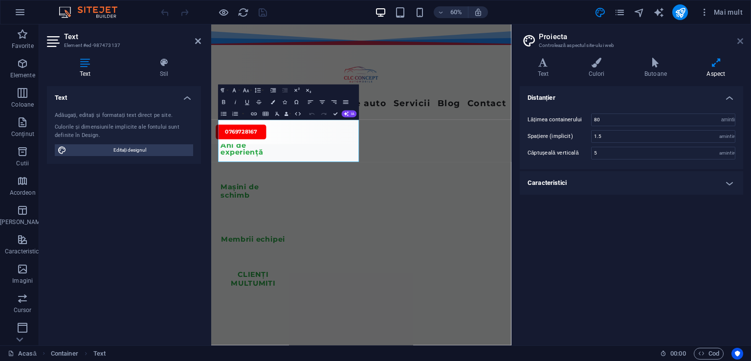
click at [740, 40] on icon at bounding box center [741, 41] width 6 height 8
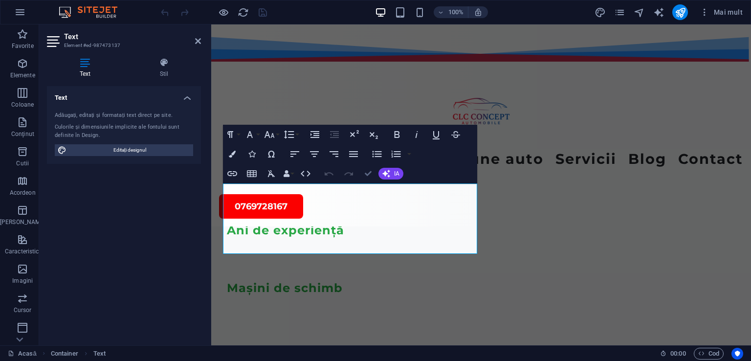
scroll to position [901, 0]
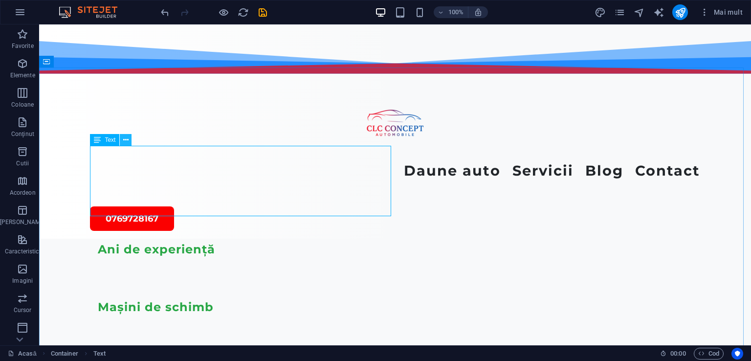
click at [125, 137] on icon at bounding box center [125, 140] width 5 height 10
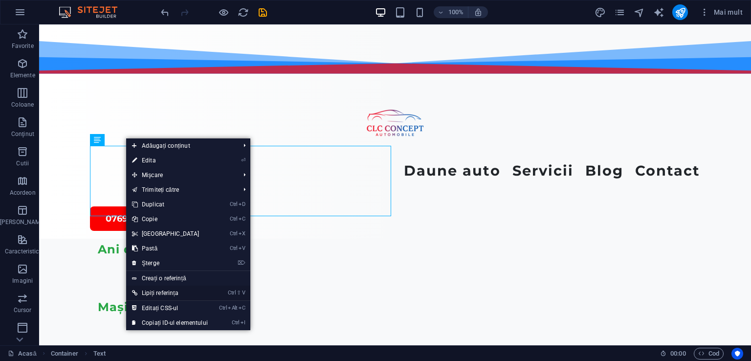
click at [164, 296] on font "Lipiți referința" at bounding box center [160, 293] width 37 height 7
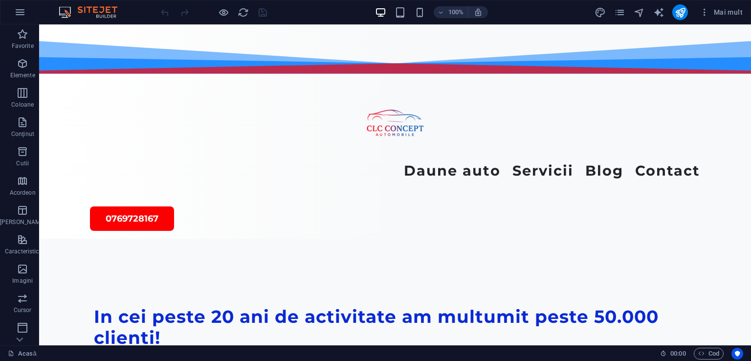
scroll to position [2675, 0]
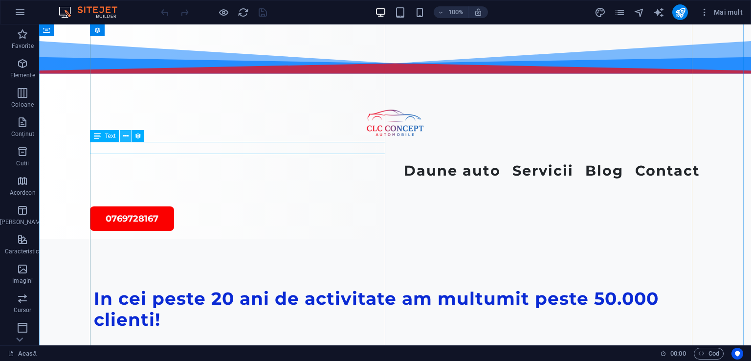
click at [125, 135] on icon at bounding box center [125, 136] width 5 height 10
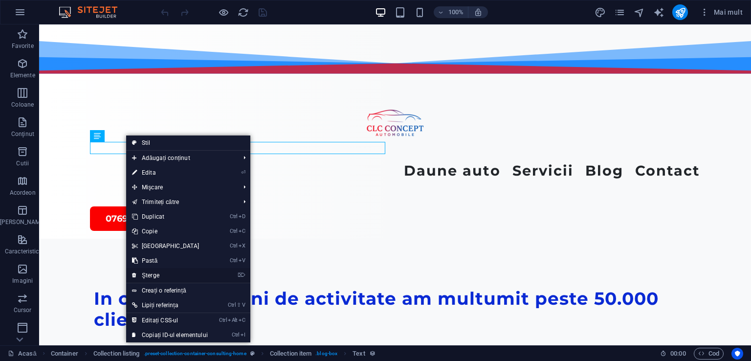
click at [147, 274] on font "Şterge" at bounding box center [151, 275] width 18 height 7
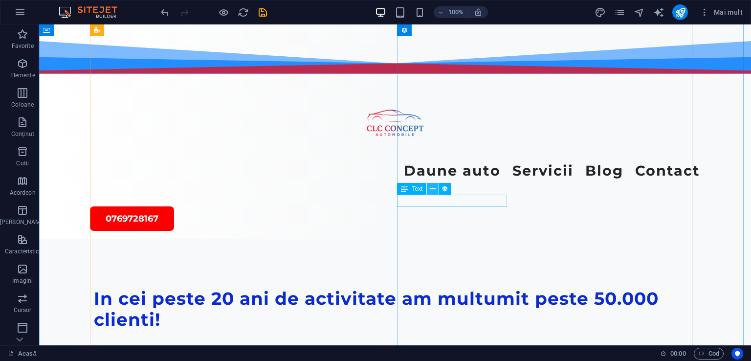
click at [434, 190] on icon at bounding box center [433, 189] width 5 height 10
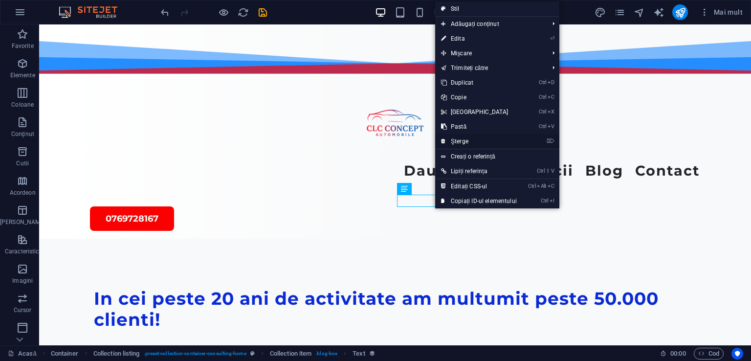
click at [455, 140] on font "Şterge" at bounding box center [460, 141] width 18 height 7
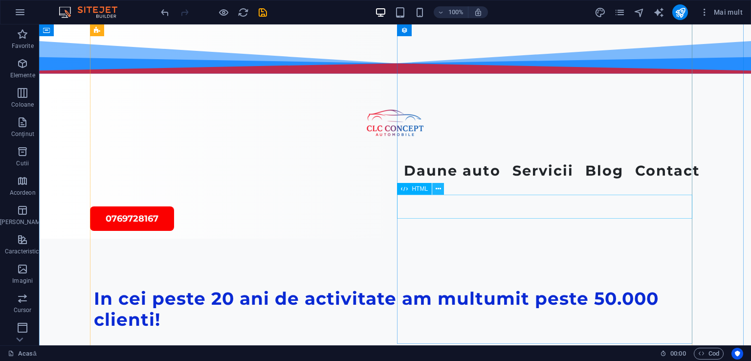
click at [434, 188] on button at bounding box center [438, 189] width 12 height 12
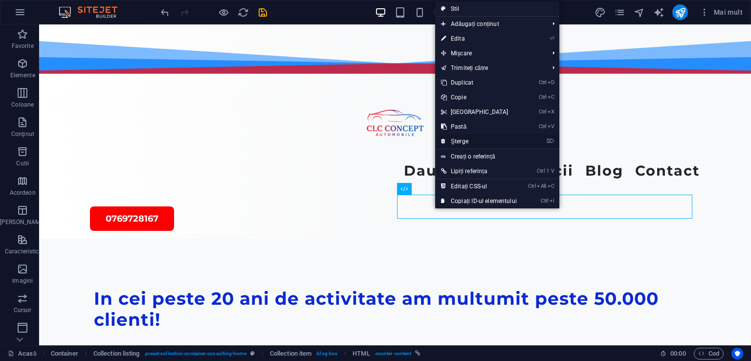
click at [454, 139] on font "Şterge" at bounding box center [460, 141] width 18 height 7
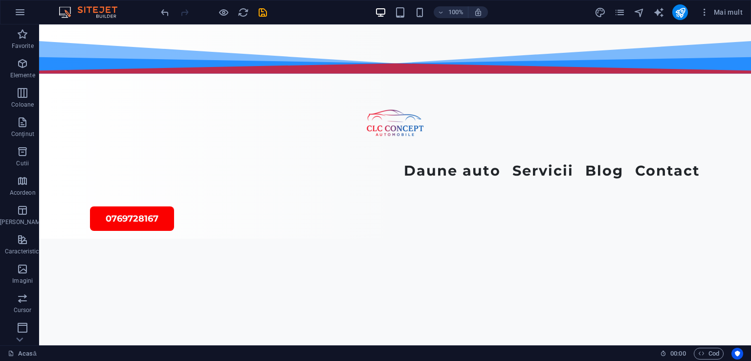
scroll to position [3094, 0]
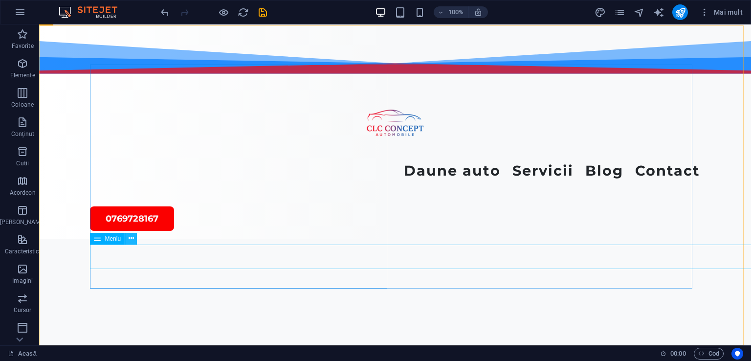
click at [131, 237] on icon at bounding box center [131, 238] width 5 height 10
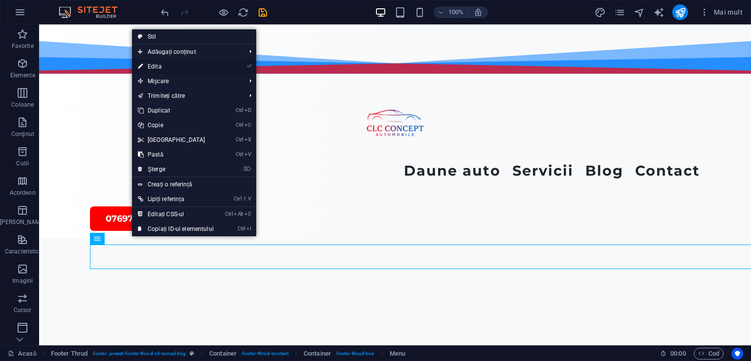
click at [156, 68] on font "Edita" at bounding box center [155, 66] width 14 height 7
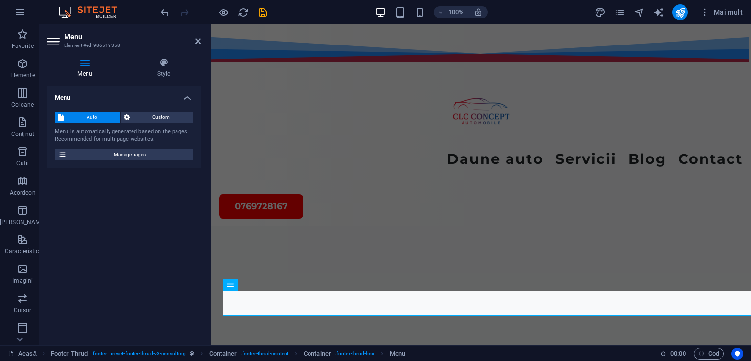
scroll to position [3190, 0]
click at [168, 73] on font "Stil" at bounding box center [165, 73] width 9 height 7
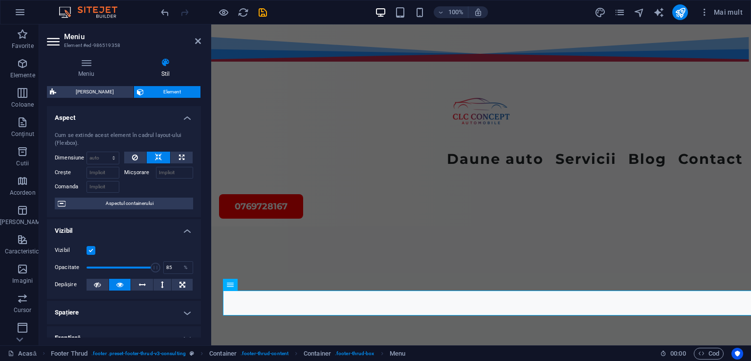
type input "100"
drag, startPoint x: 128, startPoint y: 267, endPoint x: 163, endPoint y: 263, distance: 35.4
click at [163, 263] on div "Opacitate 100 %" at bounding box center [124, 267] width 138 height 15
drag, startPoint x: 202, startPoint y: 228, endPoint x: 202, endPoint y: 235, distance: 7.3
click at [202, 235] on div "Meniu Stil Meniu Auto Personalizat Meniul este generat automat pe baza paginilo…" at bounding box center [124, 197] width 170 height 295
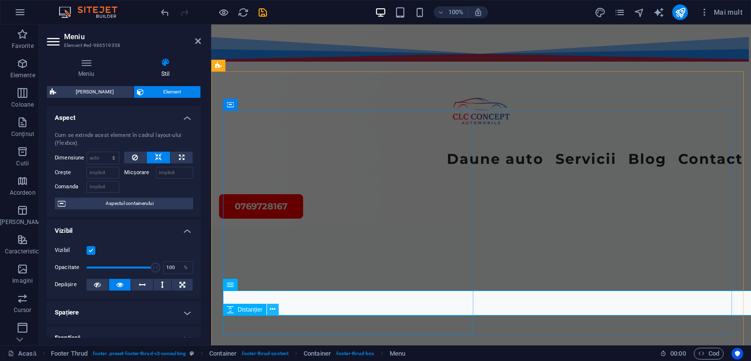
click at [273, 309] on icon at bounding box center [272, 309] width 5 height 10
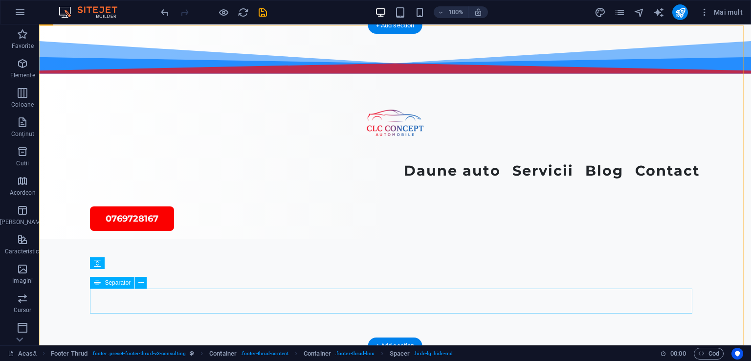
scroll to position [3094, 0]
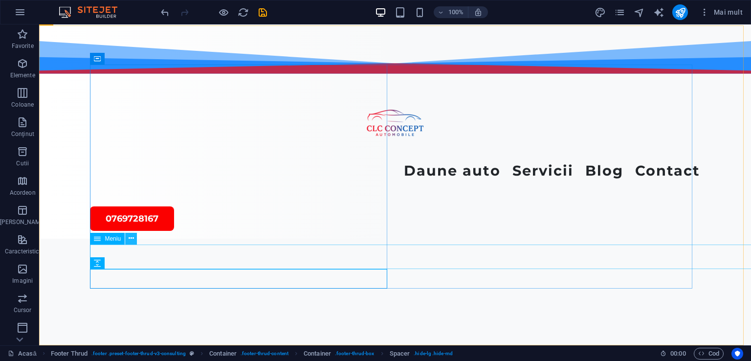
click at [129, 238] on icon at bounding box center [131, 238] width 5 height 10
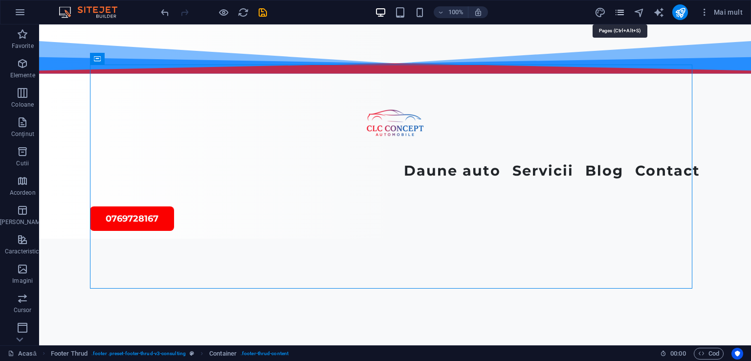
click at [615, 9] on icon "pagini" at bounding box center [619, 12] width 11 height 11
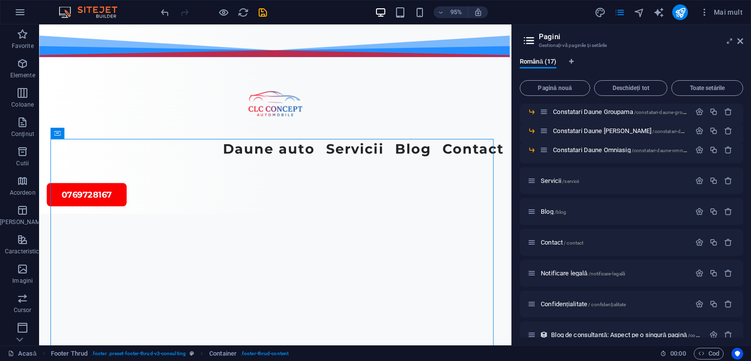
scroll to position [174, 0]
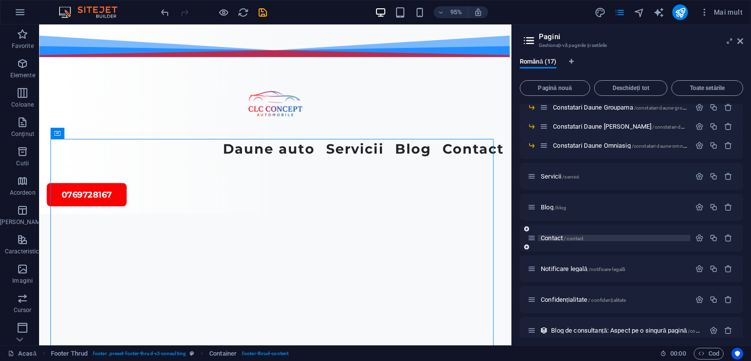
click at [549, 237] on font "Contact" at bounding box center [552, 237] width 22 height 7
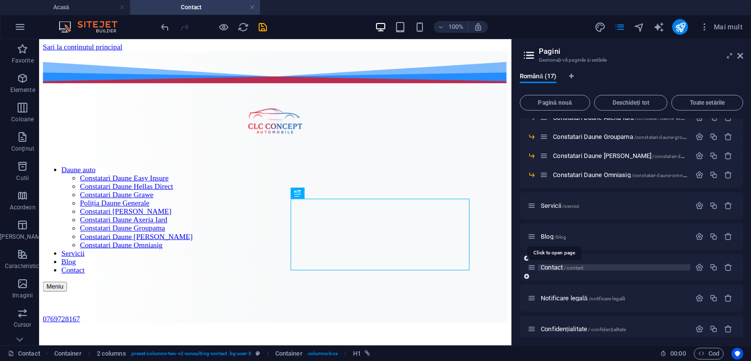
scroll to position [0, 0]
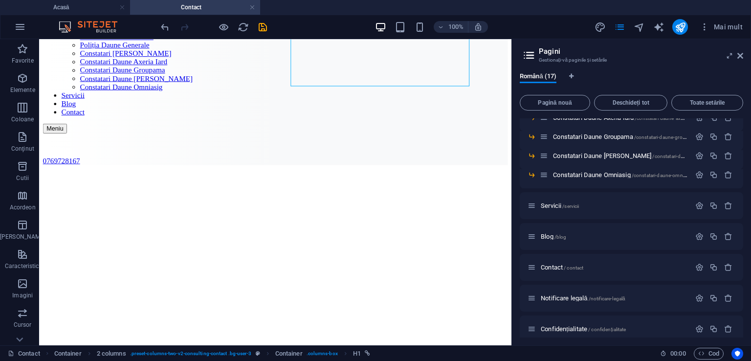
drag, startPoint x: 532, startPoint y: 95, endPoint x: 552, endPoint y: 179, distance: 86.6
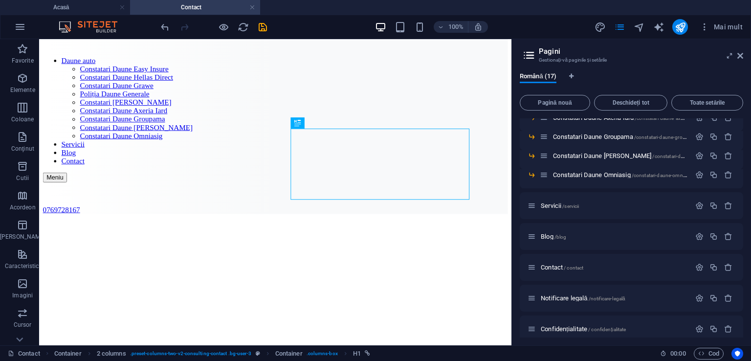
scroll to position [74, 0]
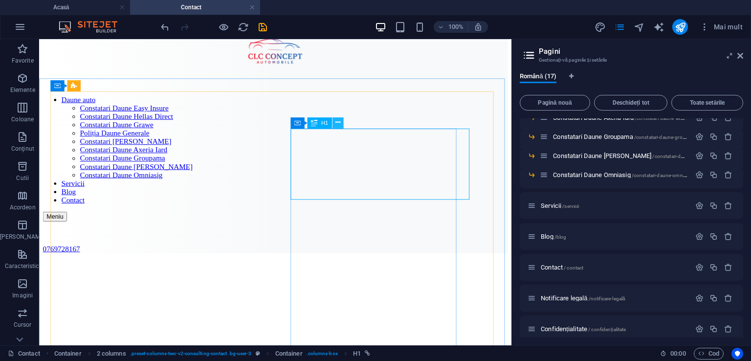
click at [337, 120] on icon at bounding box center [338, 123] width 5 height 10
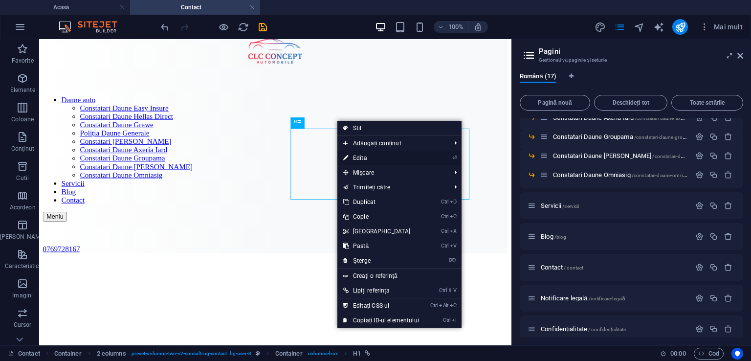
click at [360, 155] on font "Edita" at bounding box center [360, 158] width 14 height 7
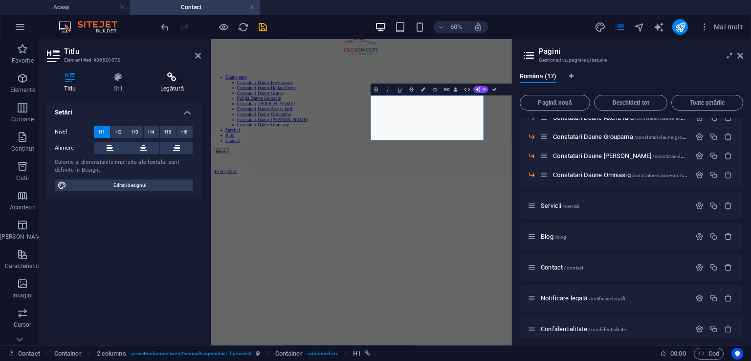
click at [176, 75] on icon at bounding box center [172, 77] width 58 height 10
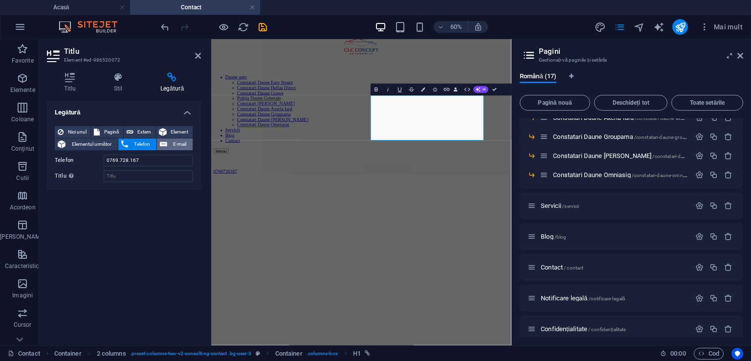
click at [182, 140] on span "E-mail" at bounding box center [180, 144] width 20 height 12
click at [123, 161] on input "E-mail" at bounding box center [149, 161] width 90 height 12
type input "[EMAIL_ADDRESS][DOMAIN_NAME]"
click at [137, 147] on span "Telefon" at bounding box center [142, 144] width 23 height 12
click at [164, 144] on icon at bounding box center [163, 144] width 7 height 12
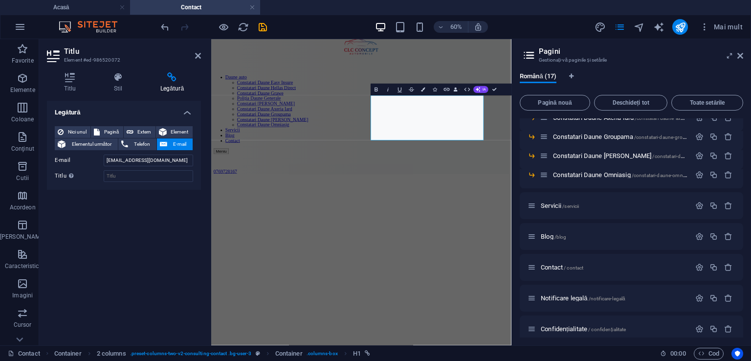
click at [197, 49] on h2 "Titlu" at bounding box center [132, 51] width 137 height 9
click at [201, 55] on icon at bounding box center [198, 56] width 6 height 8
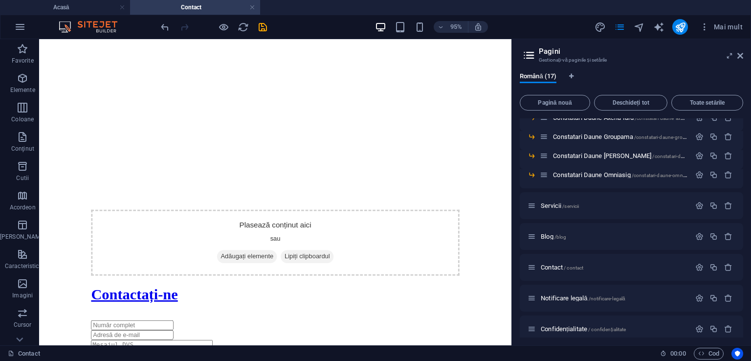
scroll to position [496, 0]
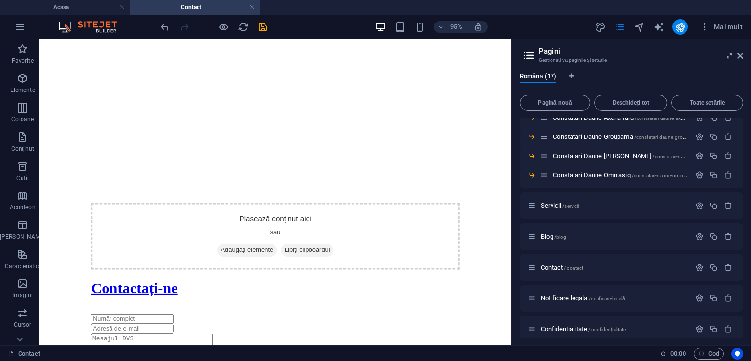
drag, startPoint x: 532, startPoint y: 124, endPoint x: 562, endPoint y: 263, distance: 142.1
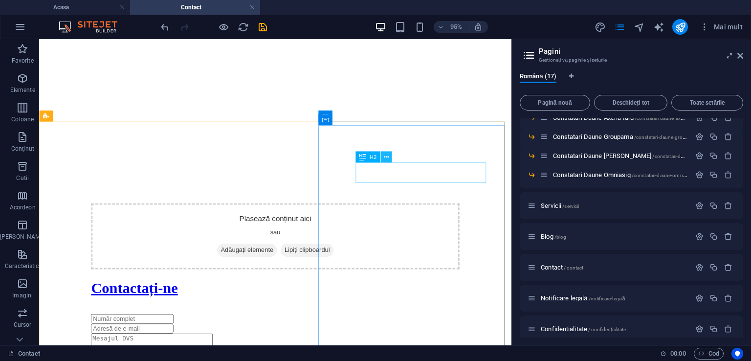
click at [385, 155] on icon at bounding box center [386, 157] width 5 height 10
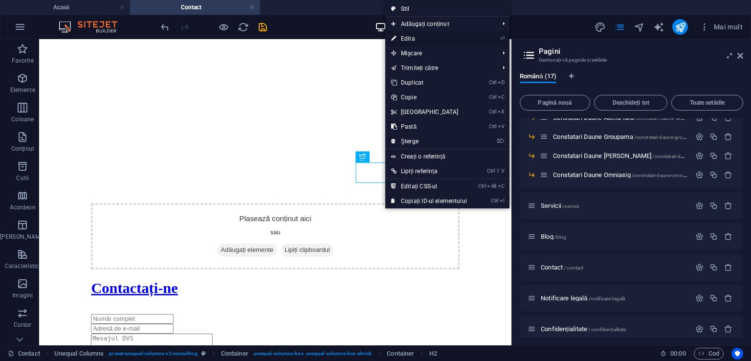
click at [402, 40] on font "Edita" at bounding box center [408, 38] width 14 height 7
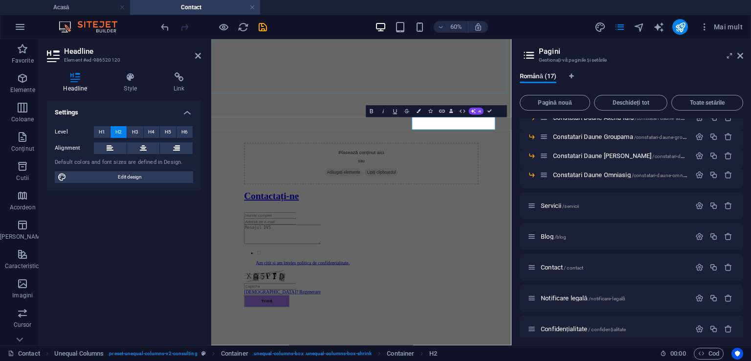
scroll to position [472, 0]
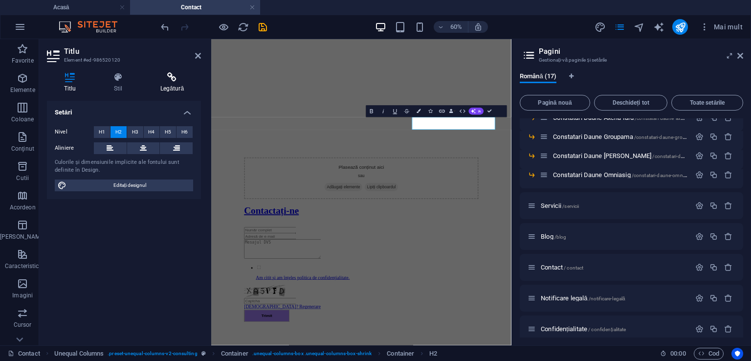
click at [168, 85] on font "Legătură" at bounding box center [171, 88] width 23 height 7
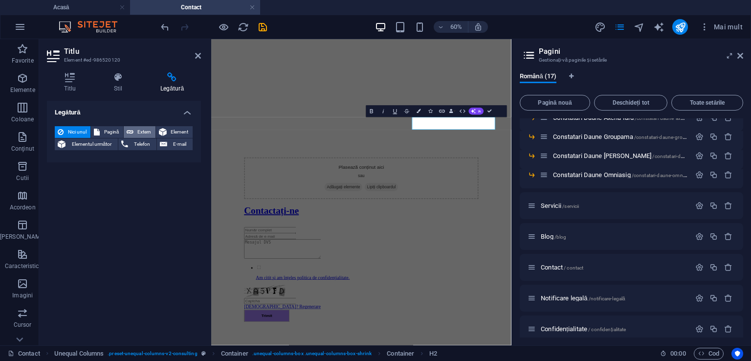
click at [140, 130] on font "Extern" at bounding box center [144, 131] width 14 height 5
select select "blank"
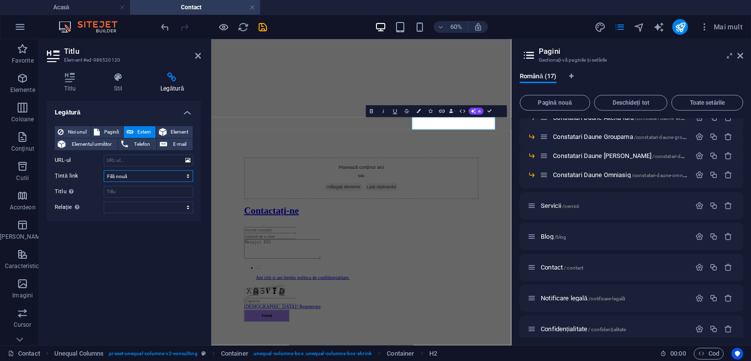
click at [183, 176] on select "Filă nouă Aceeași filă Suprapunere" at bounding box center [149, 176] width 90 height 12
click at [143, 162] on input "URL-ul" at bounding box center [149, 161] width 90 height 12
paste input "[URL][DOMAIN_NAME]"
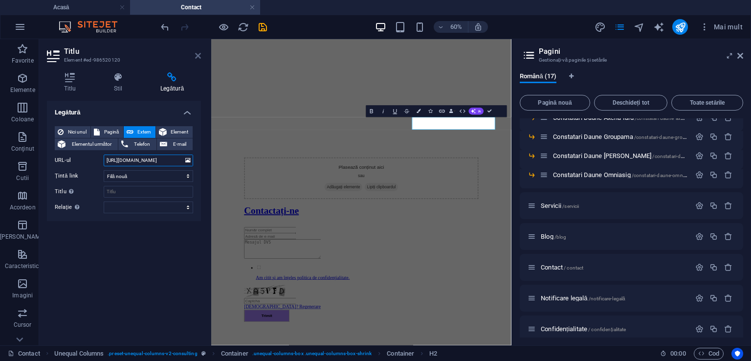
type input "[URL][DOMAIN_NAME]"
click at [198, 55] on icon at bounding box center [198, 56] width 6 height 8
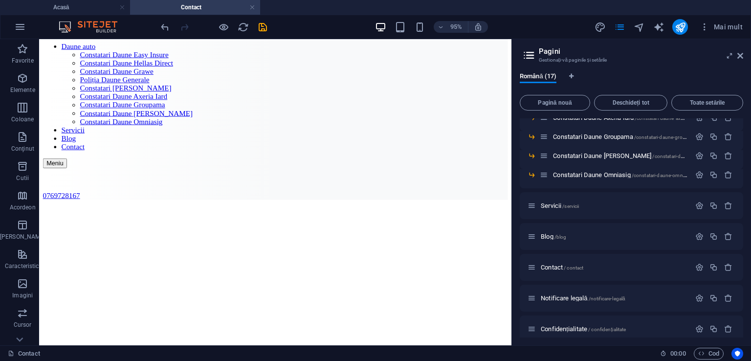
scroll to position [106, 0]
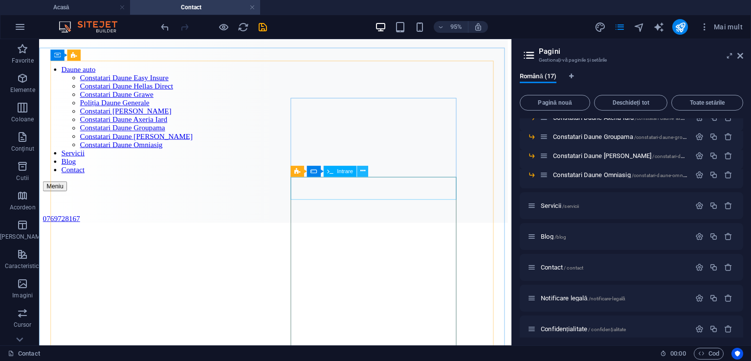
click at [360, 172] on icon at bounding box center [362, 171] width 5 height 10
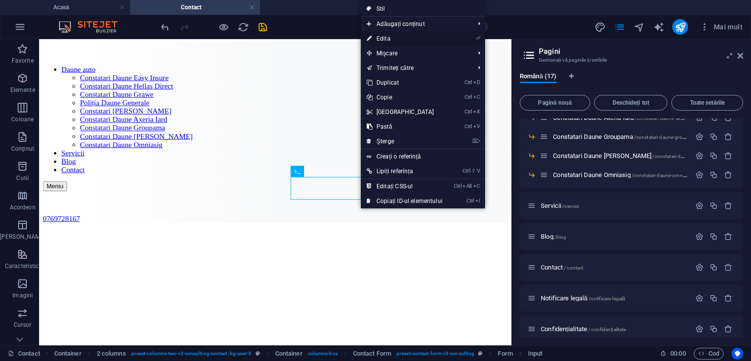
click at [382, 36] on font "Edita" at bounding box center [384, 38] width 14 height 7
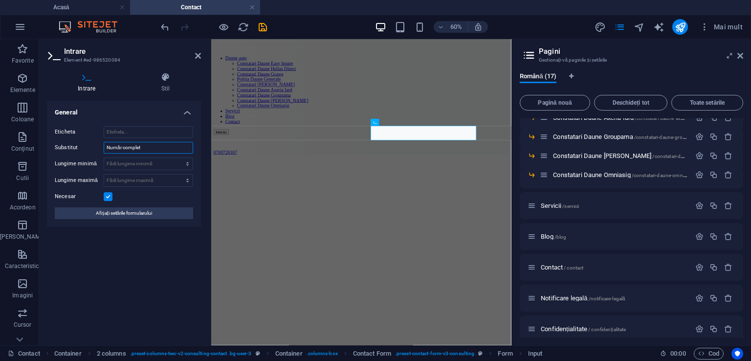
click at [120, 148] on input "Număr complet" at bounding box center [149, 148] width 90 height 12
type input "Nume complet"
click at [115, 278] on div "General Eticheta Substitut Nume complet Lungime minimă Fără lungime minimă cara…" at bounding box center [124, 219] width 154 height 237
click at [197, 51] on h2 "Intrare" at bounding box center [132, 51] width 137 height 9
click at [200, 53] on icon at bounding box center [198, 56] width 6 height 8
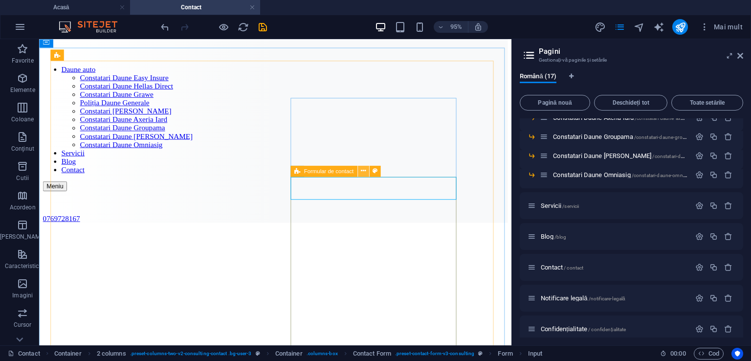
click at [361, 169] on icon at bounding box center [363, 171] width 5 height 10
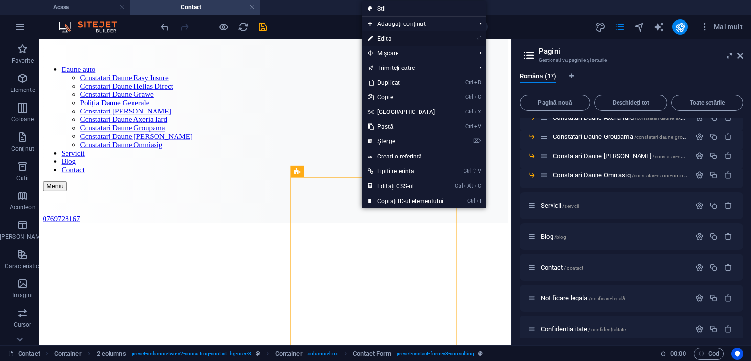
click at [386, 38] on font "Edita" at bounding box center [385, 38] width 14 height 7
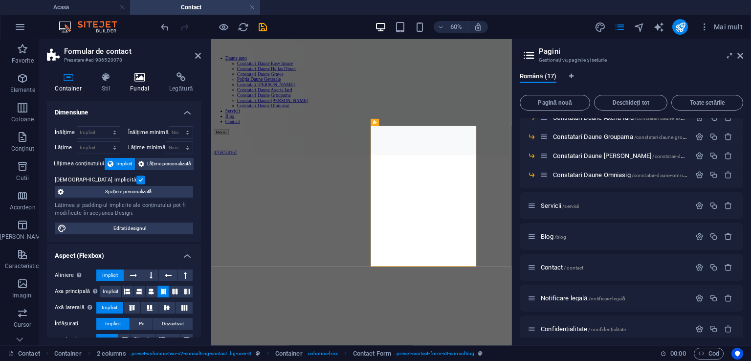
click at [144, 77] on icon at bounding box center [139, 77] width 35 height 10
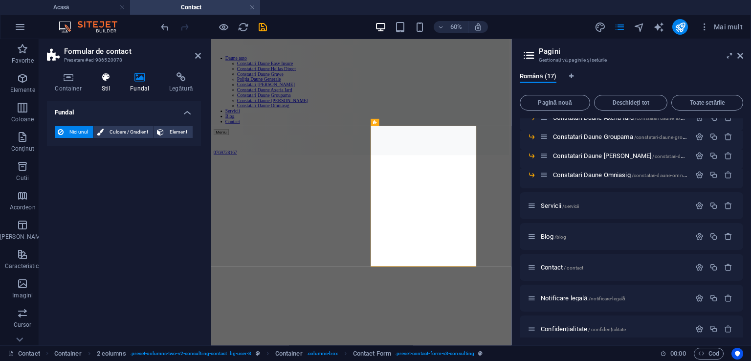
click at [107, 78] on icon at bounding box center [105, 77] width 25 height 10
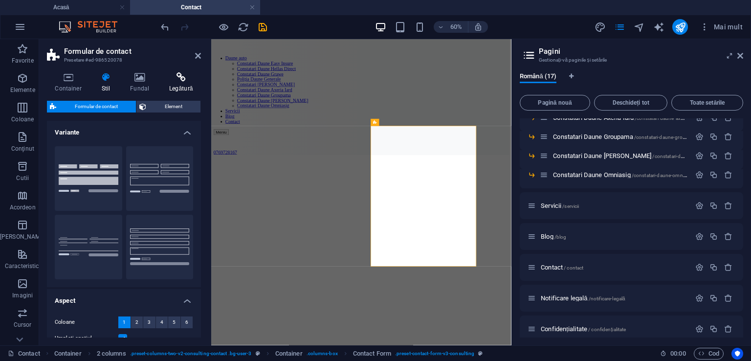
click at [178, 84] on h4 "Legătură" at bounding box center [181, 82] width 40 height 21
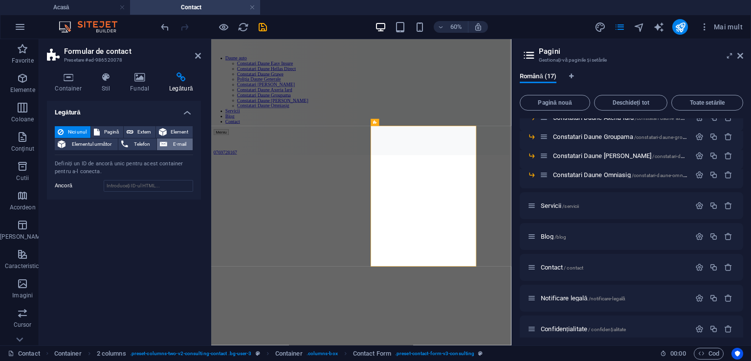
click at [168, 142] on button "E-mail" at bounding box center [175, 144] width 36 height 12
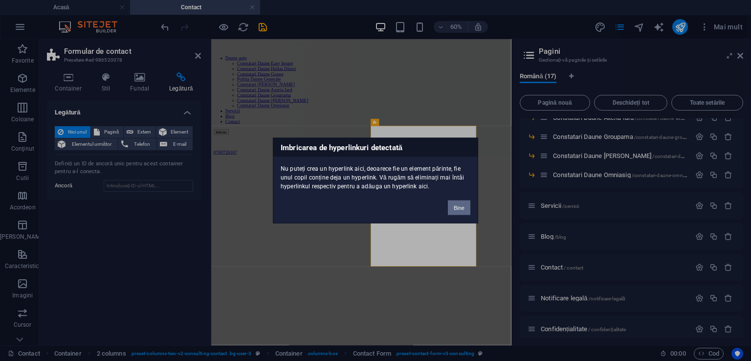
click at [462, 210] on font "Bine" at bounding box center [459, 208] width 11 height 6
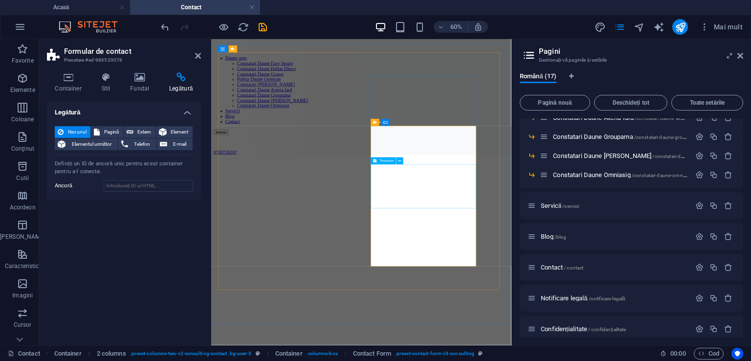
click at [253, 4] on link at bounding box center [253, 7] width 6 height 9
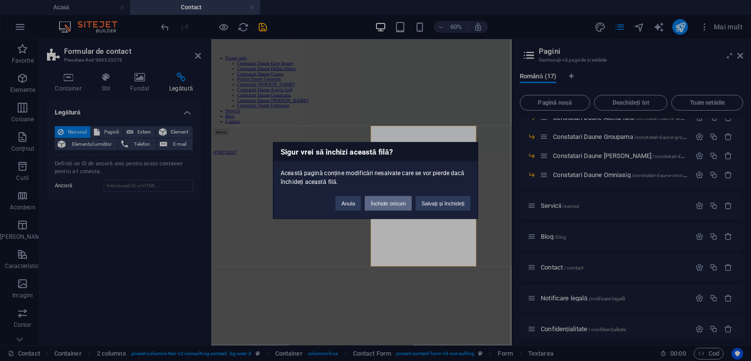
click at [408, 204] on button "Închide oricum" at bounding box center [388, 203] width 47 height 15
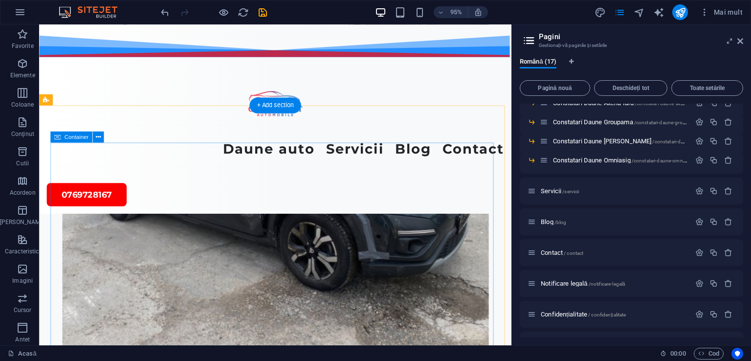
scroll to position [3225, 0]
